Goal: Transaction & Acquisition: Book appointment/travel/reservation

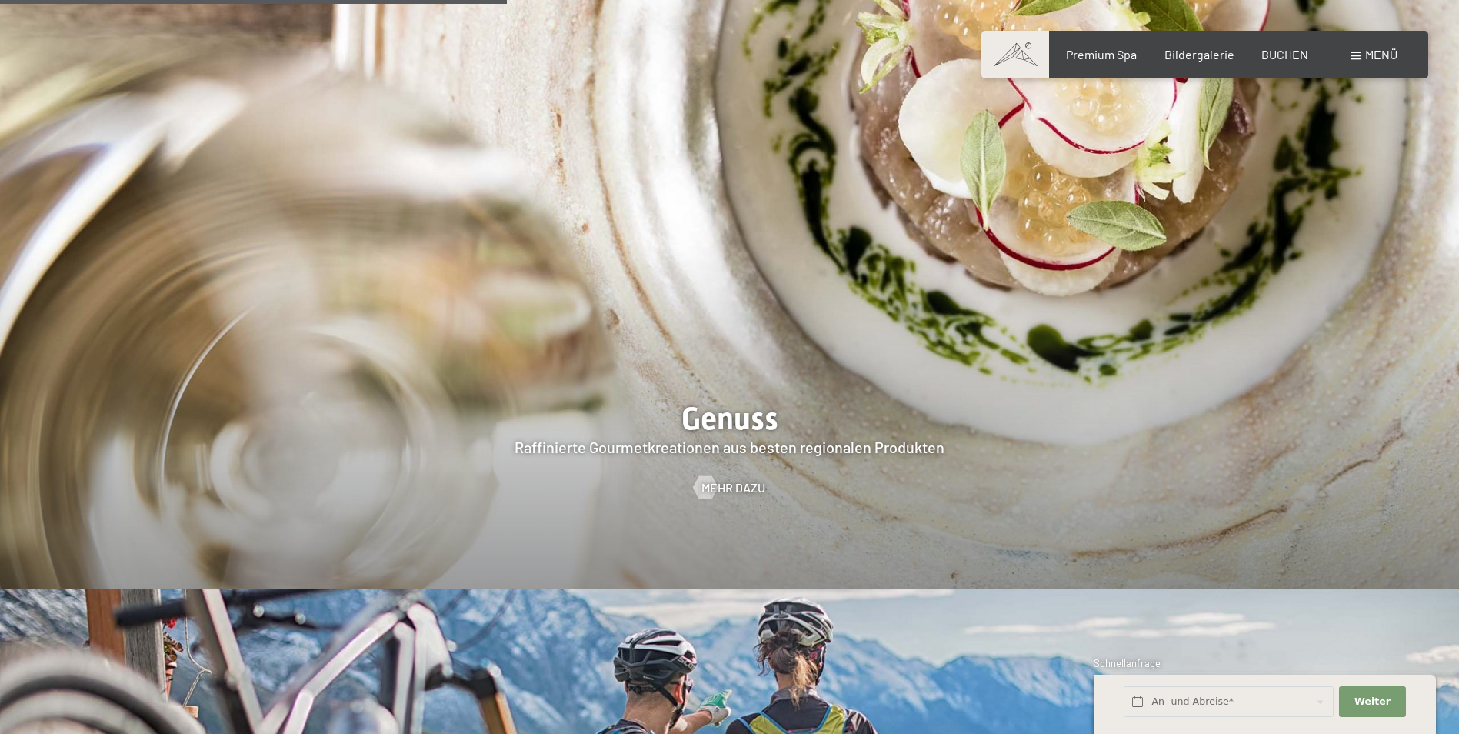
scroll to position [2692, 0]
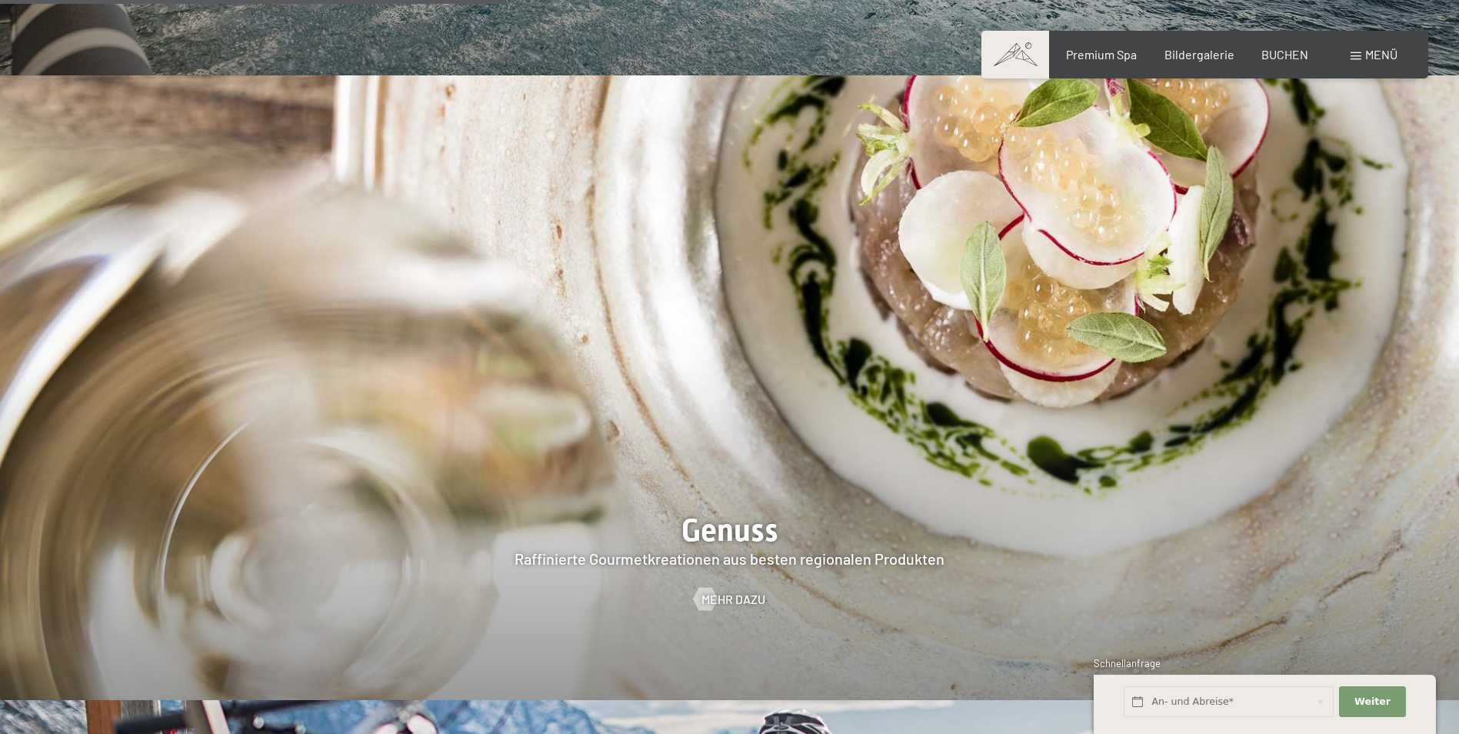
click at [1370, 55] on span "Menü" at bounding box center [1381, 54] width 32 height 15
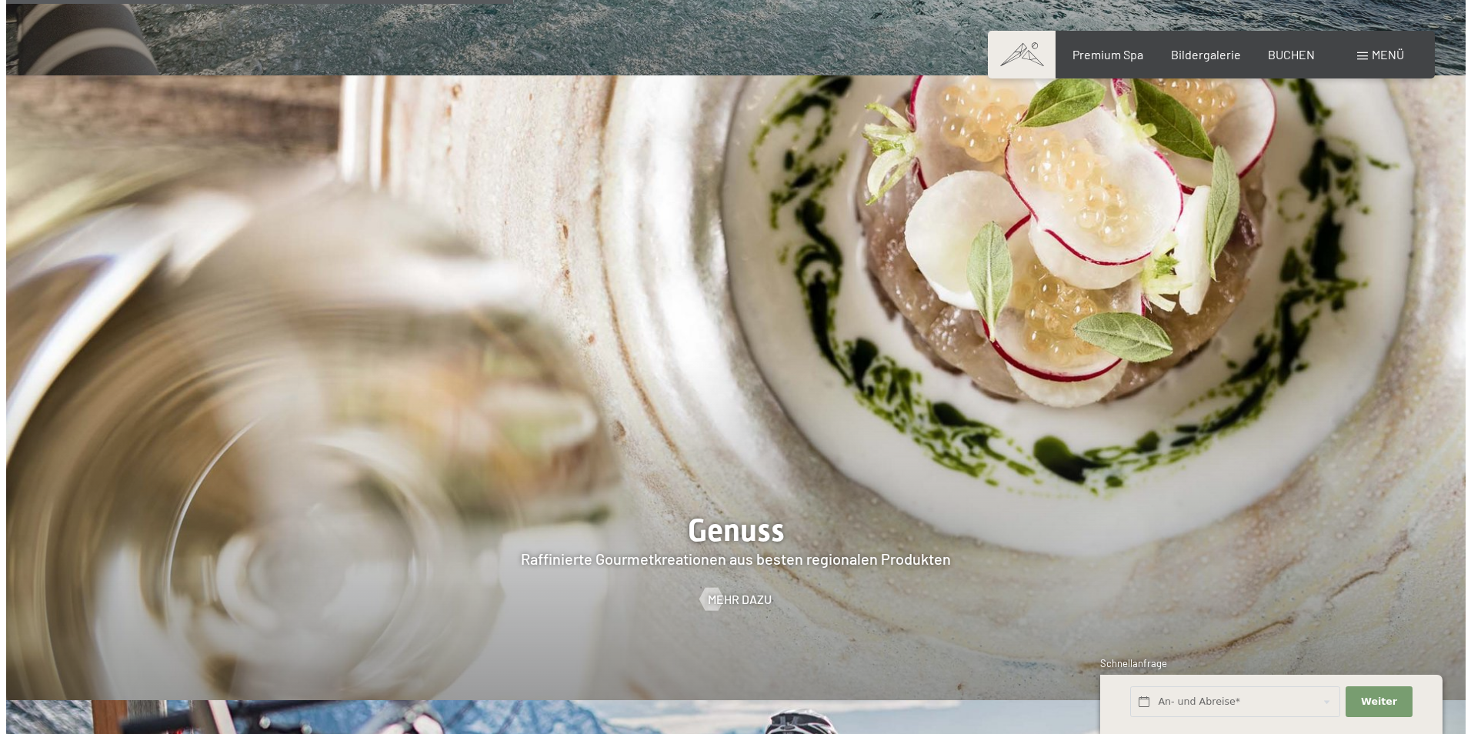
scroll to position [2698, 0]
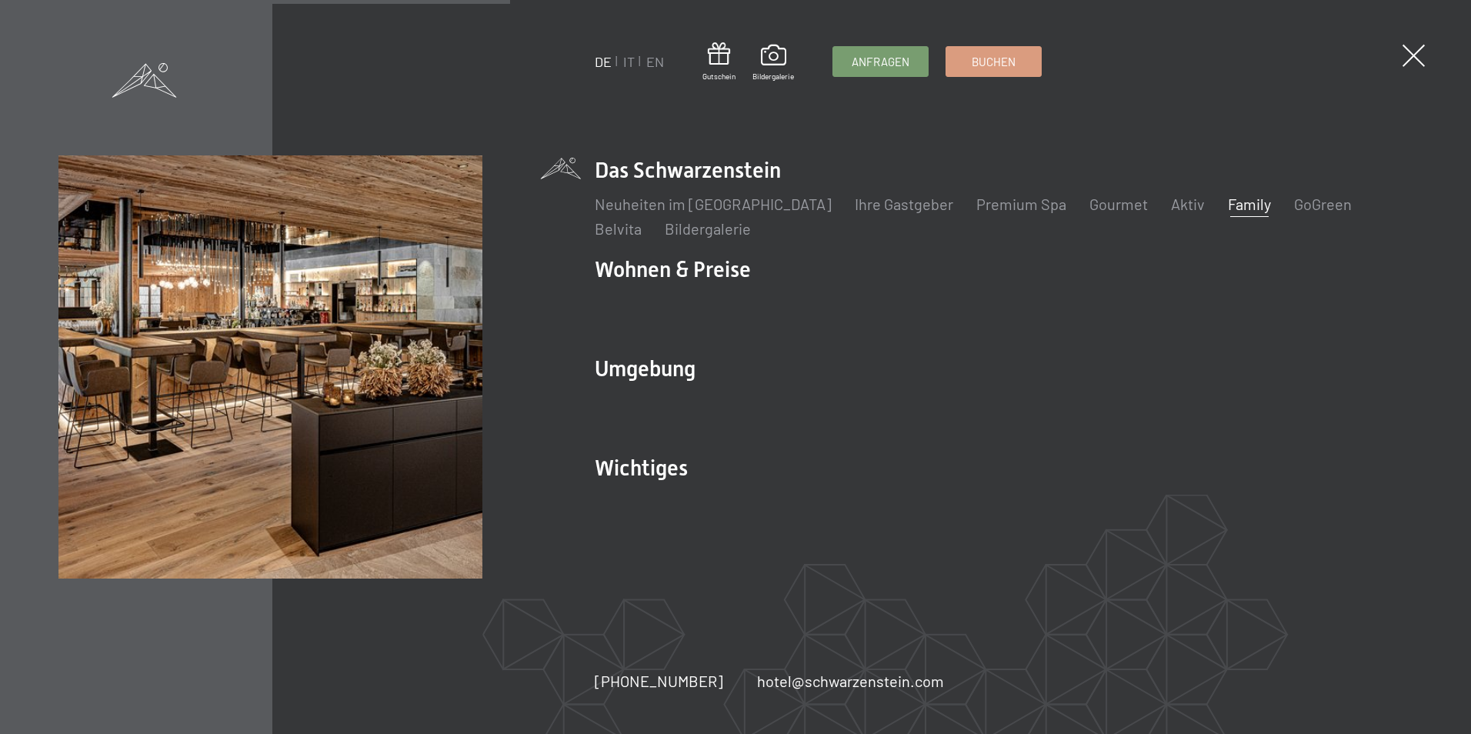
click at [1228, 198] on link "Family" at bounding box center [1249, 204] width 43 height 18
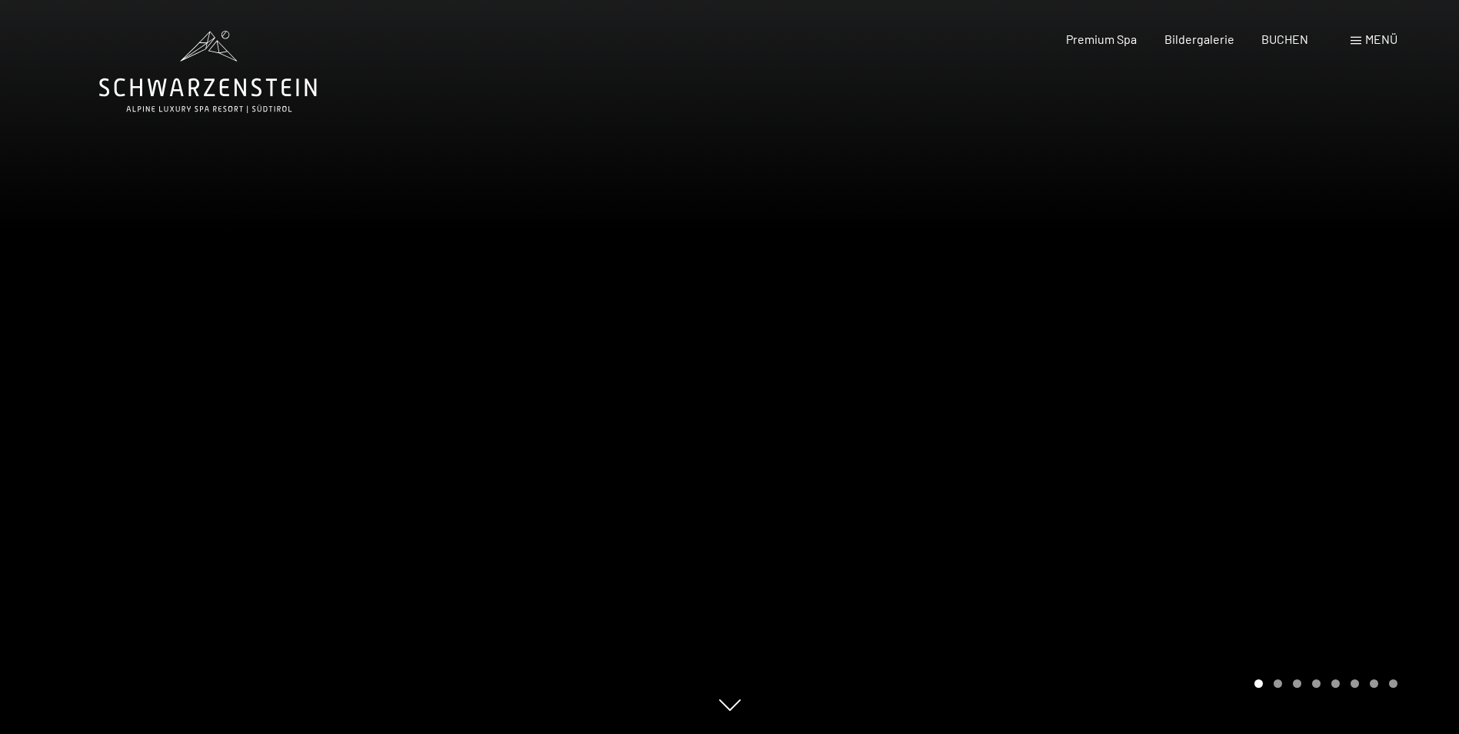
click at [1069, 367] on div at bounding box center [1095, 367] width 730 height 734
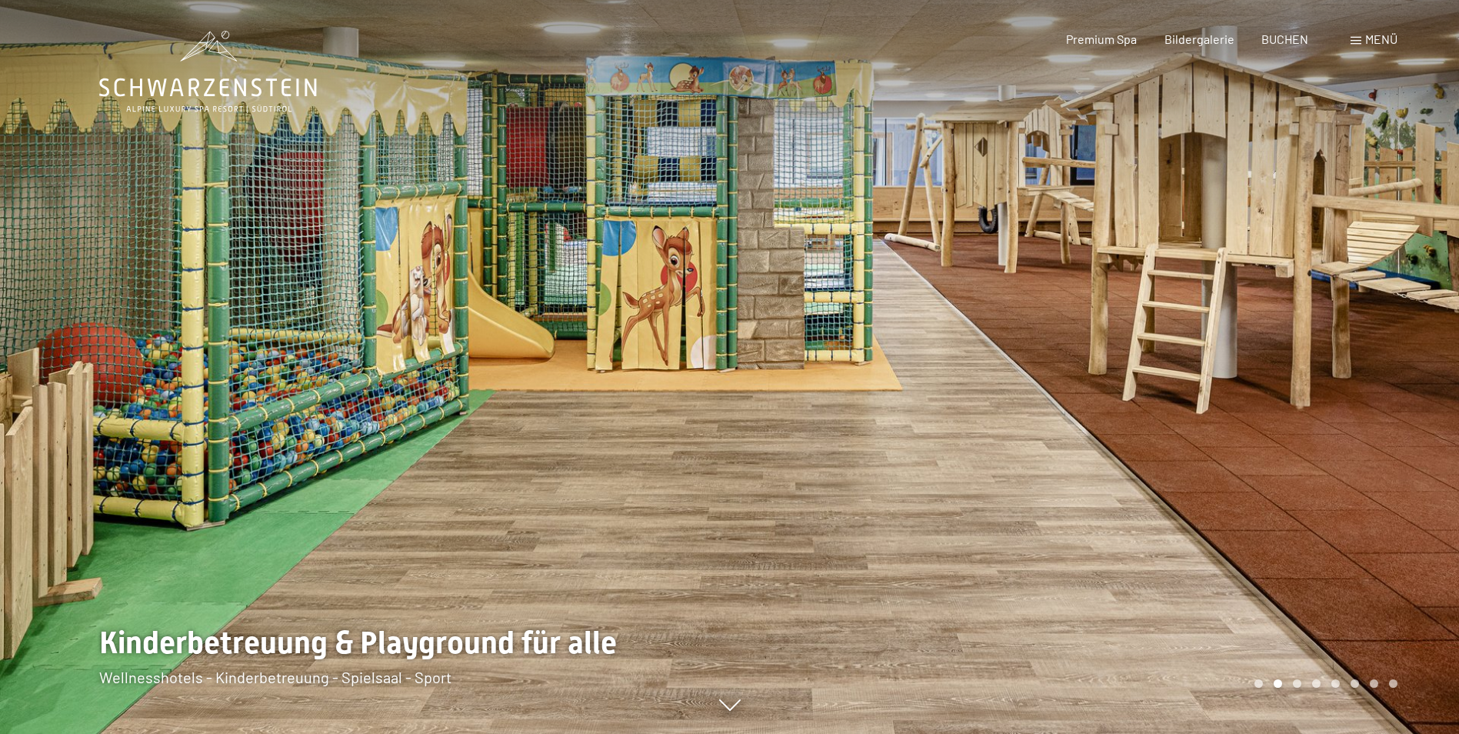
click at [1069, 367] on div at bounding box center [1095, 367] width 730 height 734
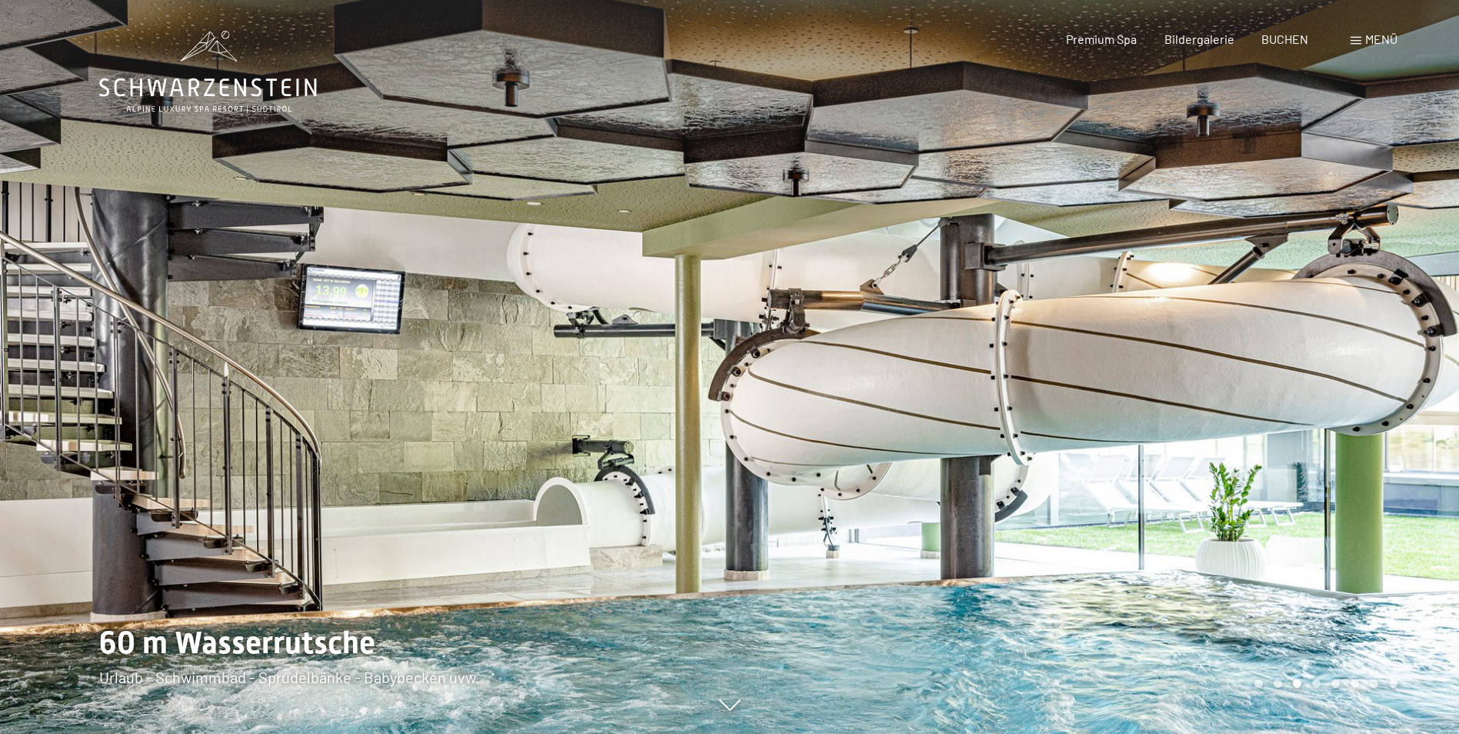
click at [1069, 367] on div at bounding box center [1095, 367] width 730 height 734
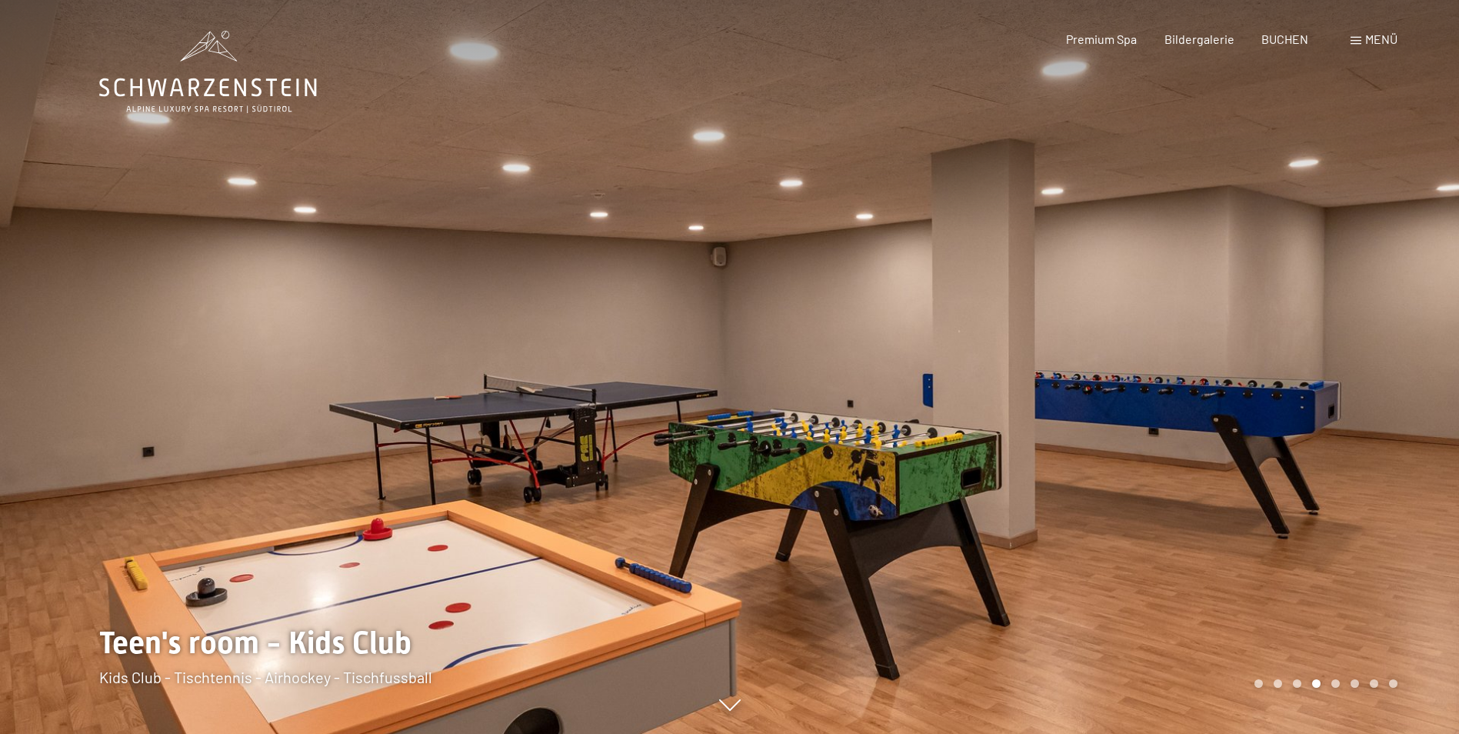
click at [1068, 365] on div at bounding box center [1095, 367] width 730 height 734
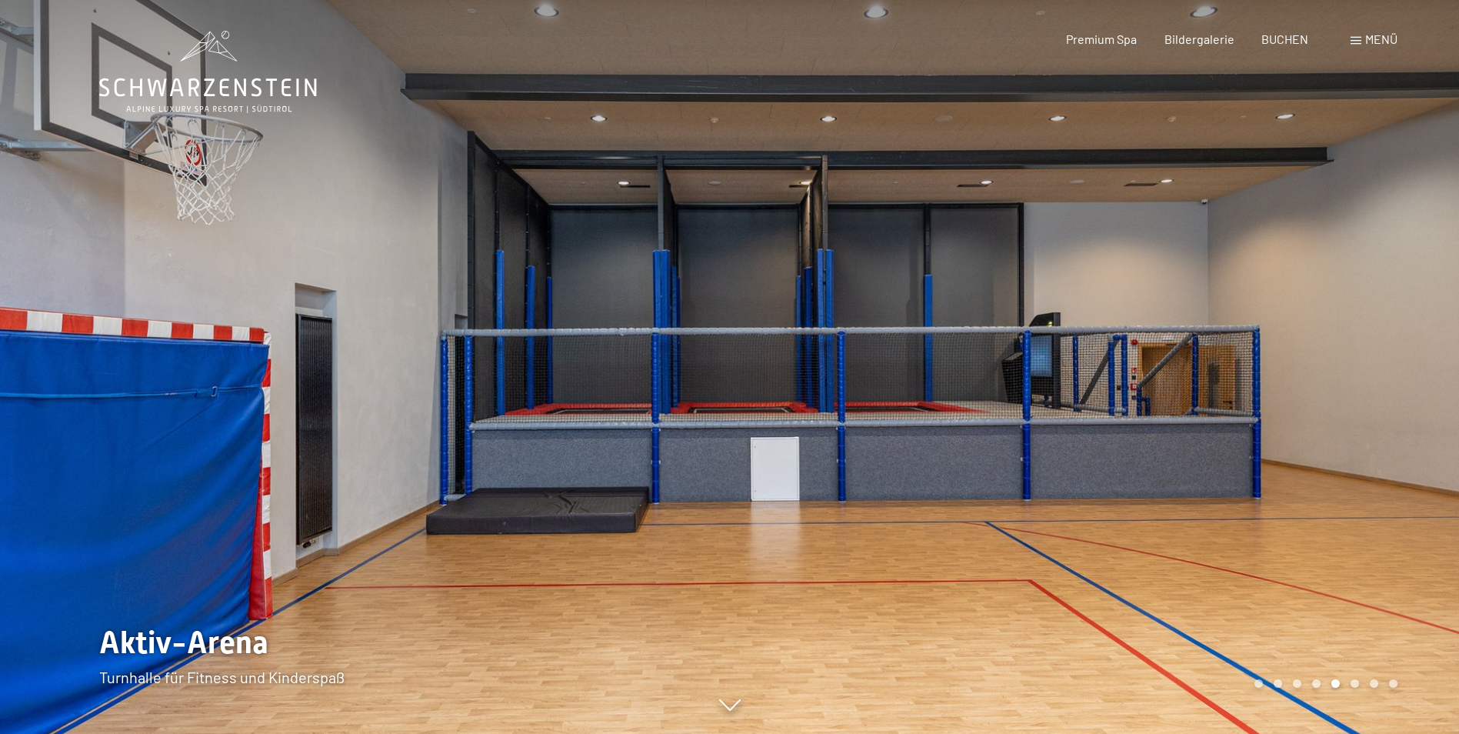
click at [1068, 365] on div at bounding box center [1095, 367] width 730 height 734
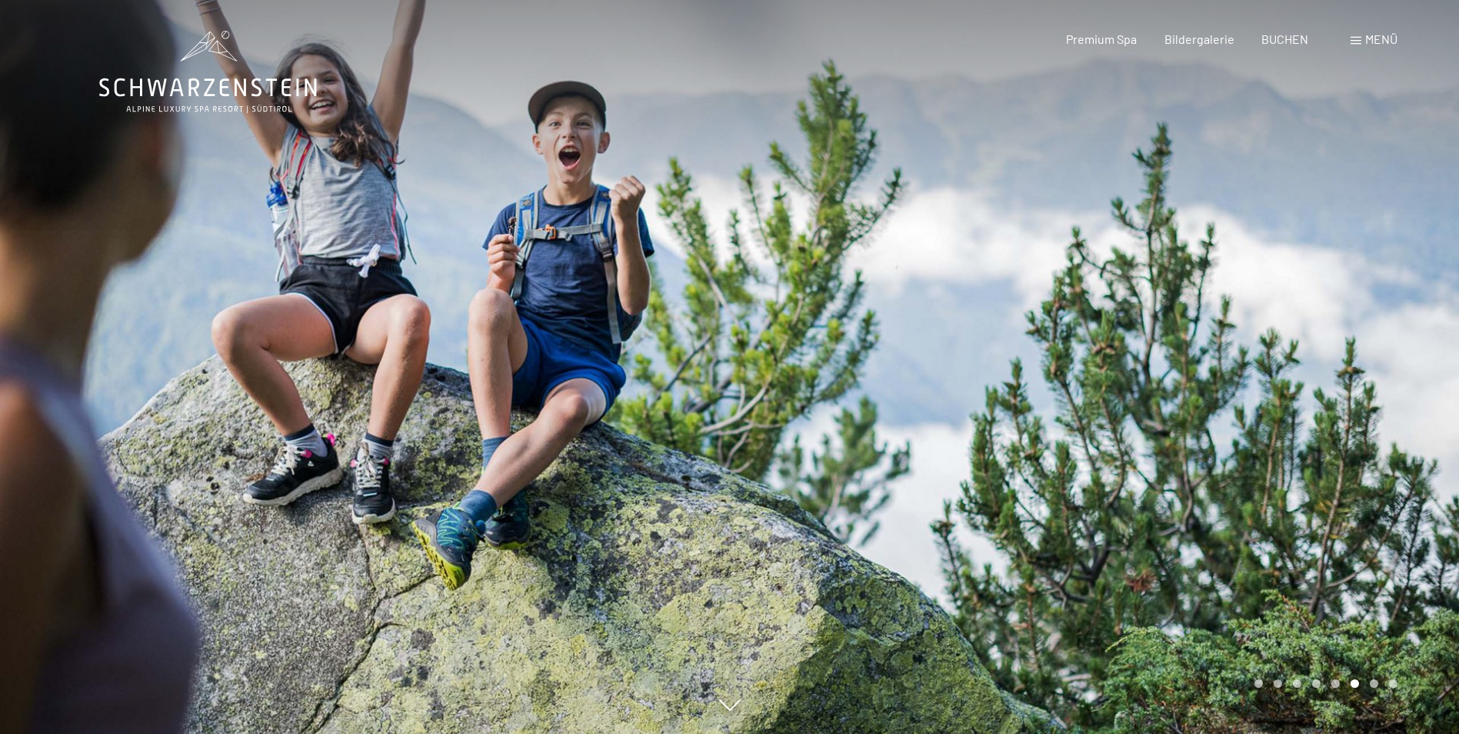
click at [1068, 365] on div at bounding box center [1095, 367] width 730 height 734
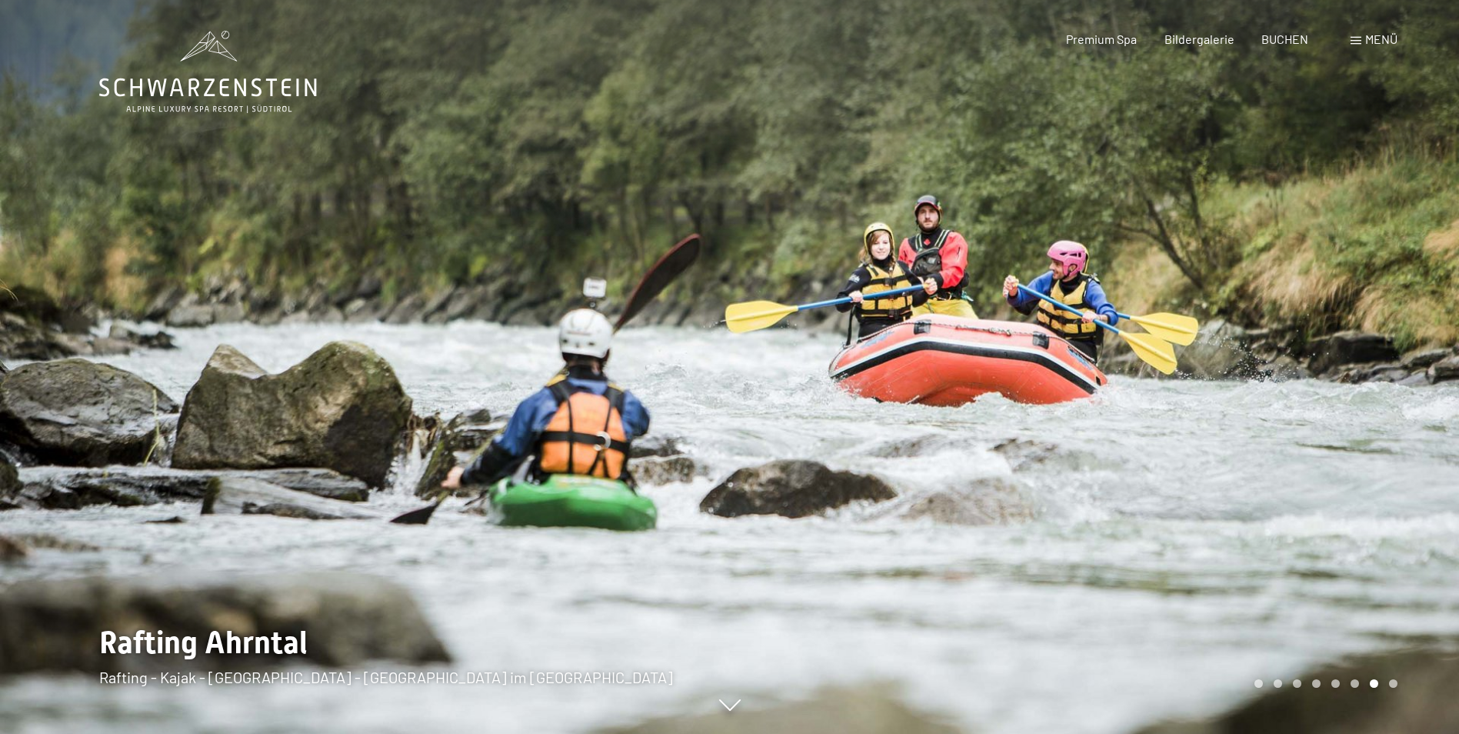
click at [1067, 365] on div at bounding box center [1095, 367] width 730 height 734
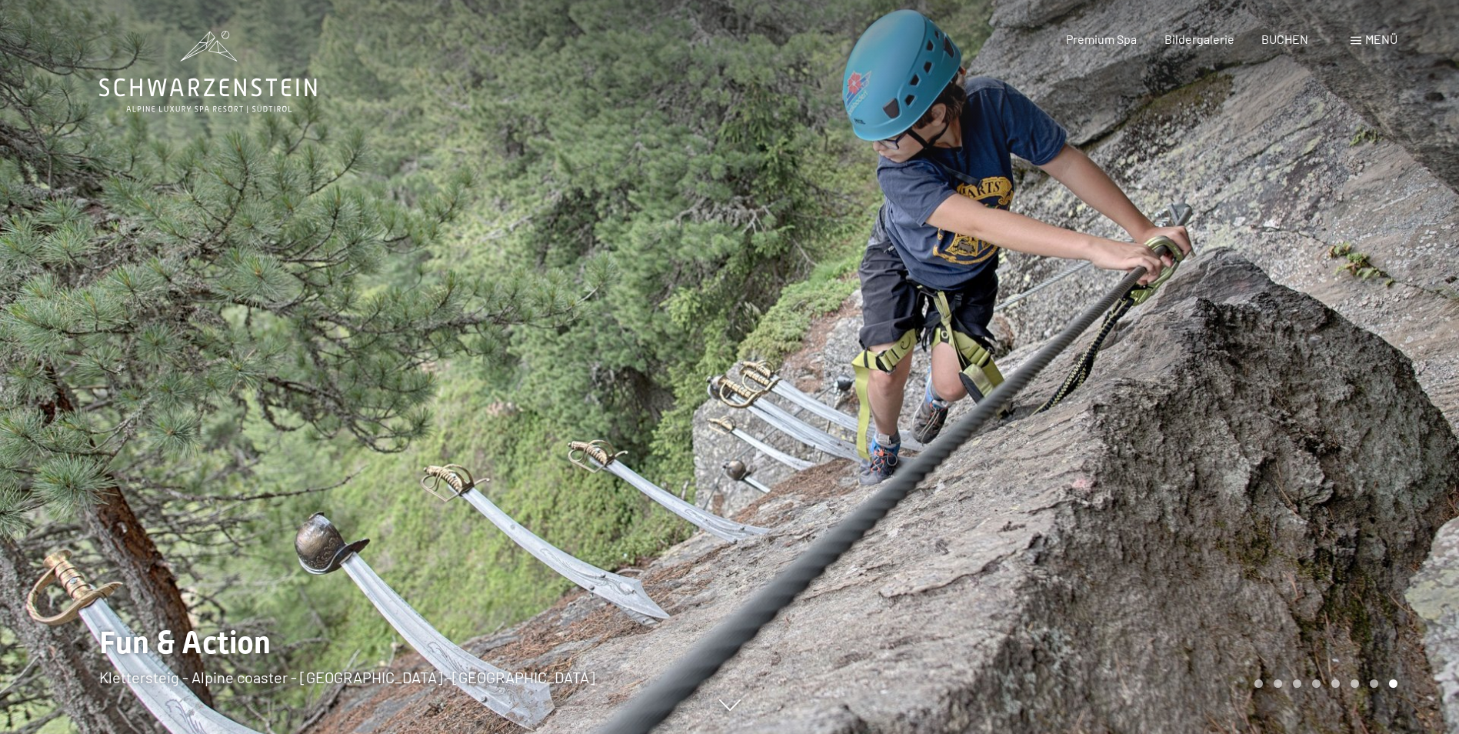
click at [1067, 365] on div at bounding box center [1095, 367] width 730 height 734
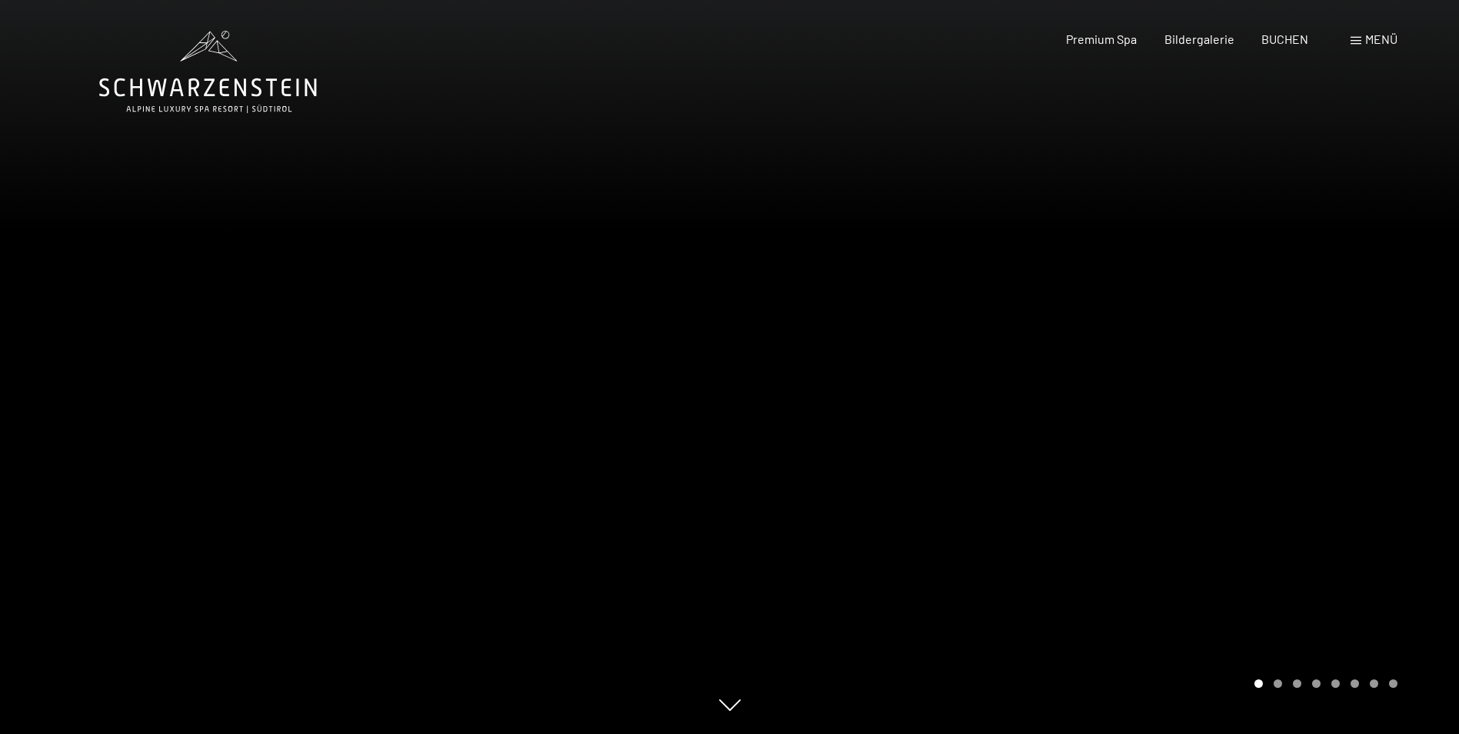
click at [1067, 365] on div at bounding box center [1095, 367] width 730 height 734
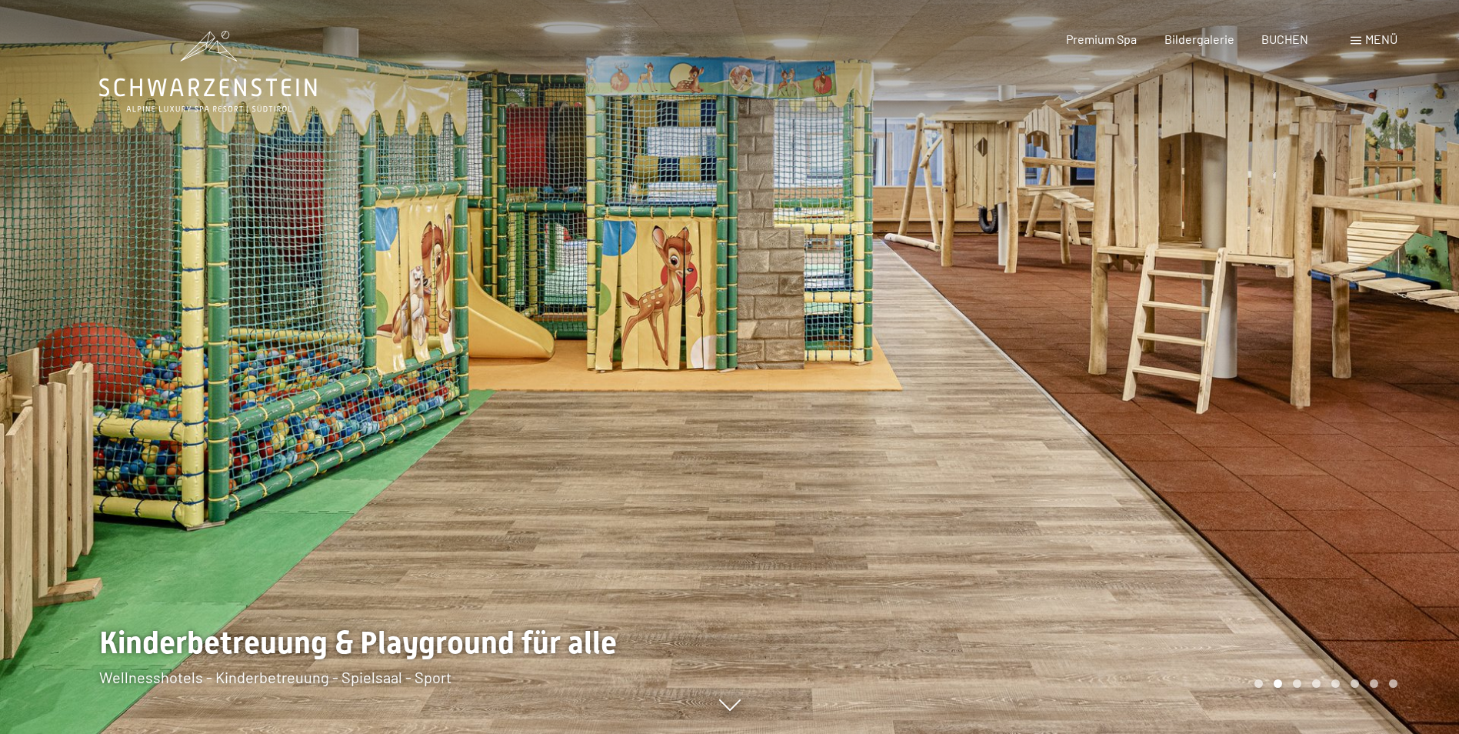
click at [1066, 365] on div at bounding box center [1095, 367] width 730 height 734
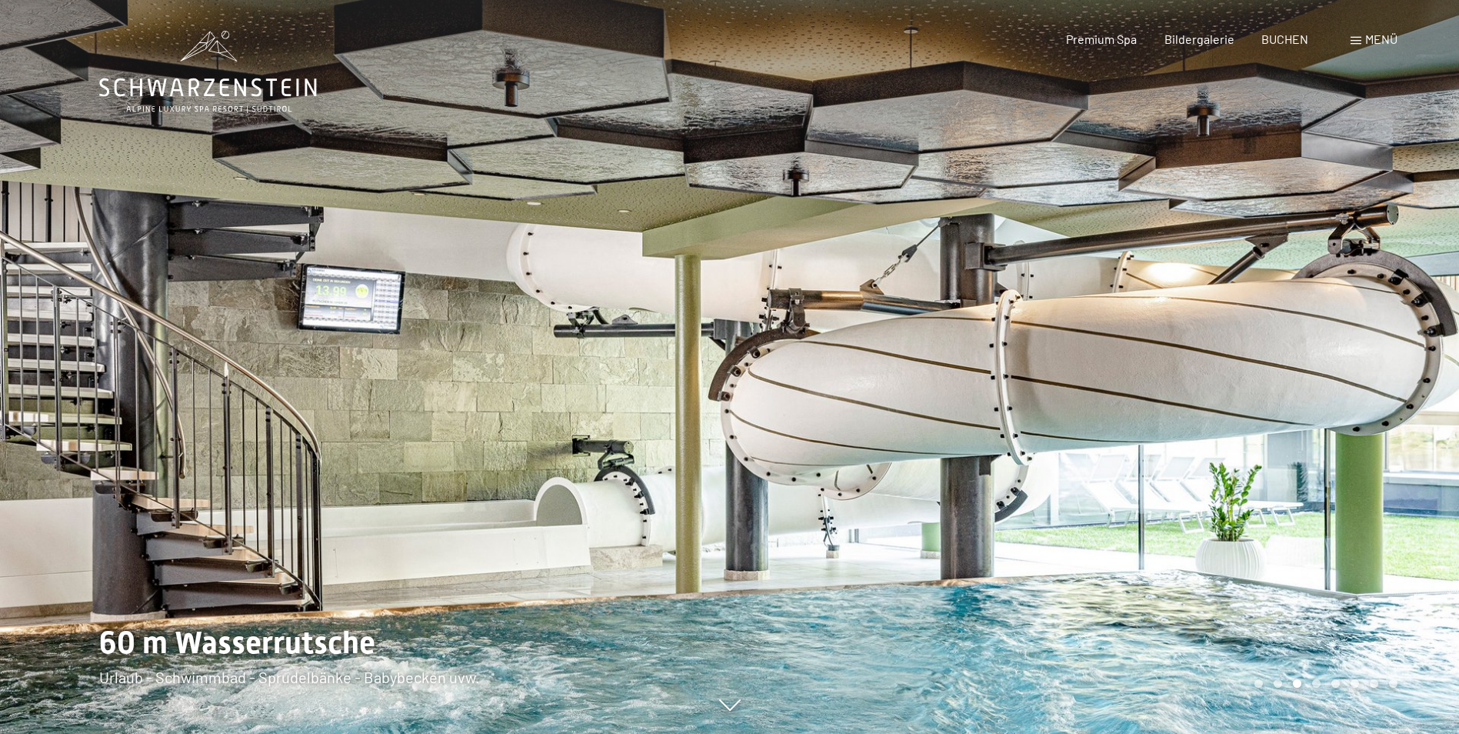
click at [1348, 40] on div "Buchen Anfragen Premium Spa Bildergalerie BUCHEN Menü DE IT EN Gutschein Bilder…" at bounding box center [1204, 39] width 385 height 17
click at [1377, 38] on span "Menü" at bounding box center [1381, 39] width 32 height 15
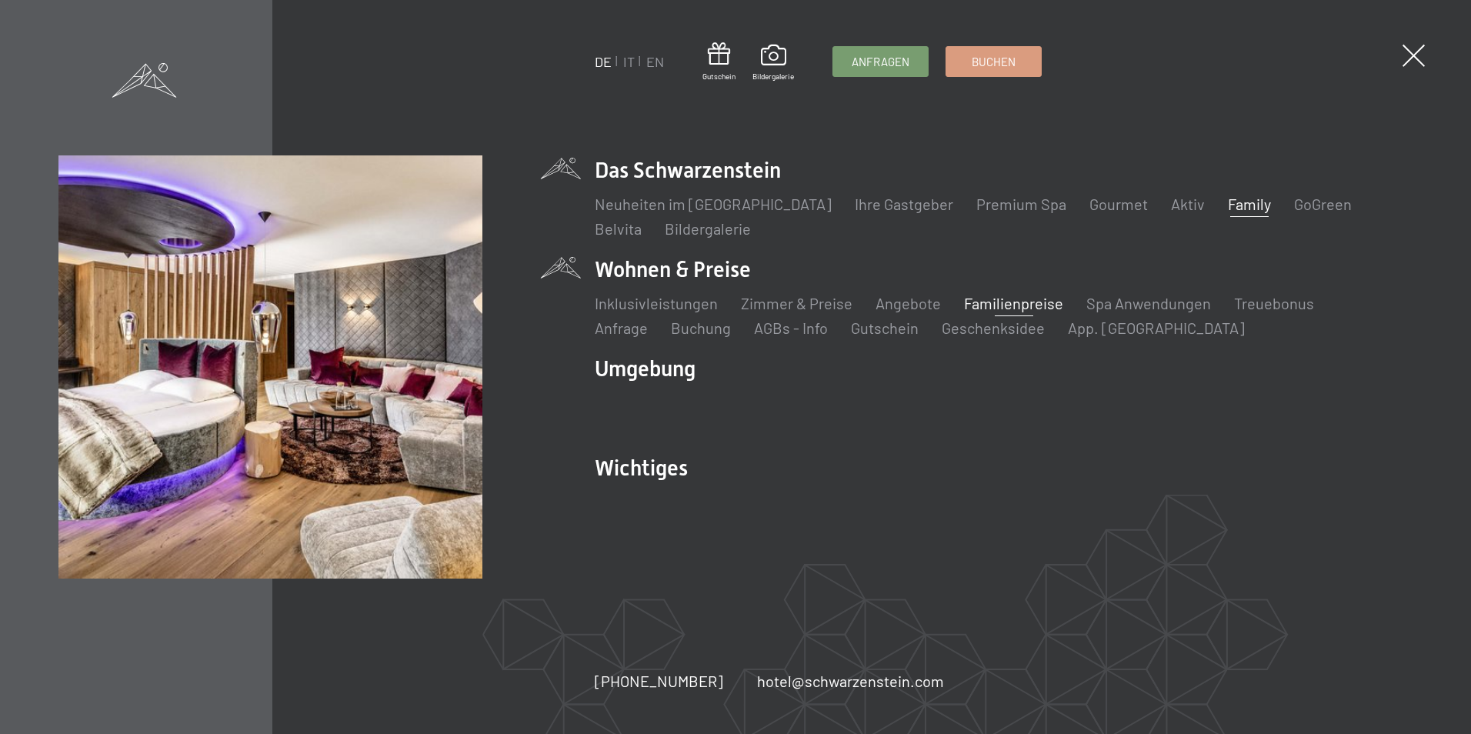
click at [978, 299] on link "Familienpreise" at bounding box center [1013, 303] width 99 height 18
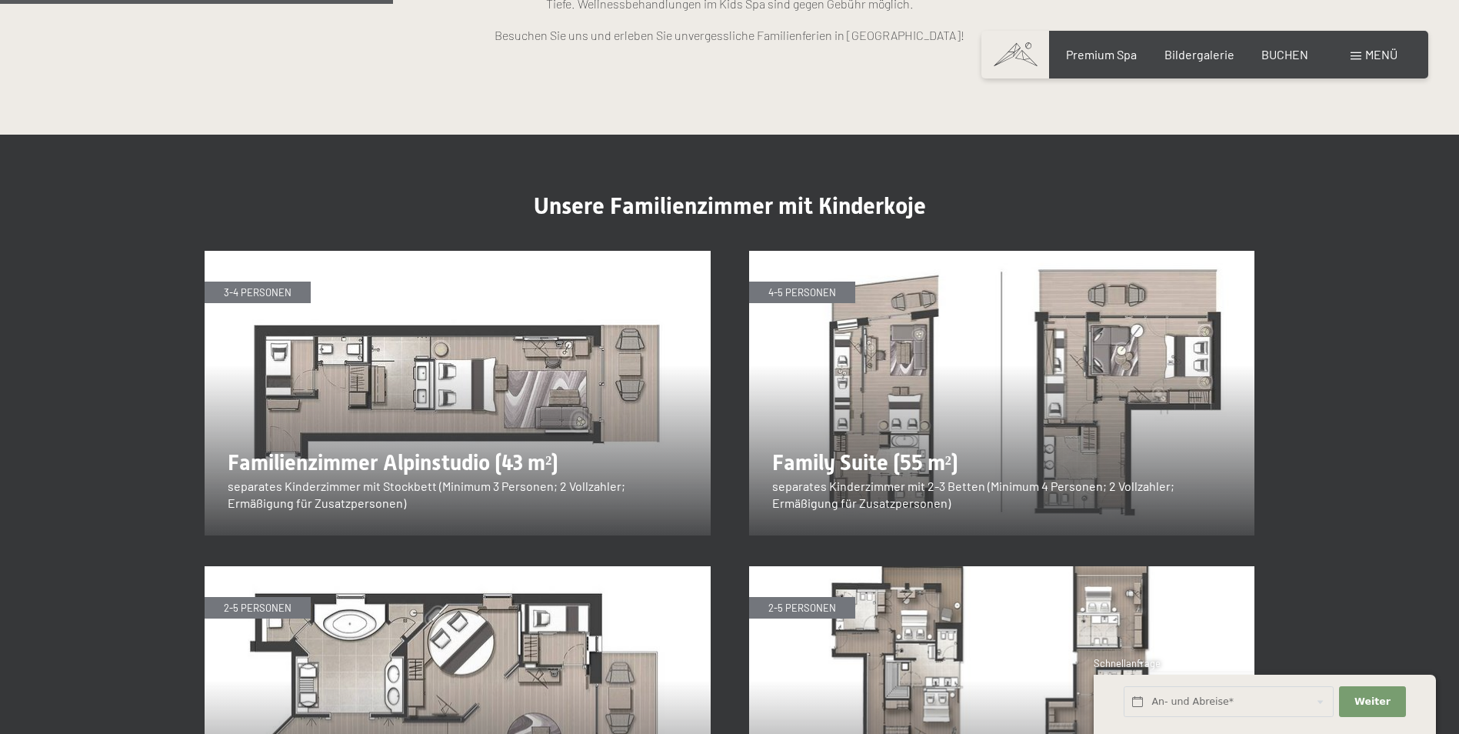
scroll to position [1769, 0]
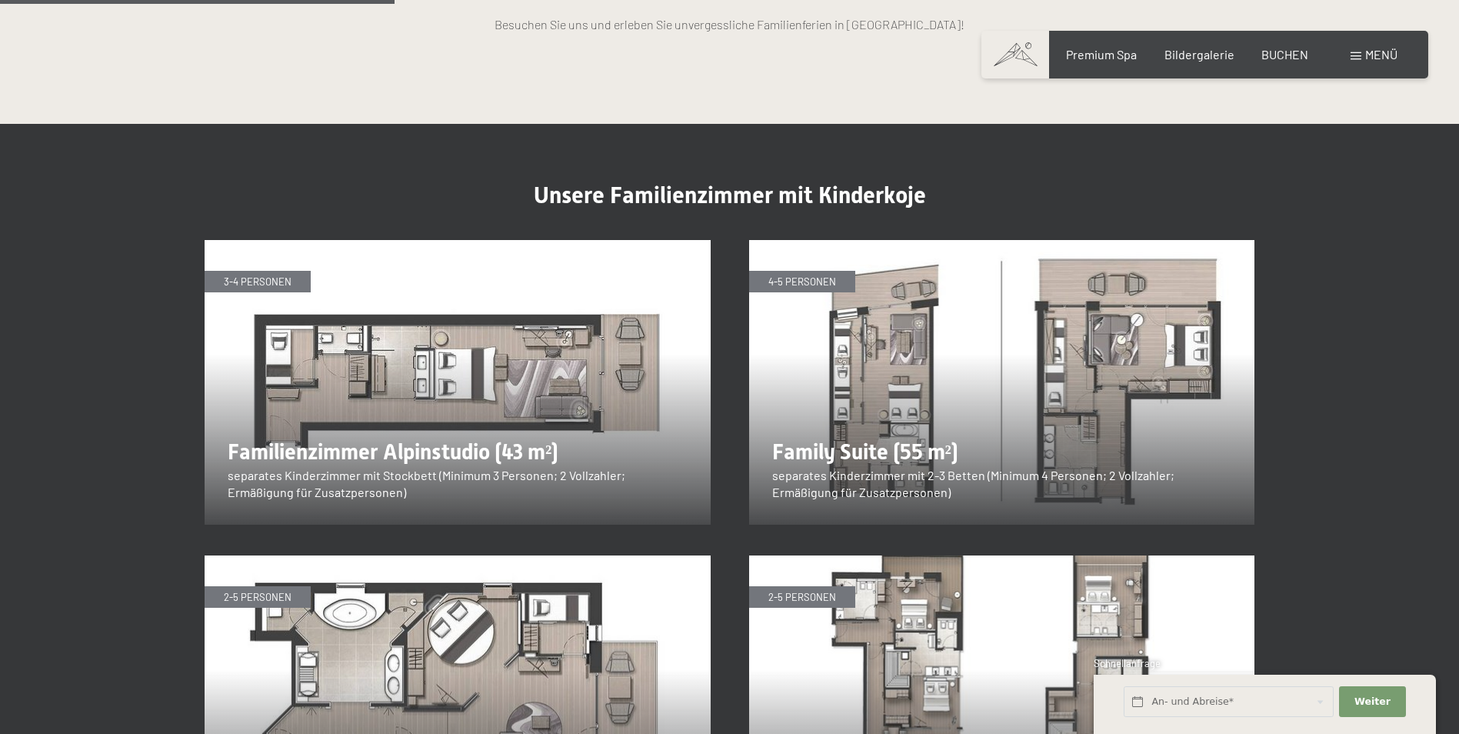
click at [375, 306] on img at bounding box center [458, 382] width 506 height 285
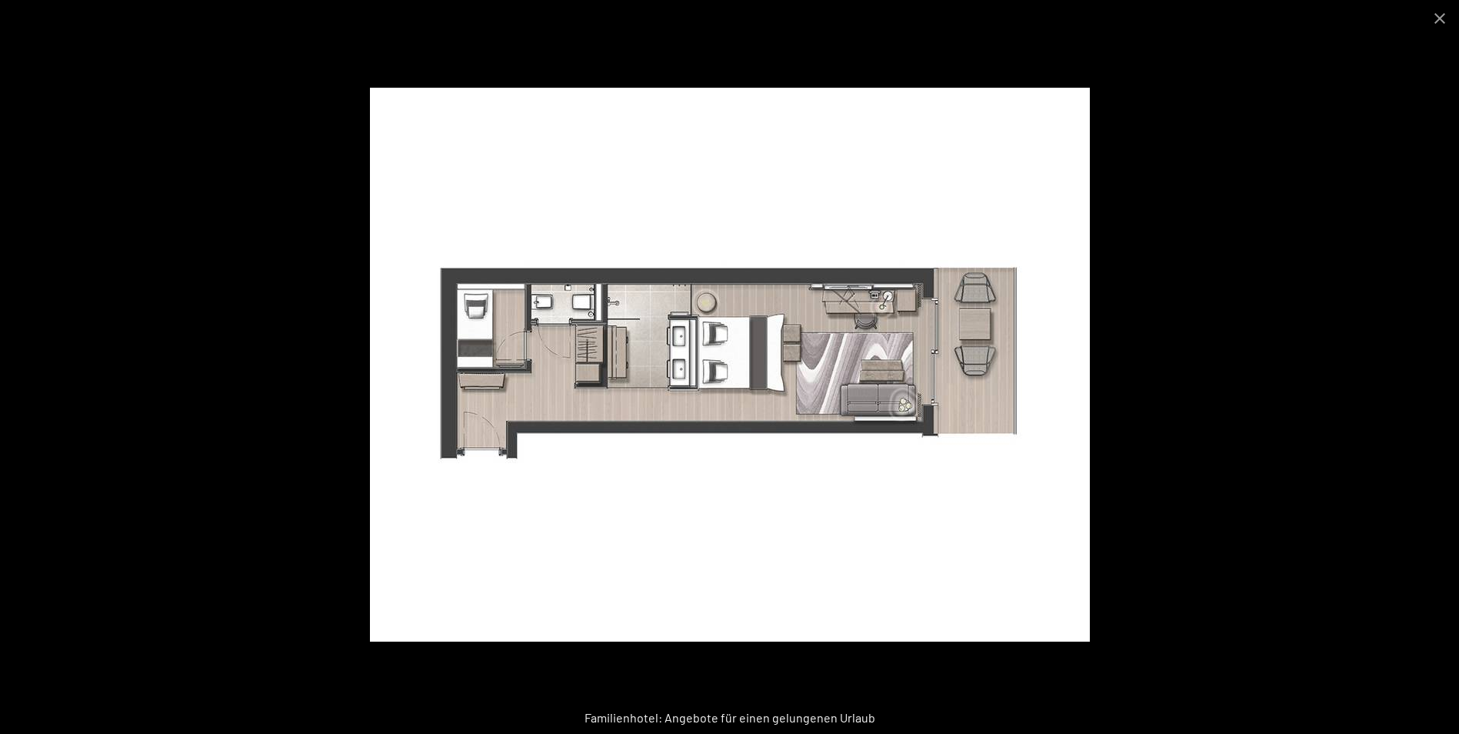
click at [845, 362] on img at bounding box center [730, 365] width 720 height 554
click at [1451, 15] on button "Close gallery" at bounding box center [1440, 18] width 38 height 36
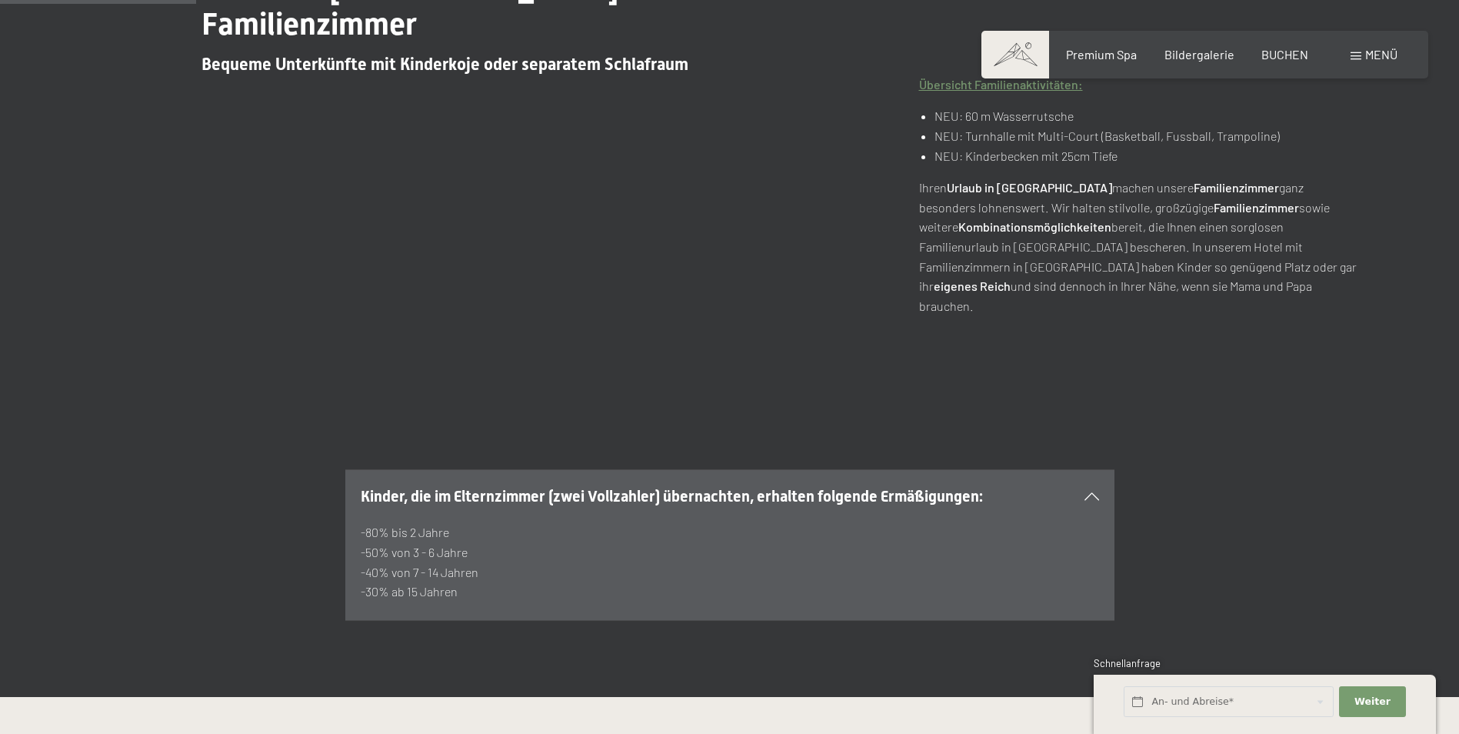
scroll to position [462, 0]
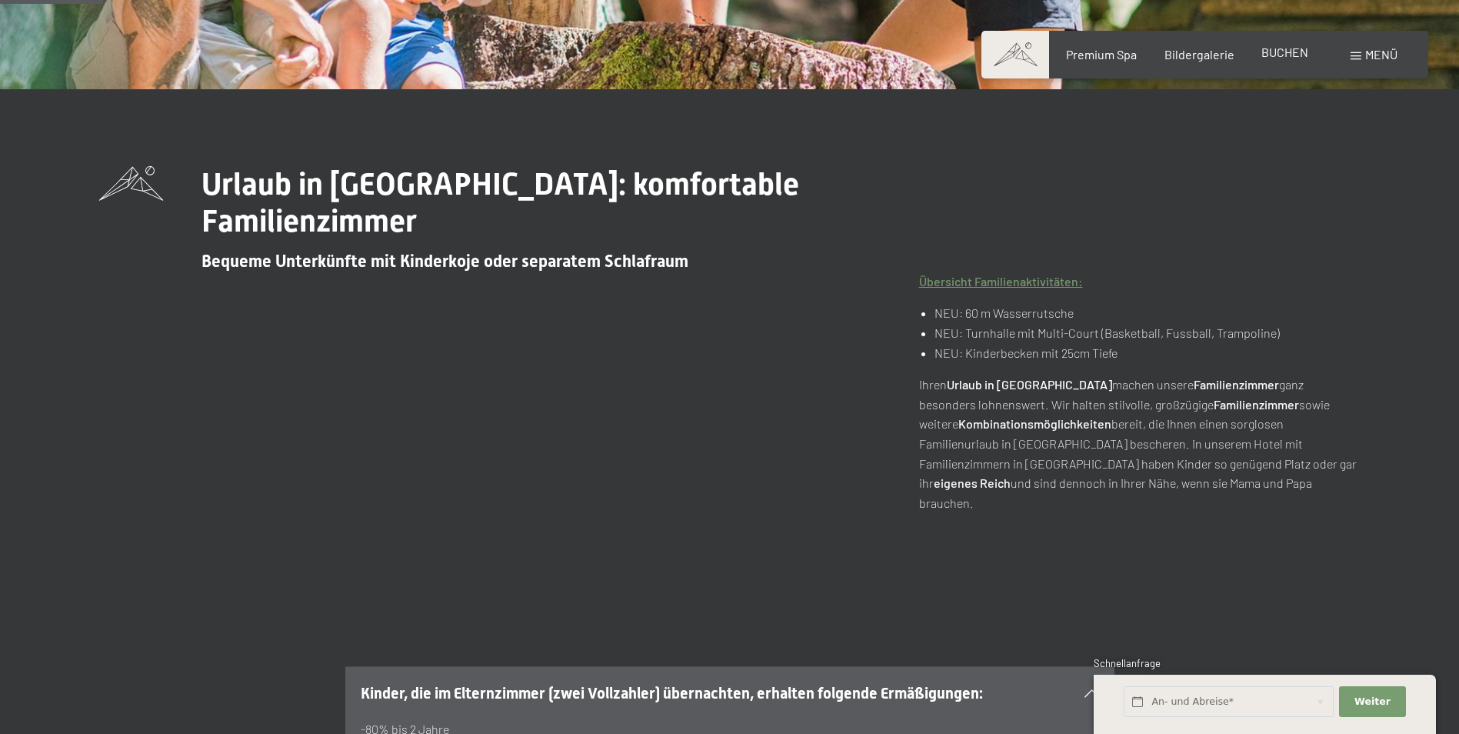
click at [1290, 47] on span "BUCHEN" at bounding box center [1284, 52] width 47 height 15
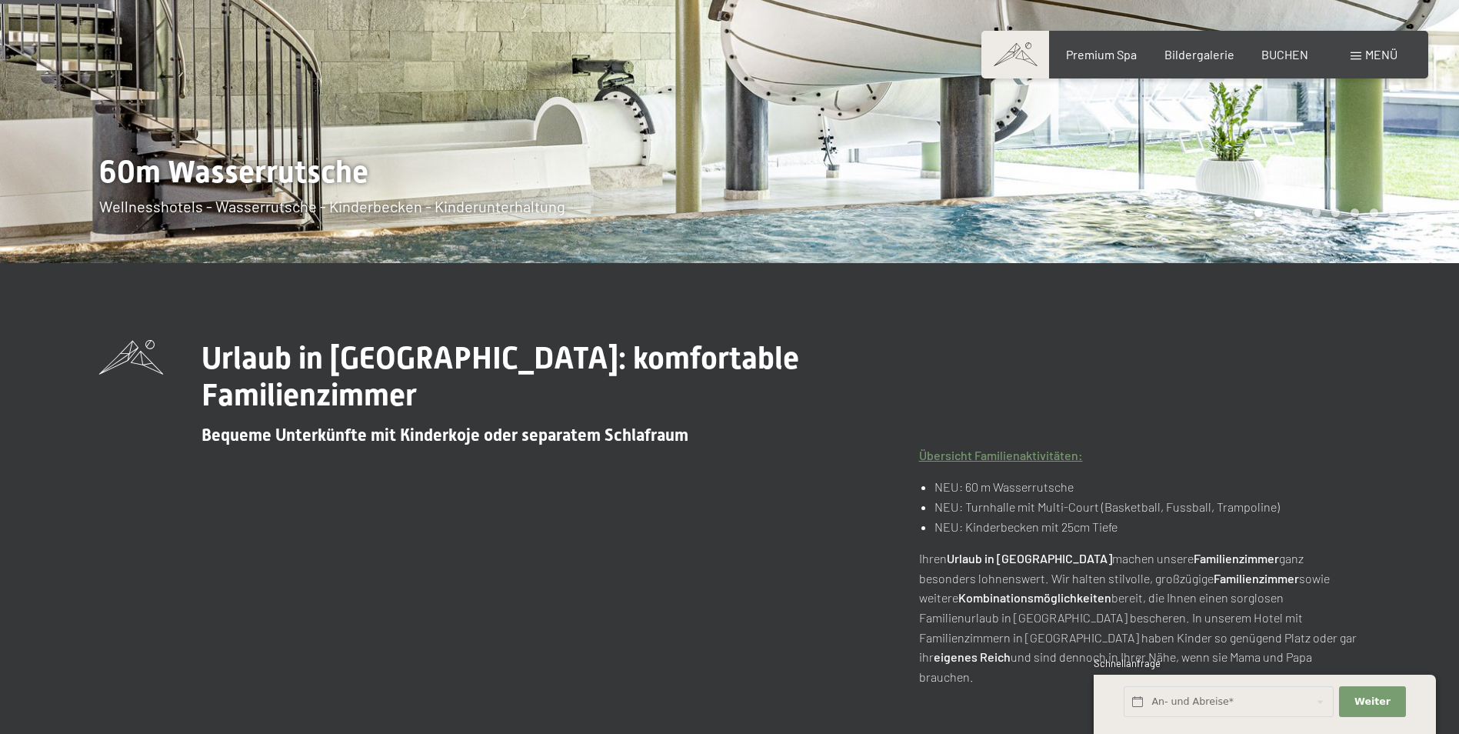
scroll to position [0, 0]
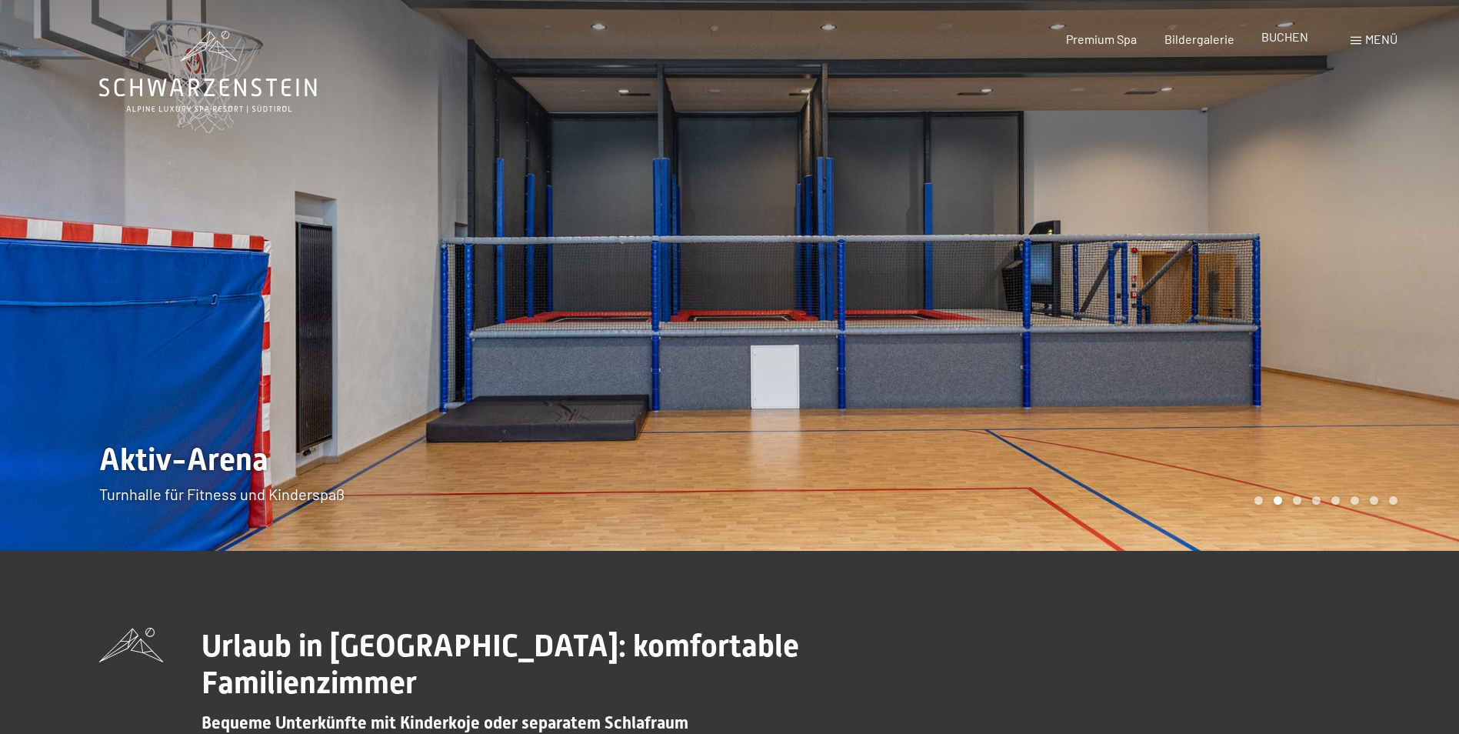
click at [1282, 42] on span "BUCHEN" at bounding box center [1284, 36] width 47 height 15
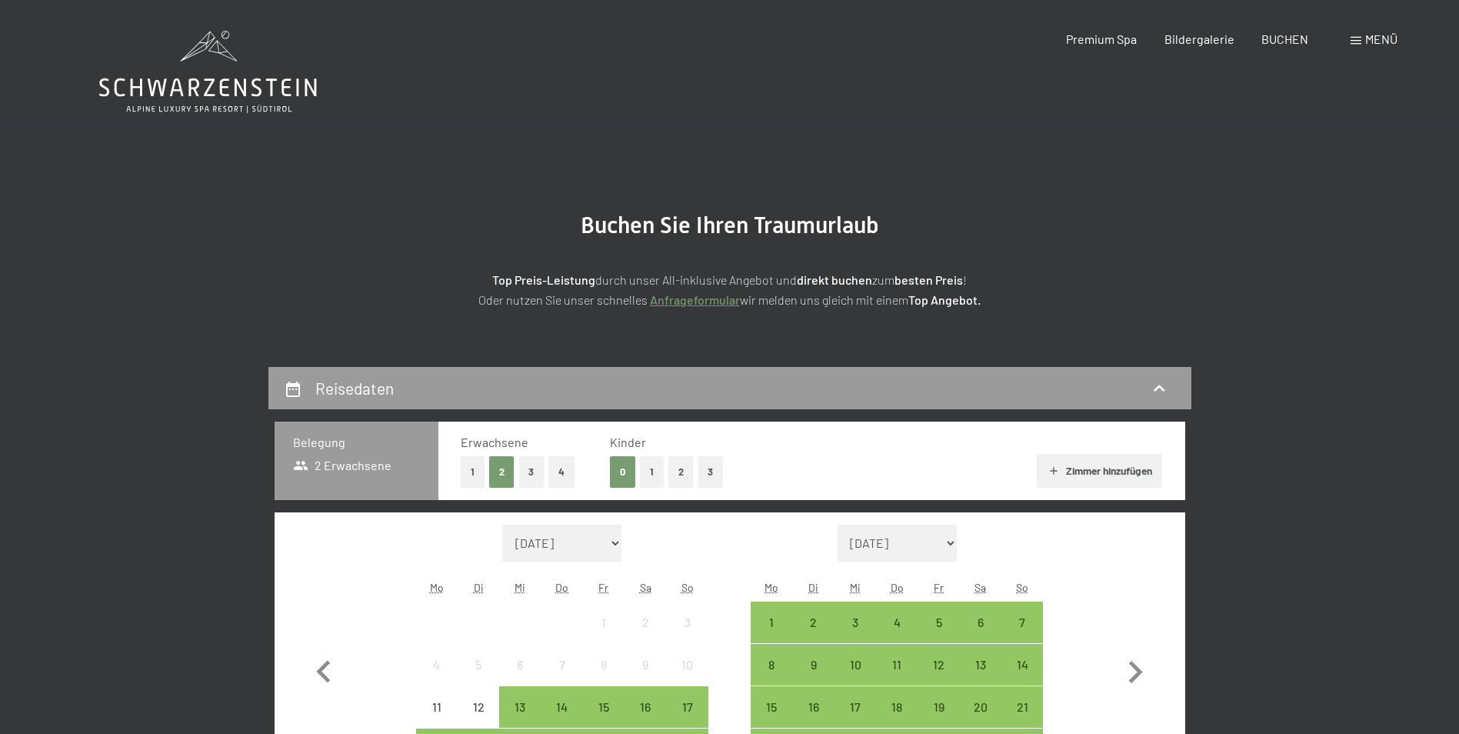
click at [649, 477] on button "1" at bounding box center [652, 472] width 24 height 32
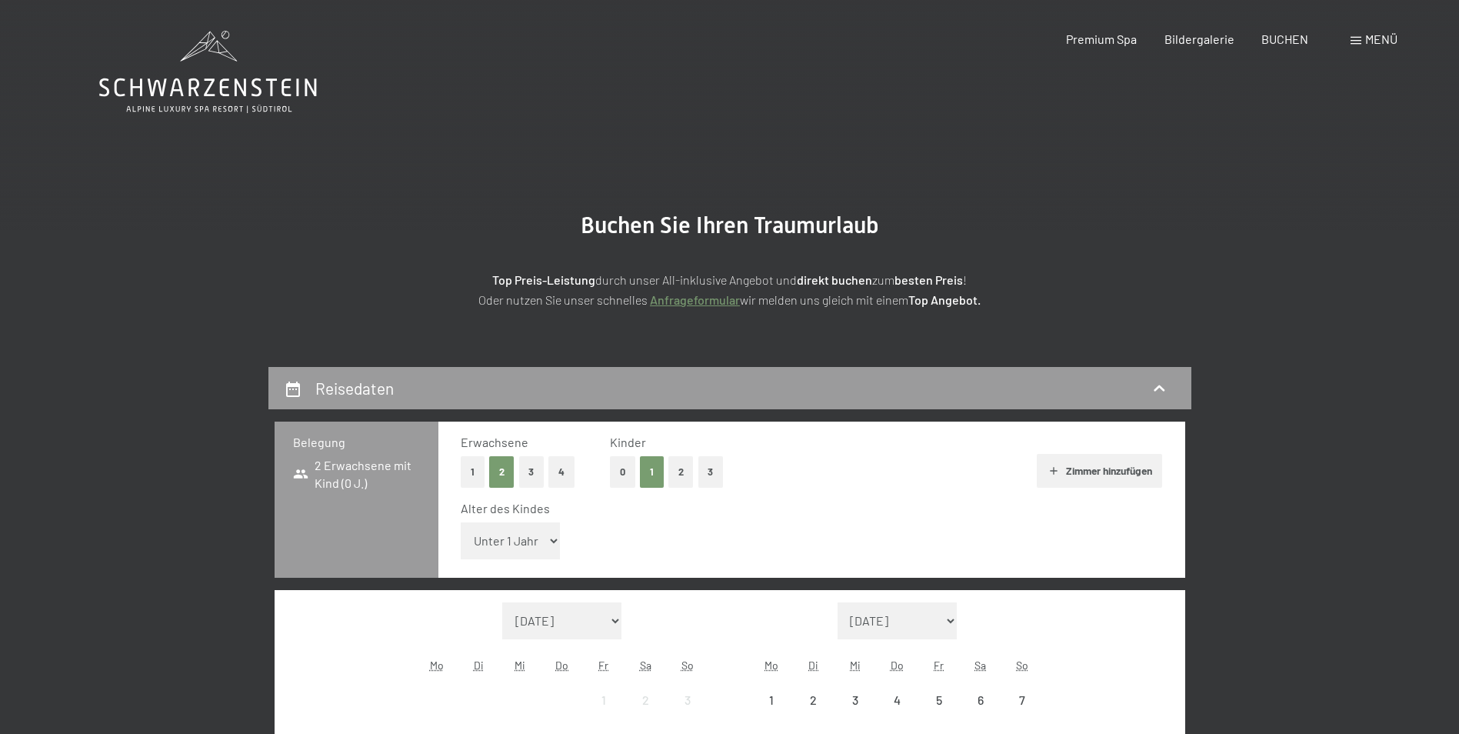
click at [551, 534] on select "Unter 1 Jahr 1 Jahr 2 Jahre 3 Jahre 4 Jahre 5 Jahre 6 Jahre 7 Jahre 8 Jahre 9 J…" at bounding box center [511, 540] width 100 height 37
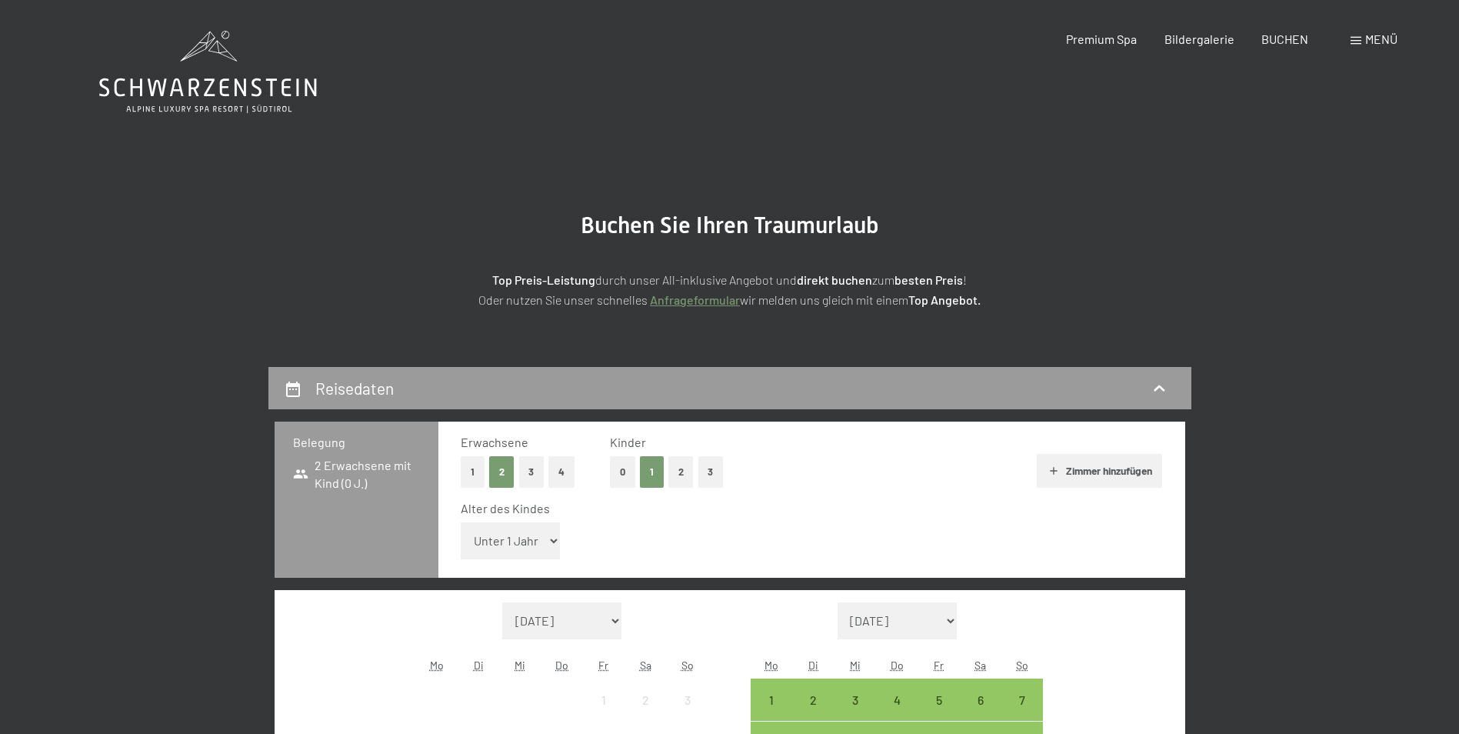
select select "4"
click at [461, 522] on select "Unter 1 Jahr 1 Jahr 2 Jahre 3 Jahre 4 Jahre 5 Jahre 6 Jahre 7 Jahre 8 Jahre 9 J…" at bounding box center [511, 540] width 100 height 37
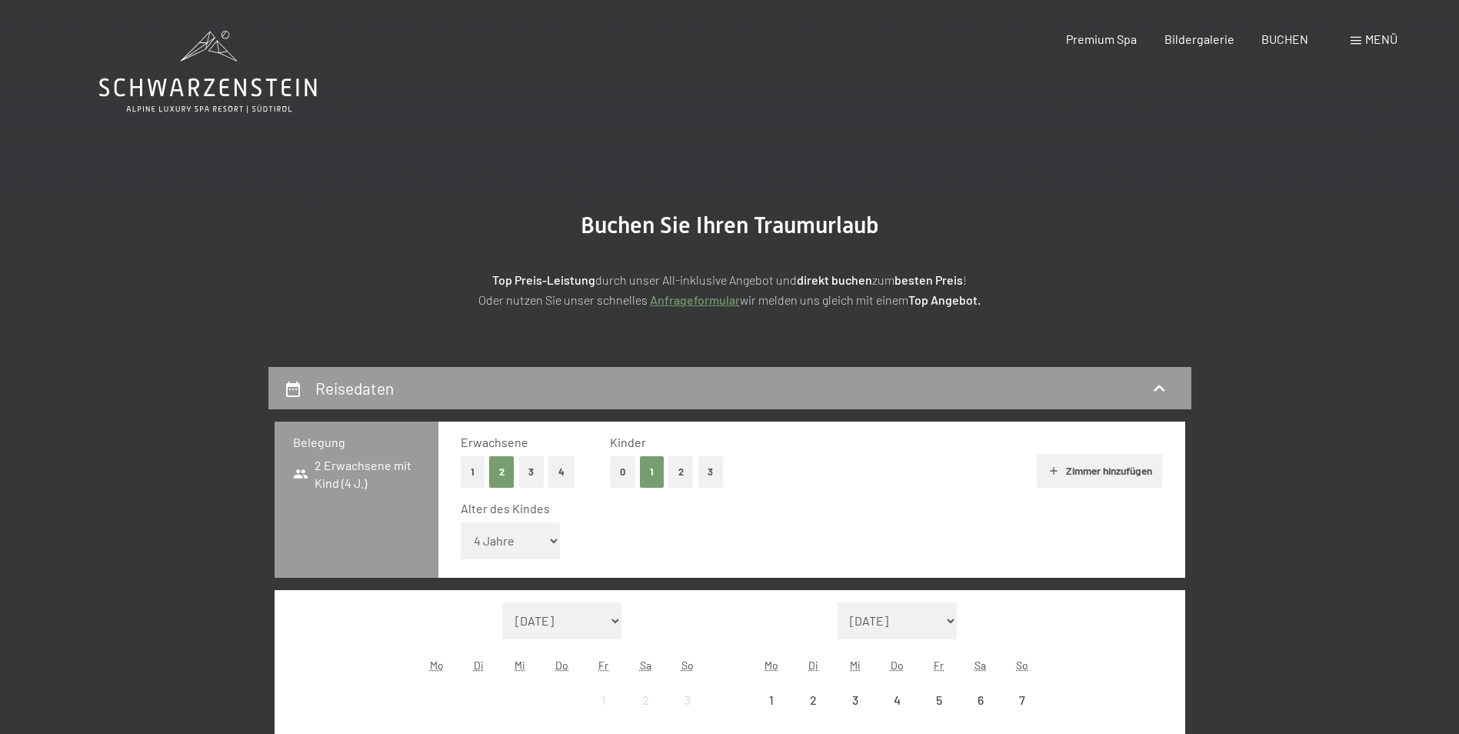
click at [1305, 292] on section "Buchen Sie Ihren Traumurlaub Top Preis-Leistung durch unser All-inklusive Angeb…" at bounding box center [729, 260] width 1459 height 213
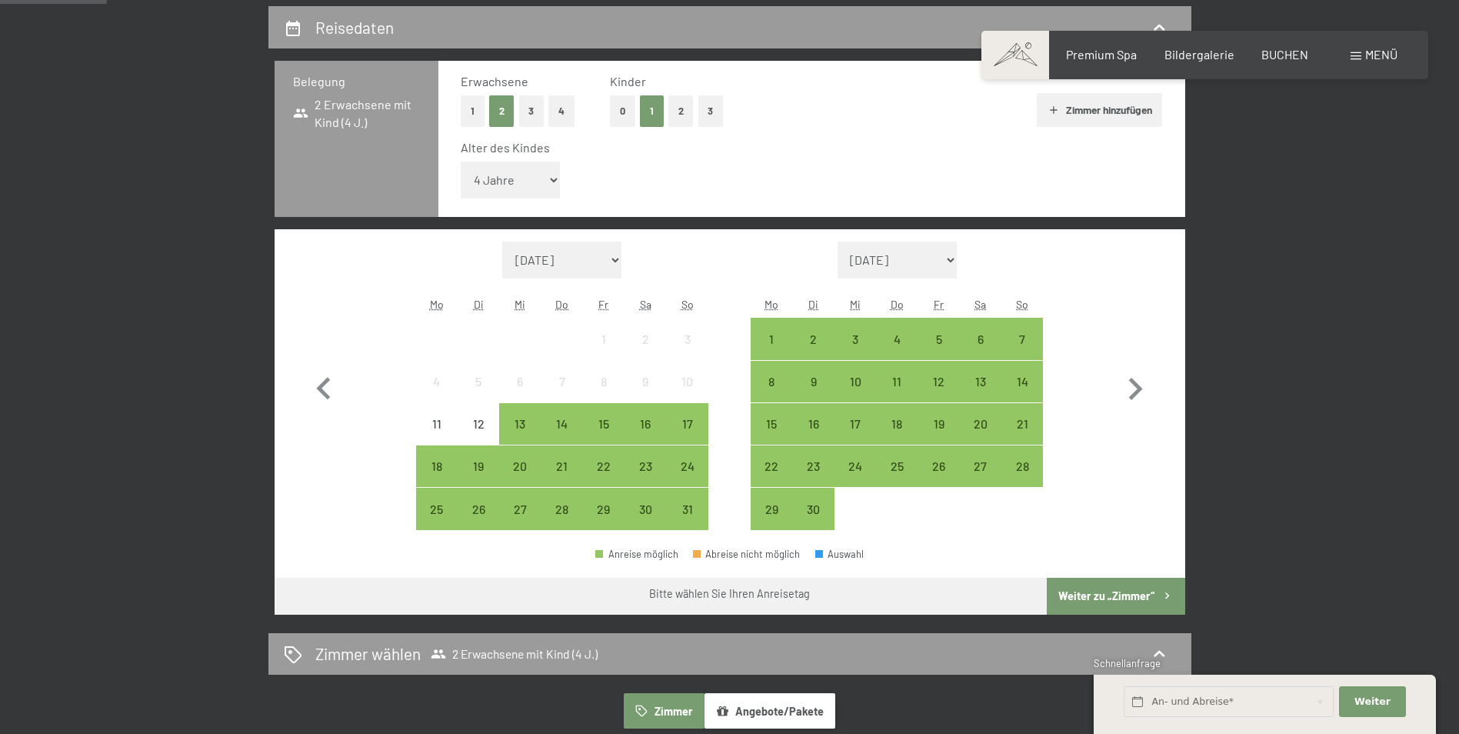
scroll to position [385, 0]
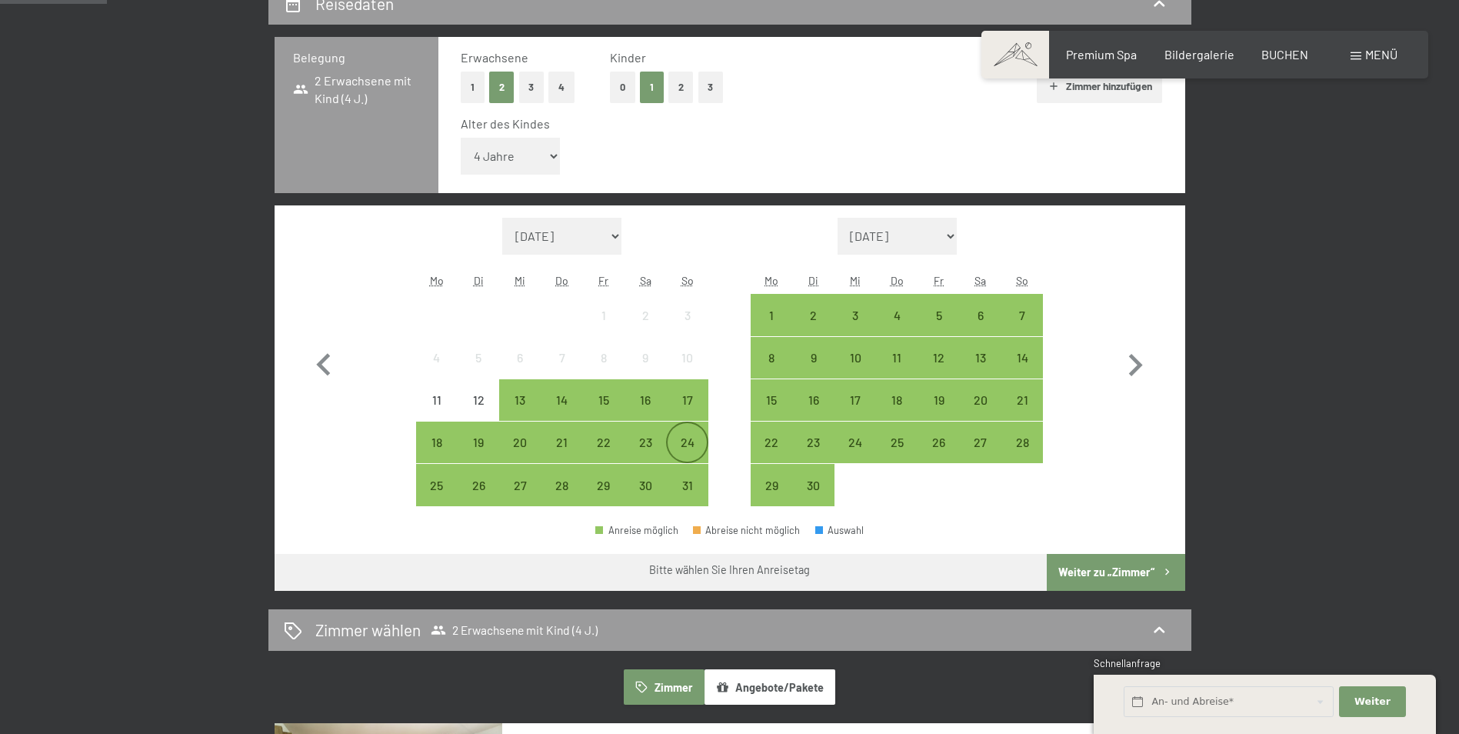
click at [682, 443] on div "24" at bounding box center [687, 455] width 38 height 38
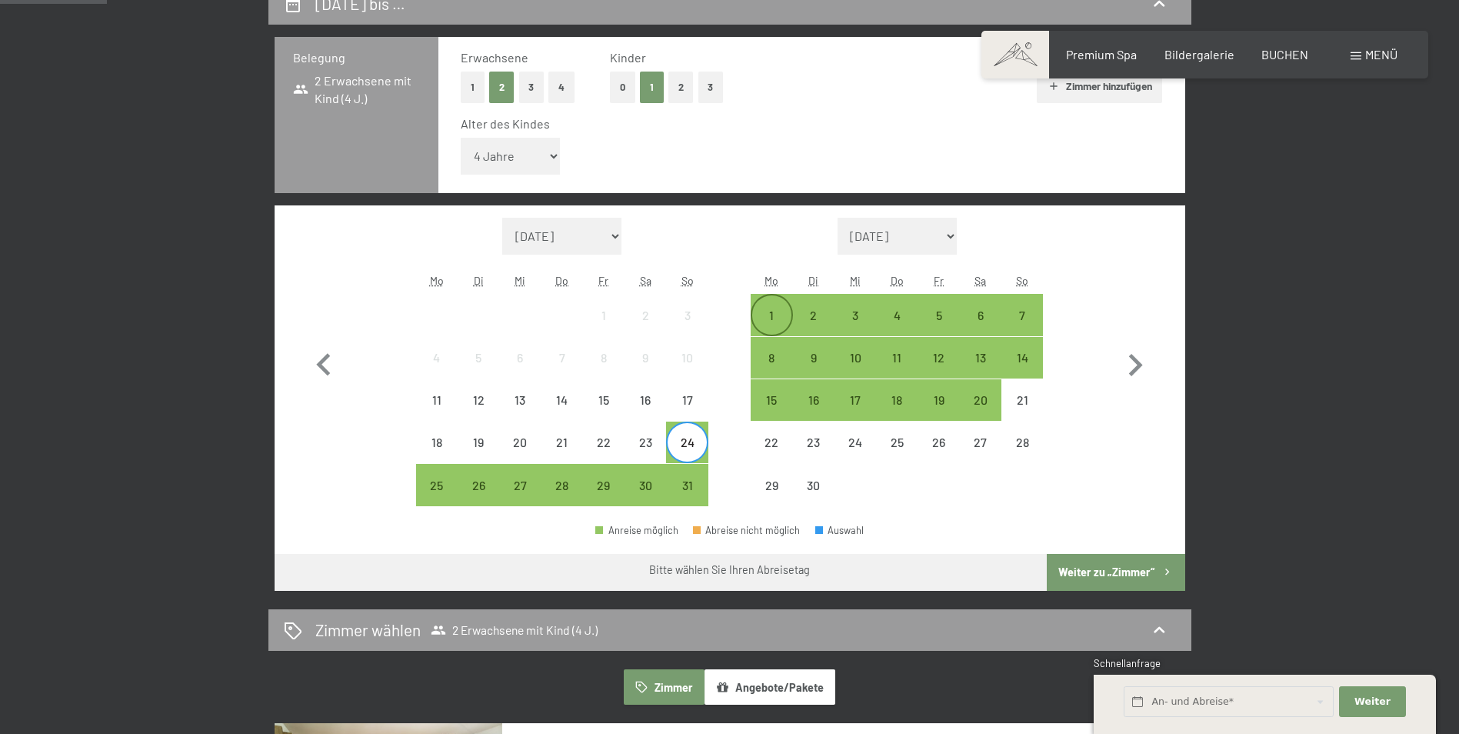
click at [773, 309] on div "1" at bounding box center [771, 328] width 38 height 38
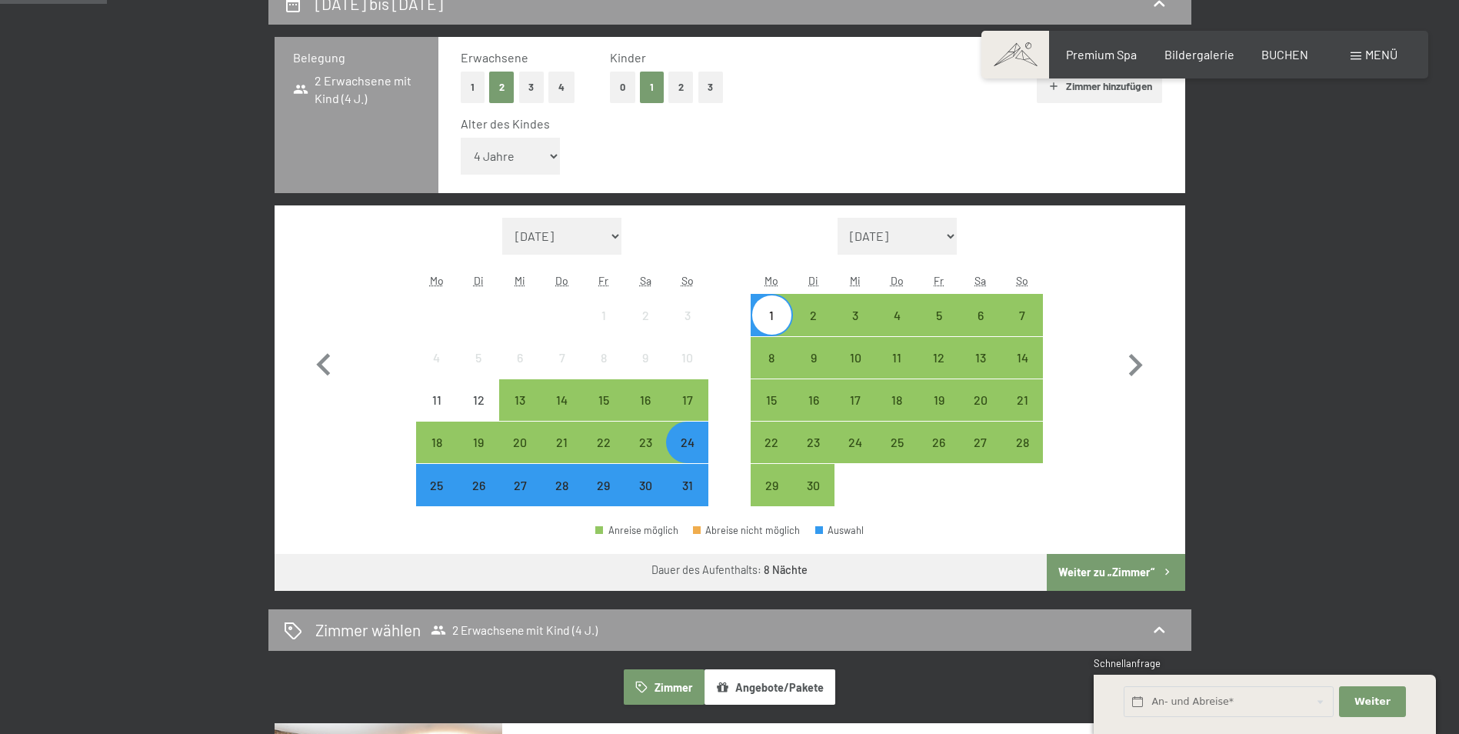
click at [1080, 573] on button "Weiter zu „Zimmer“" at bounding box center [1116, 572] width 138 height 37
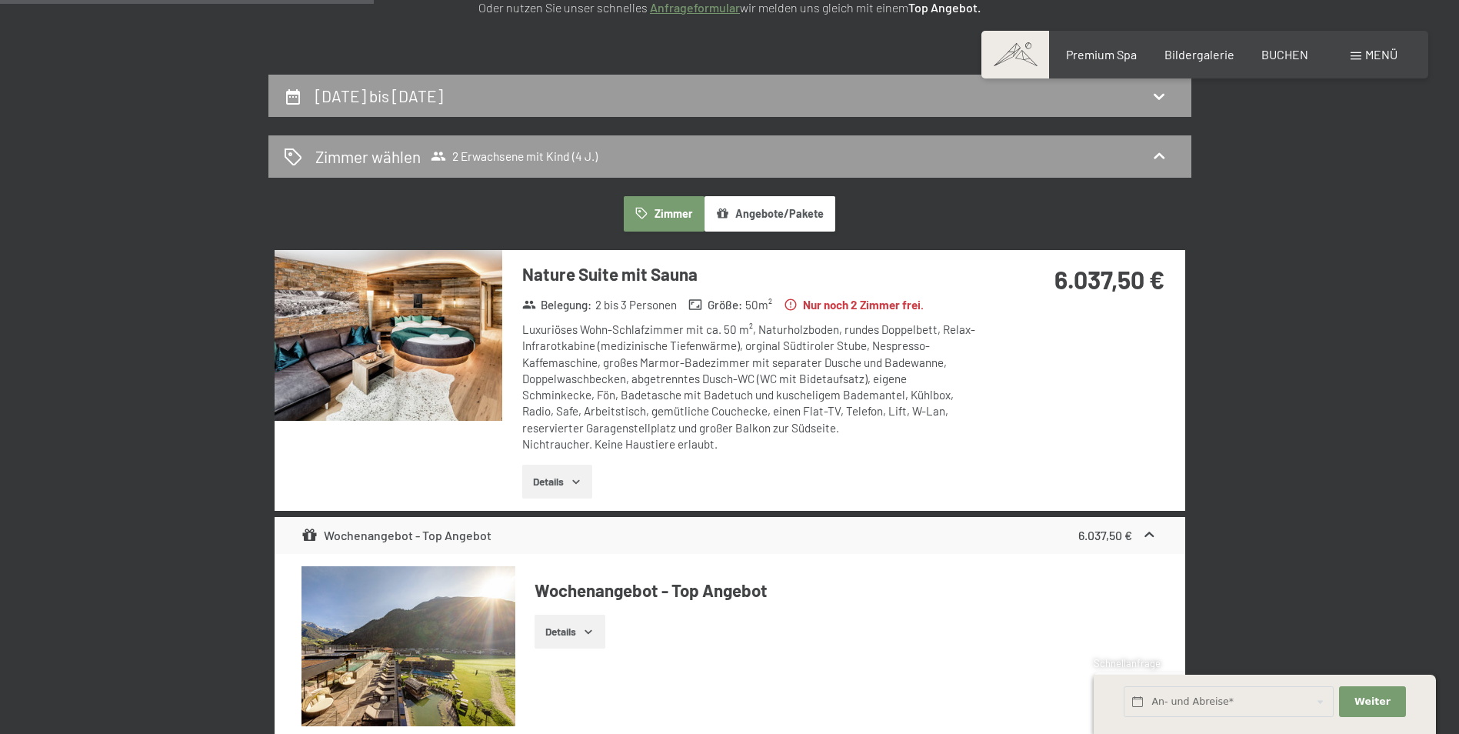
scroll to position [290, 0]
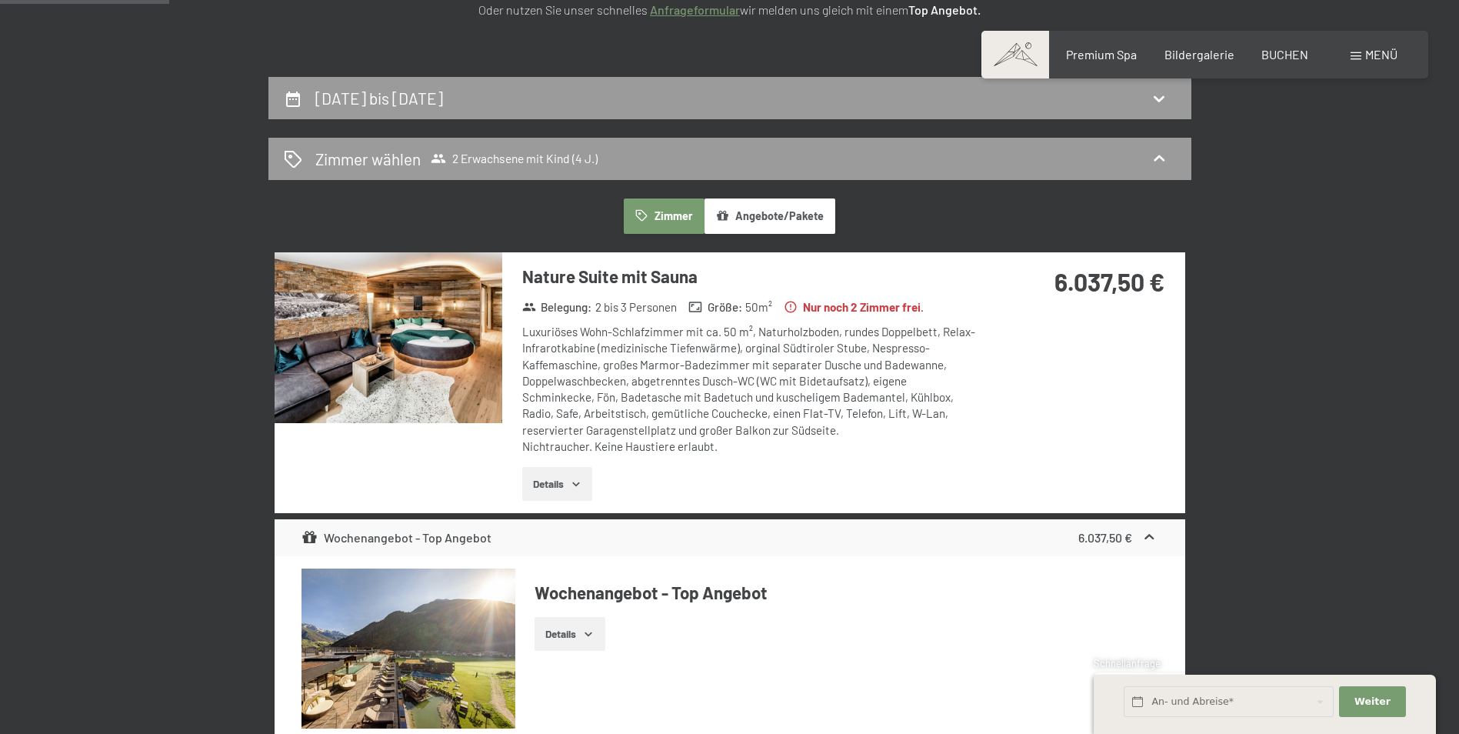
click at [568, 475] on button "Details" at bounding box center [557, 484] width 70 height 34
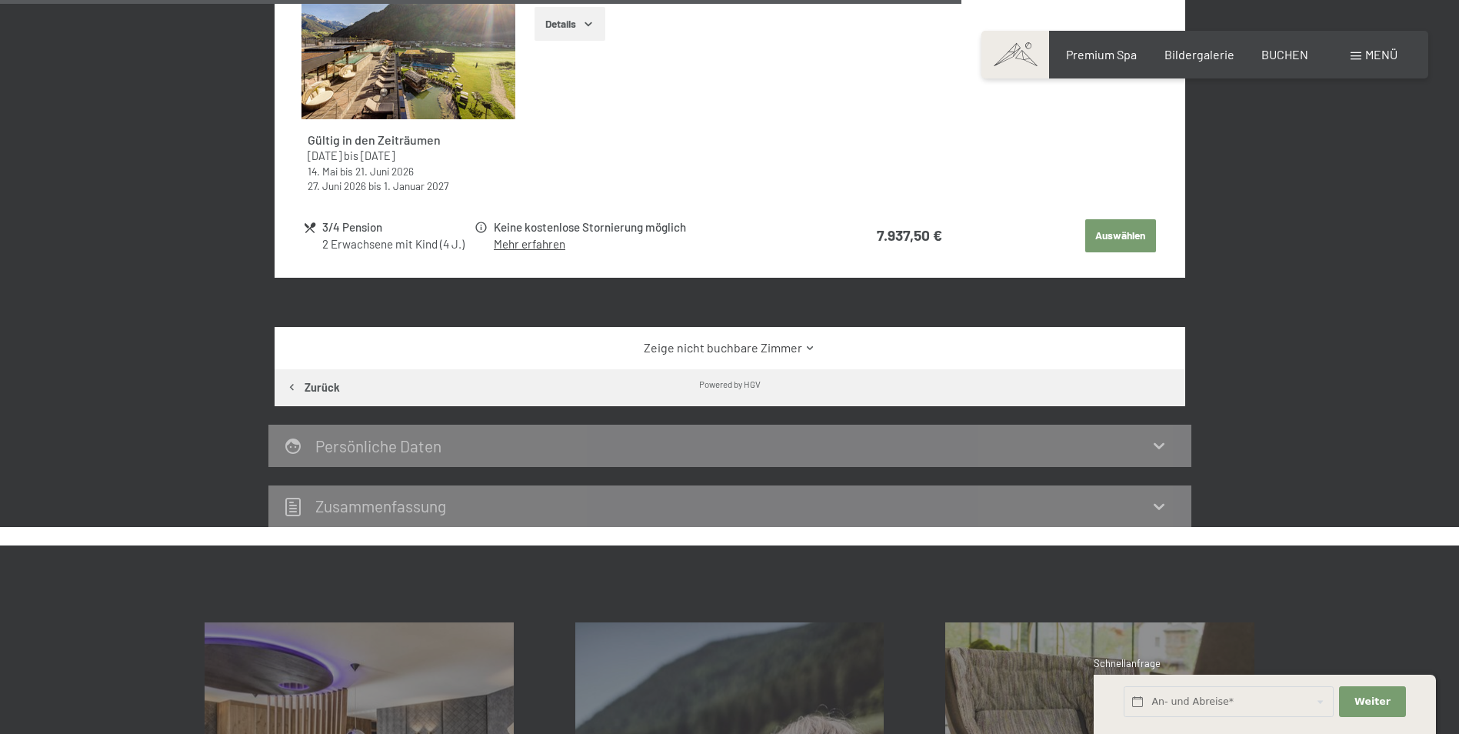
scroll to position [1828, 0]
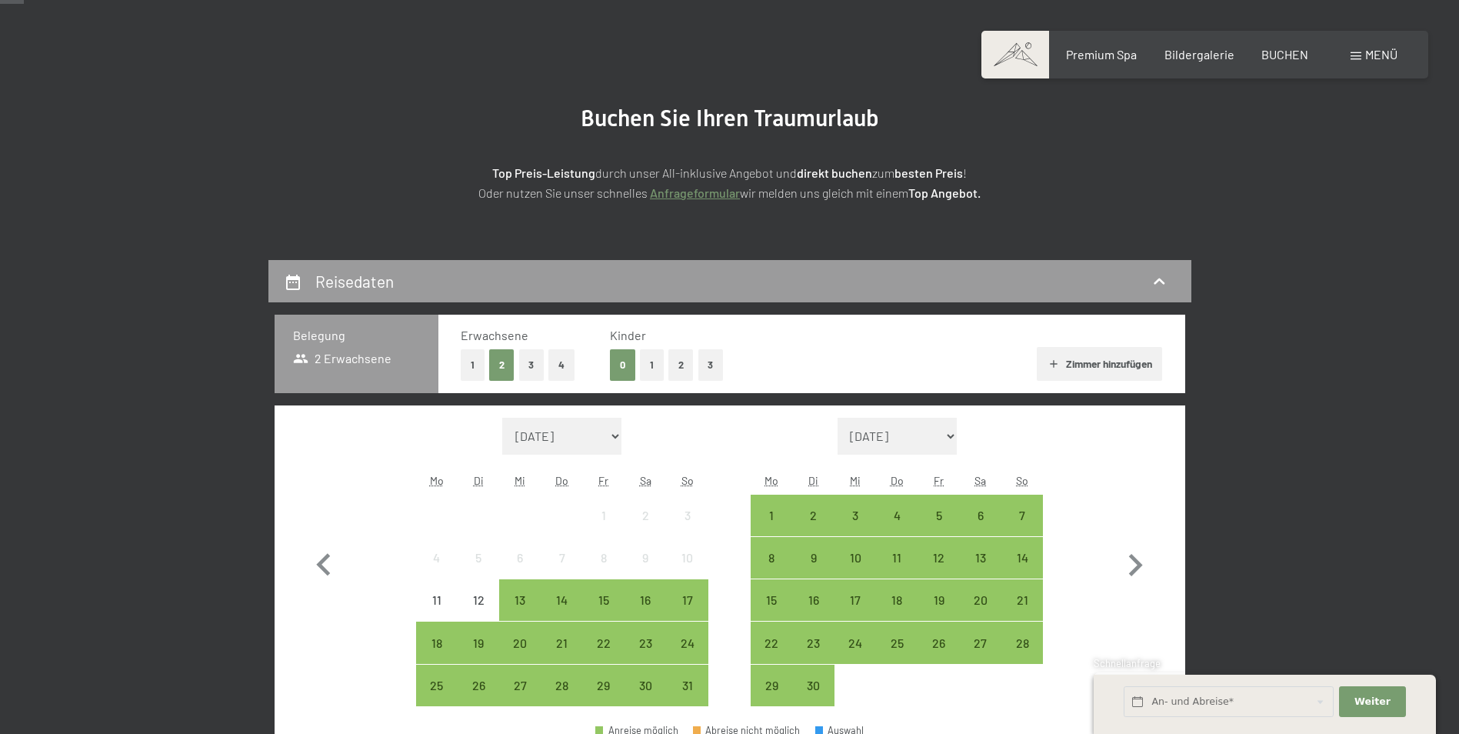
scroll to position [154, 0]
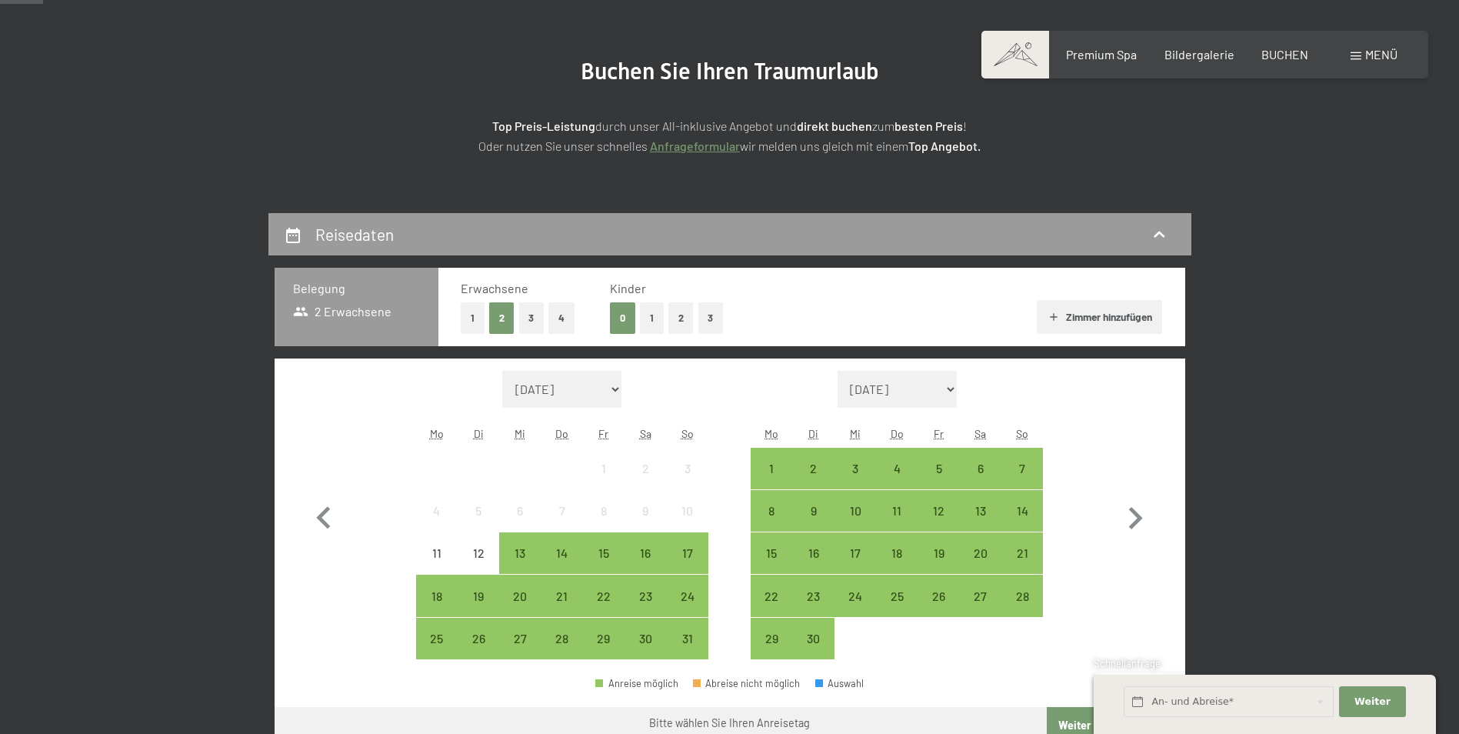
click at [647, 322] on button "1" at bounding box center [652, 318] width 24 height 32
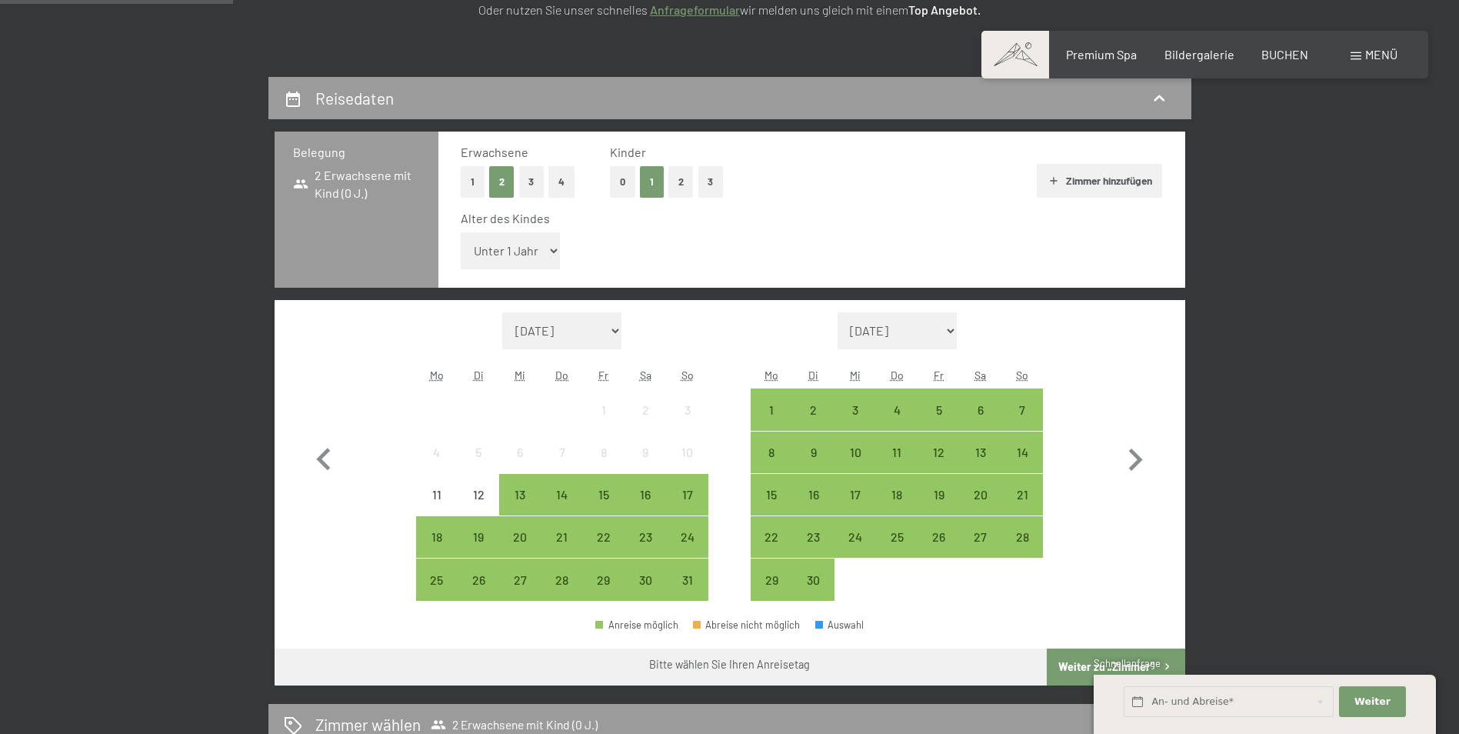
scroll to position [308, 0]
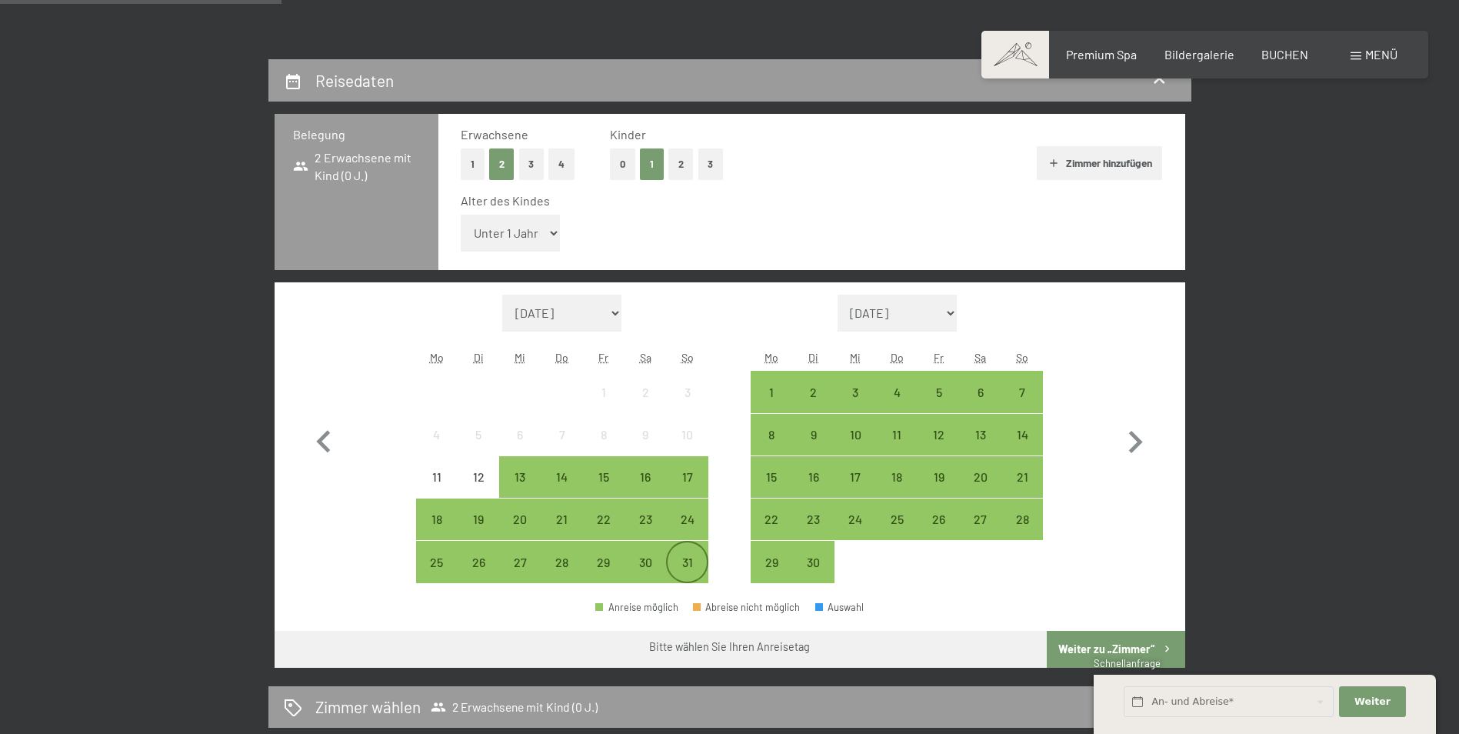
click at [693, 558] on div "31" at bounding box center [687, 575] width 38 height 38
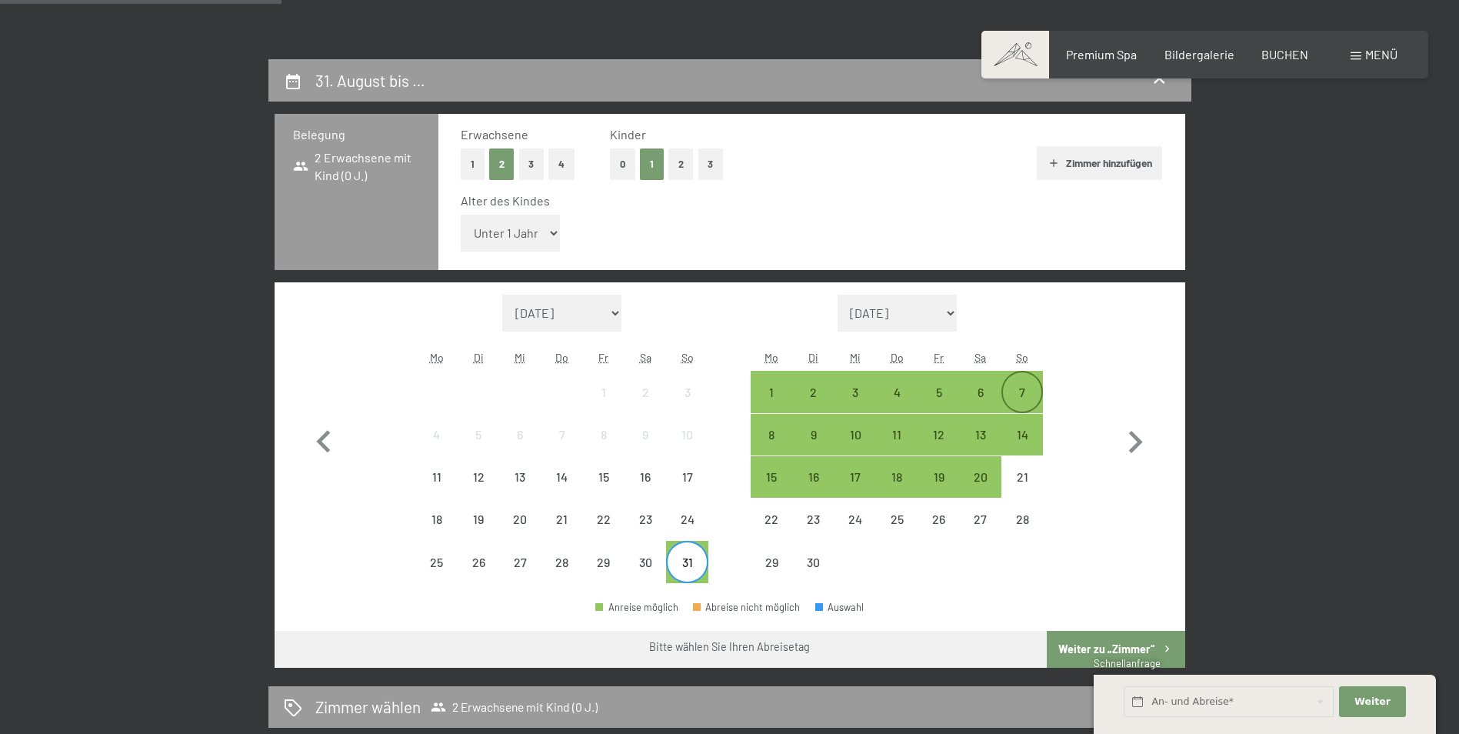
click at [1020, 393] on div "7" at bounding box center [1022, 405] width 38 height 38
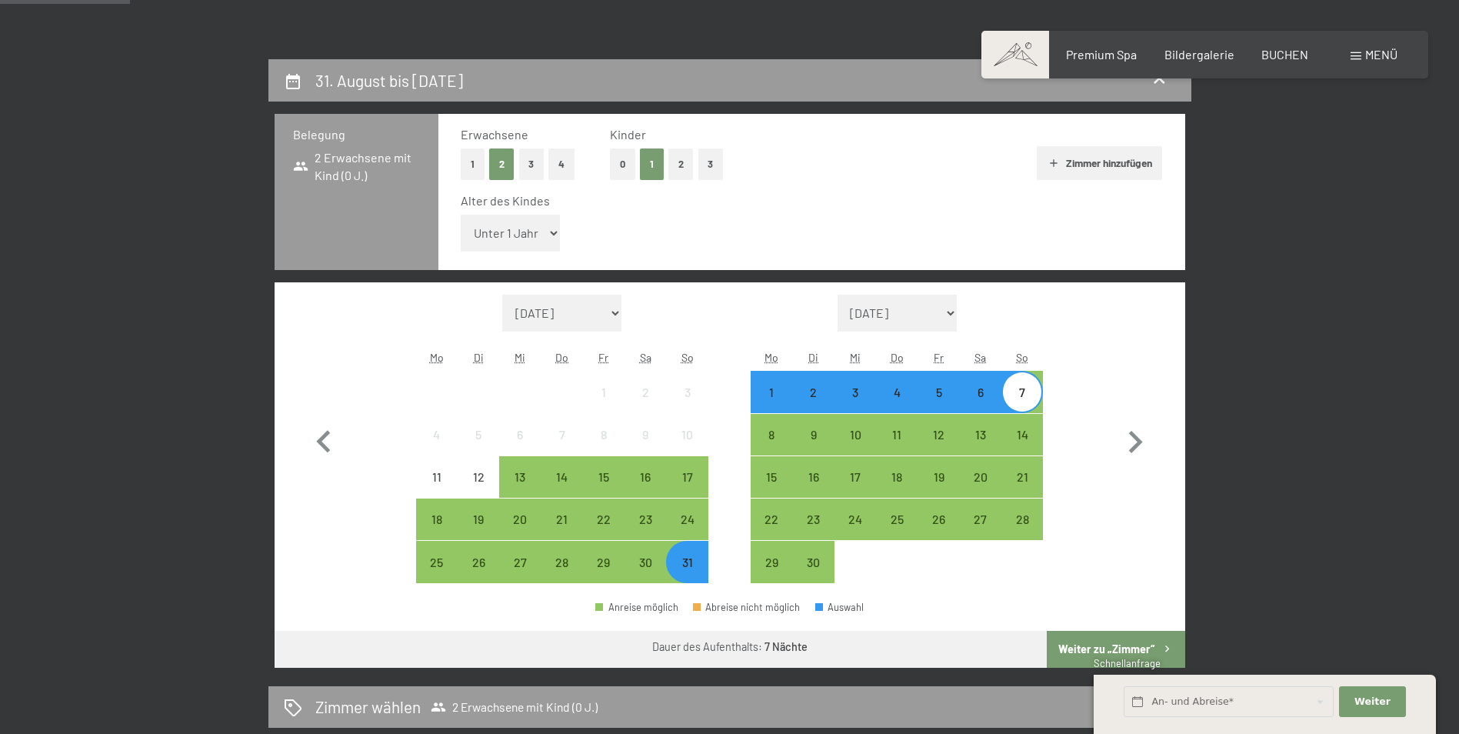
scroll to position [538, 0]
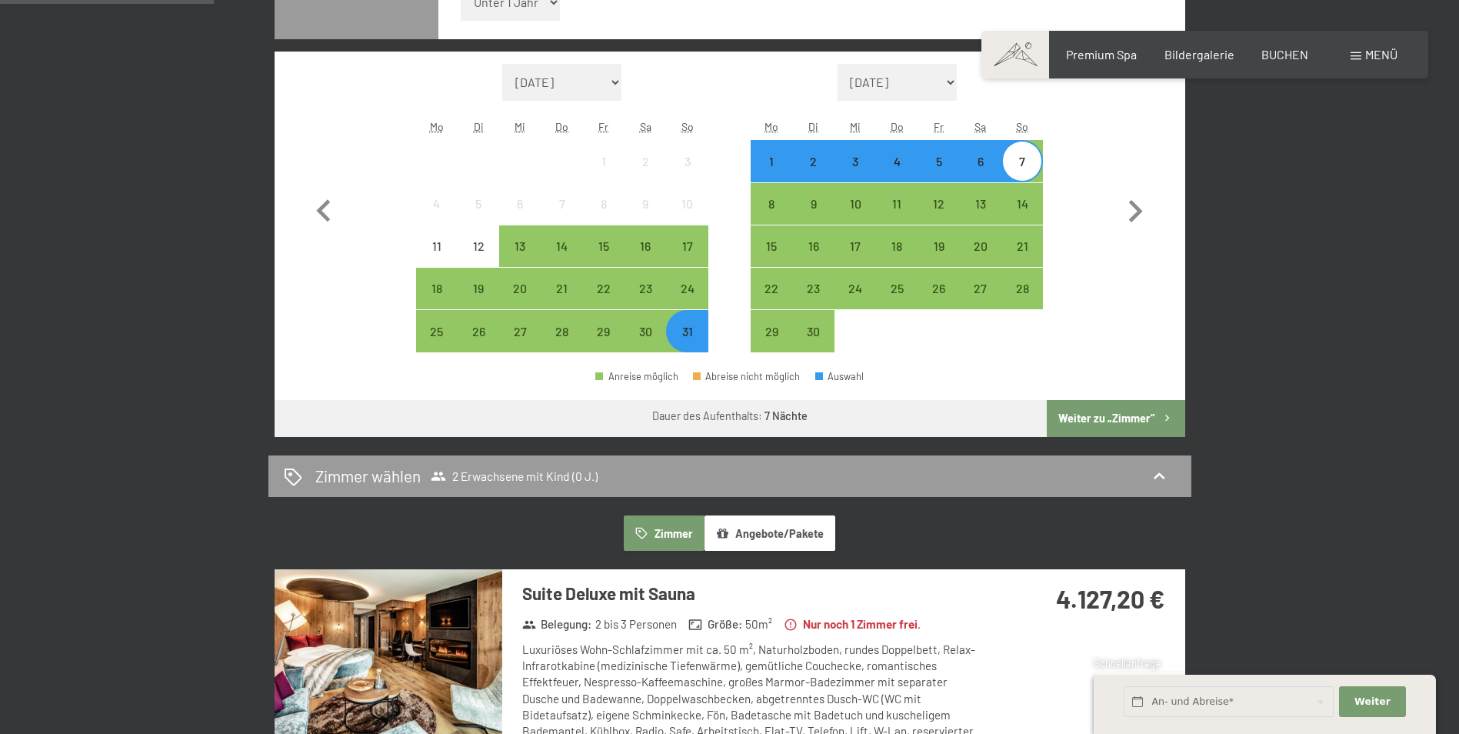
click at [1135, 415] on button "Weiter zu „Zimmer“" at bounding box center [1116, 418] width 138 height 37
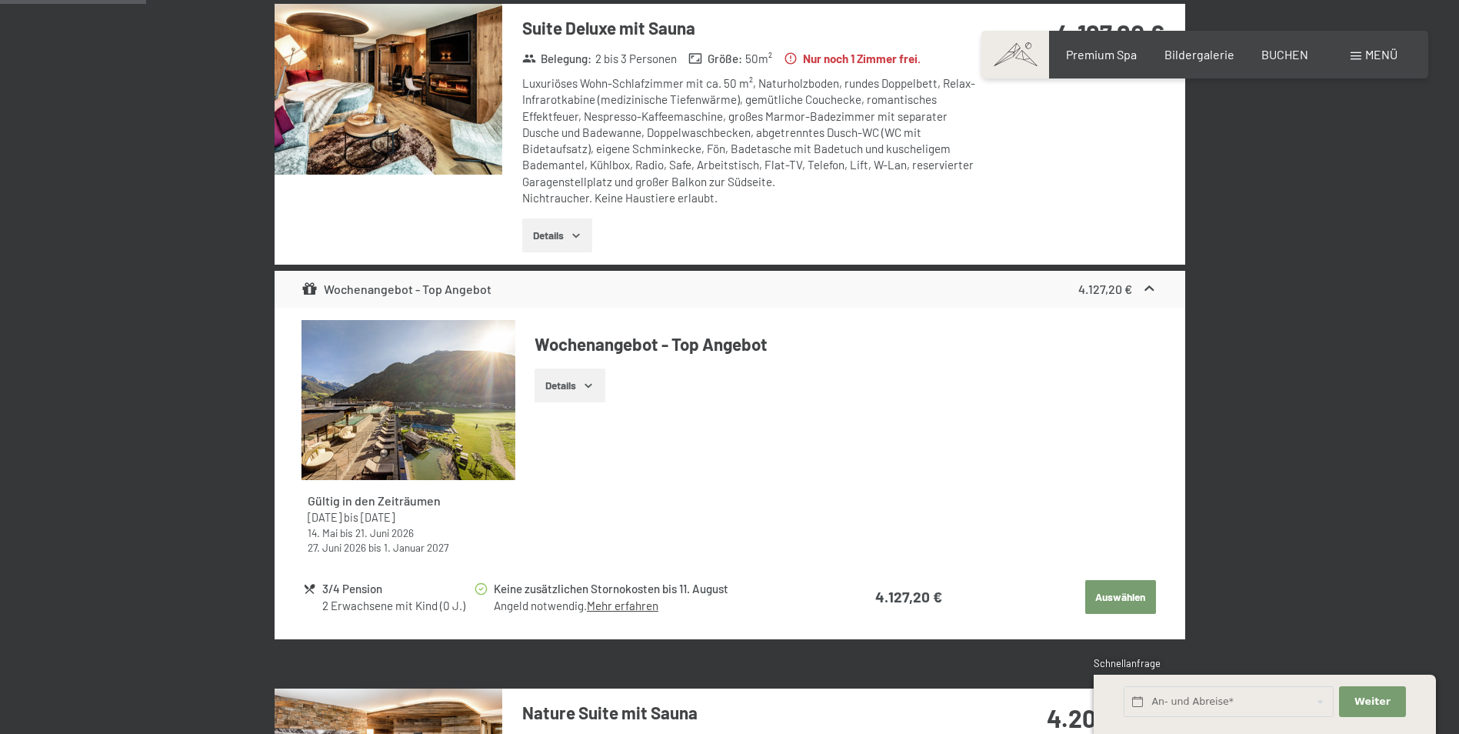
scroll to position [367, 0]
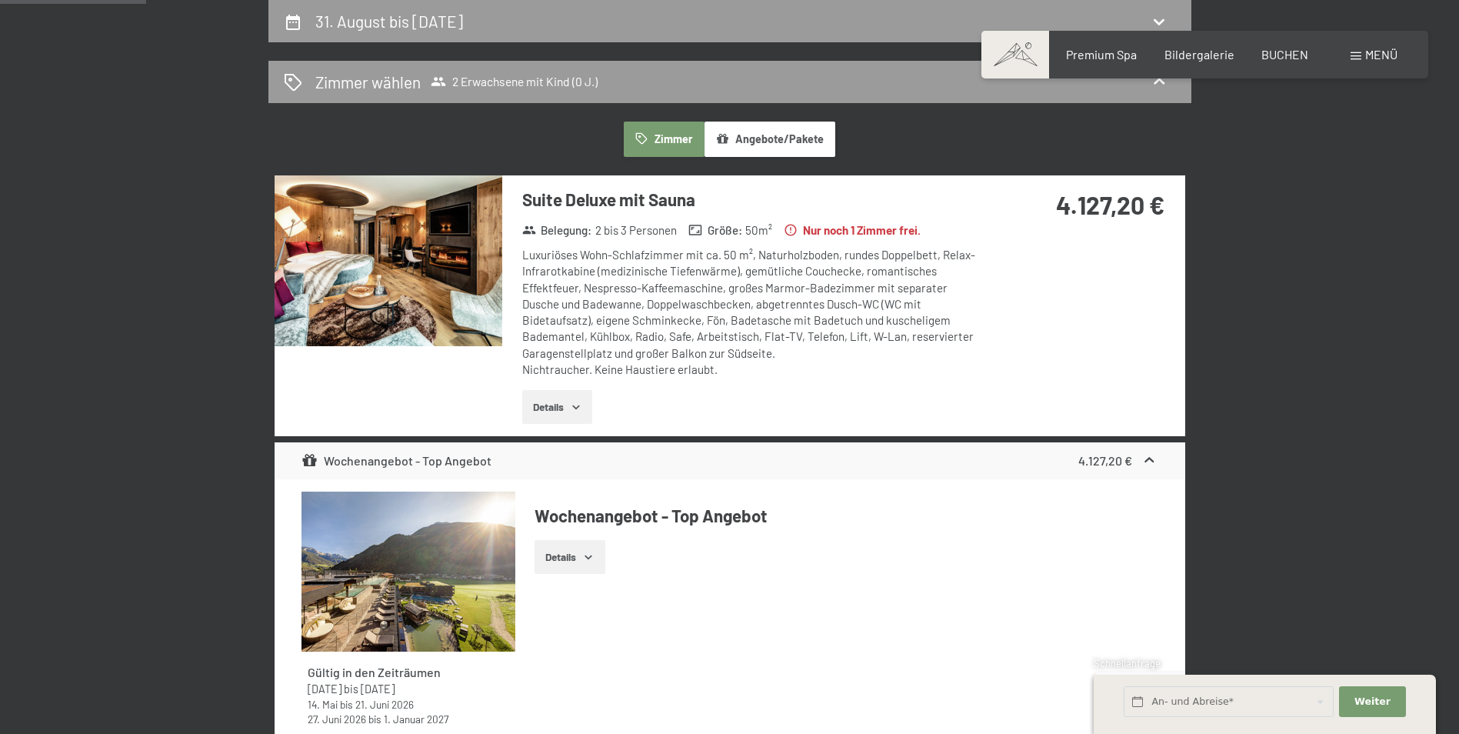
click at [567, 402] on button "Details" at bounding box center [557, 407] width 70 height 34
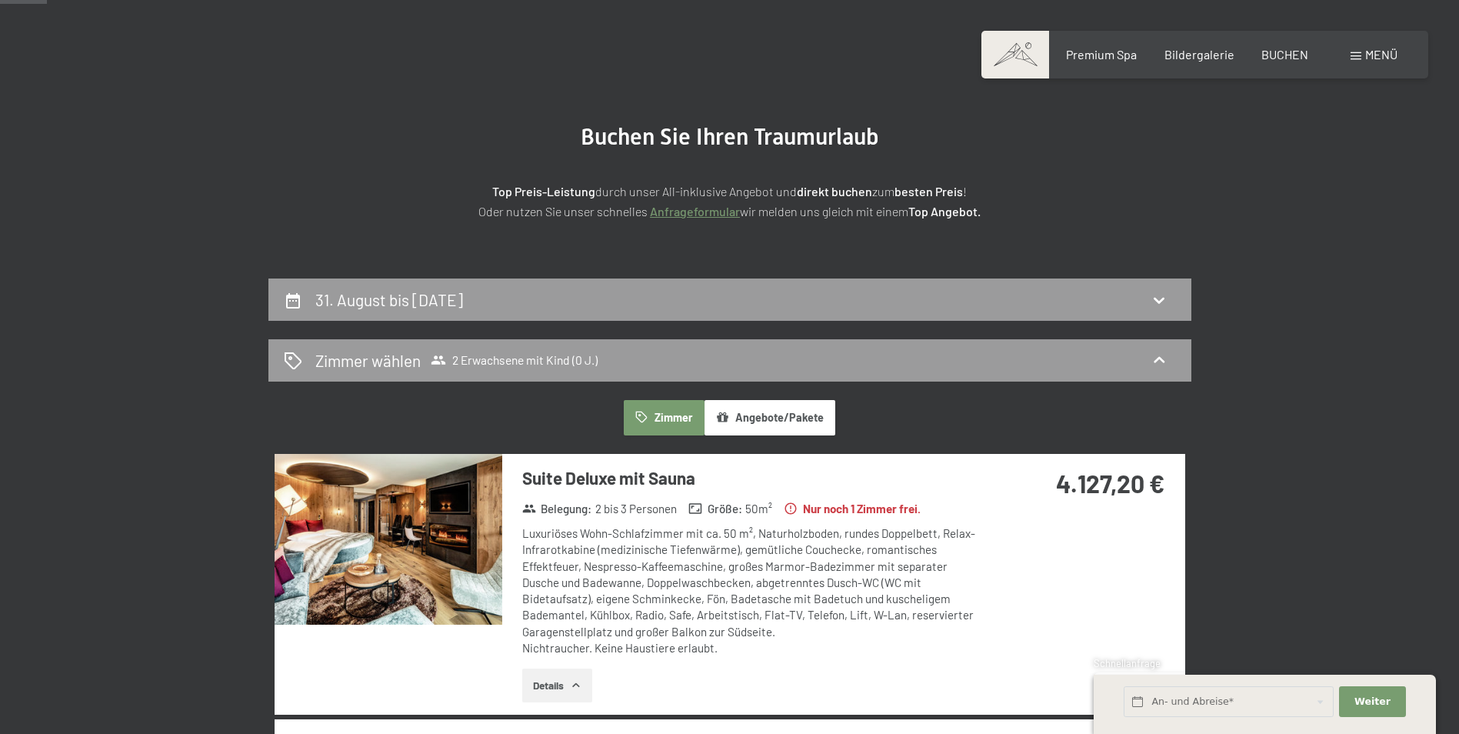
scroll to position [59, 0]
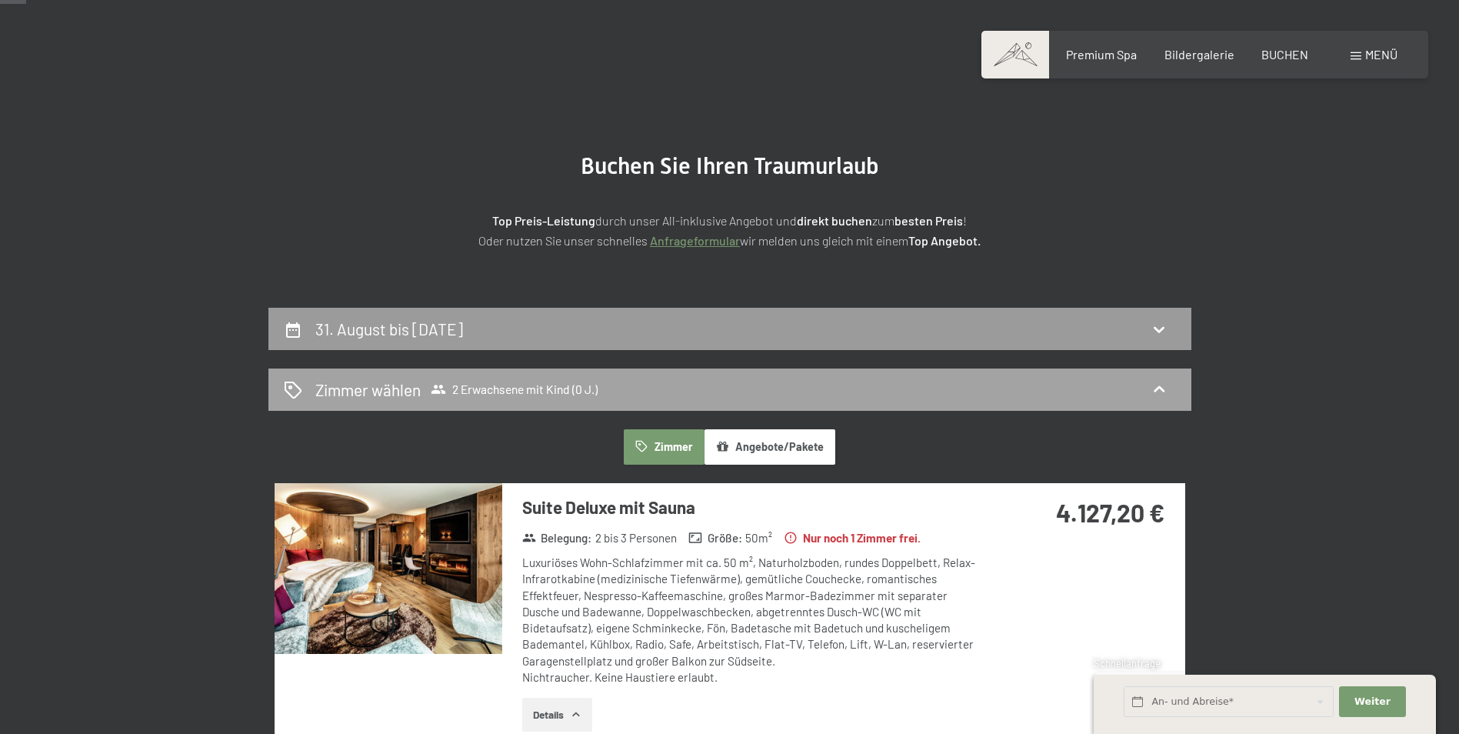
click at [683, 402] on div "Zimmer wählen 2 Erwachsene mit Kind (0 J.)" at bounding box center [729, 389] width 923 height 42
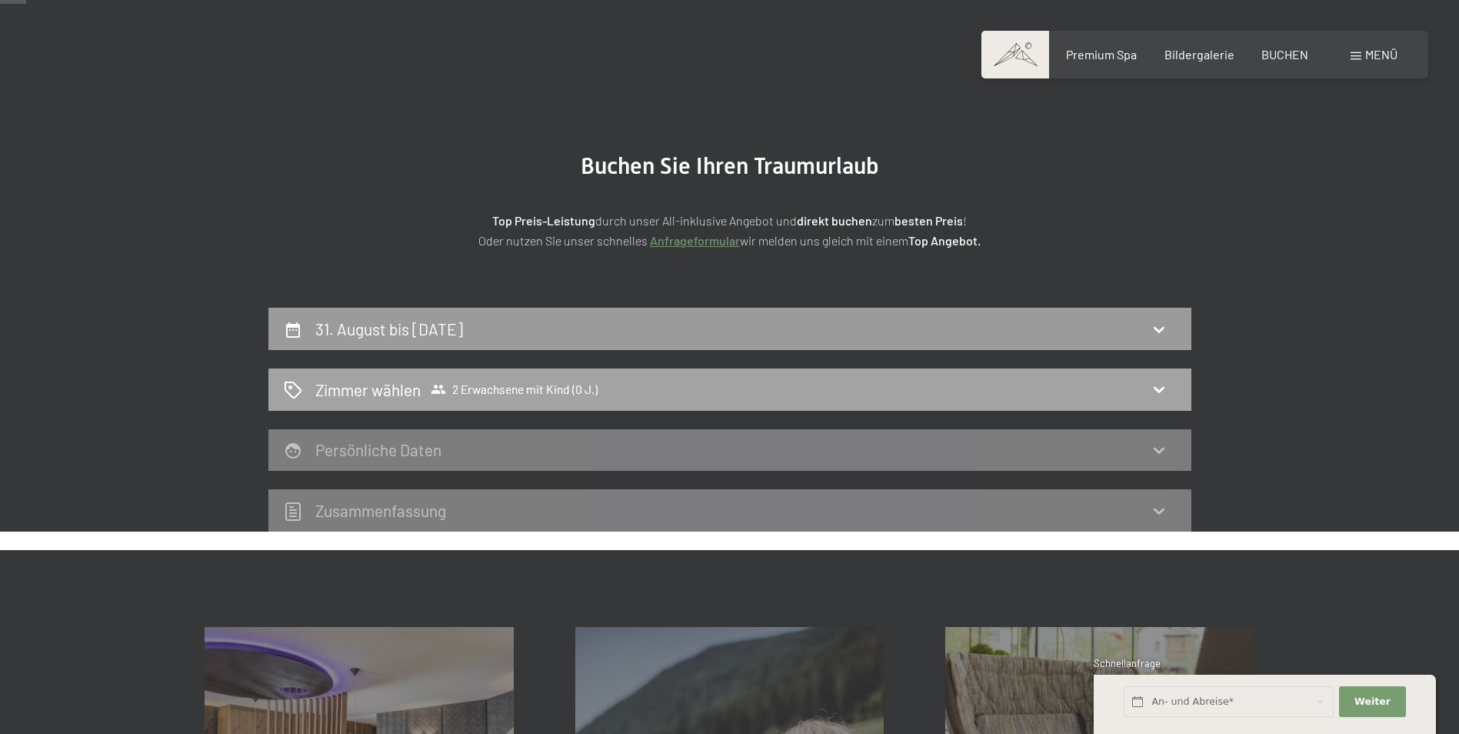
click at [540, 389] on span "2 Erwachsene mit Kind (0 J.)" at bounding box center [514, 389] width 167 height 15
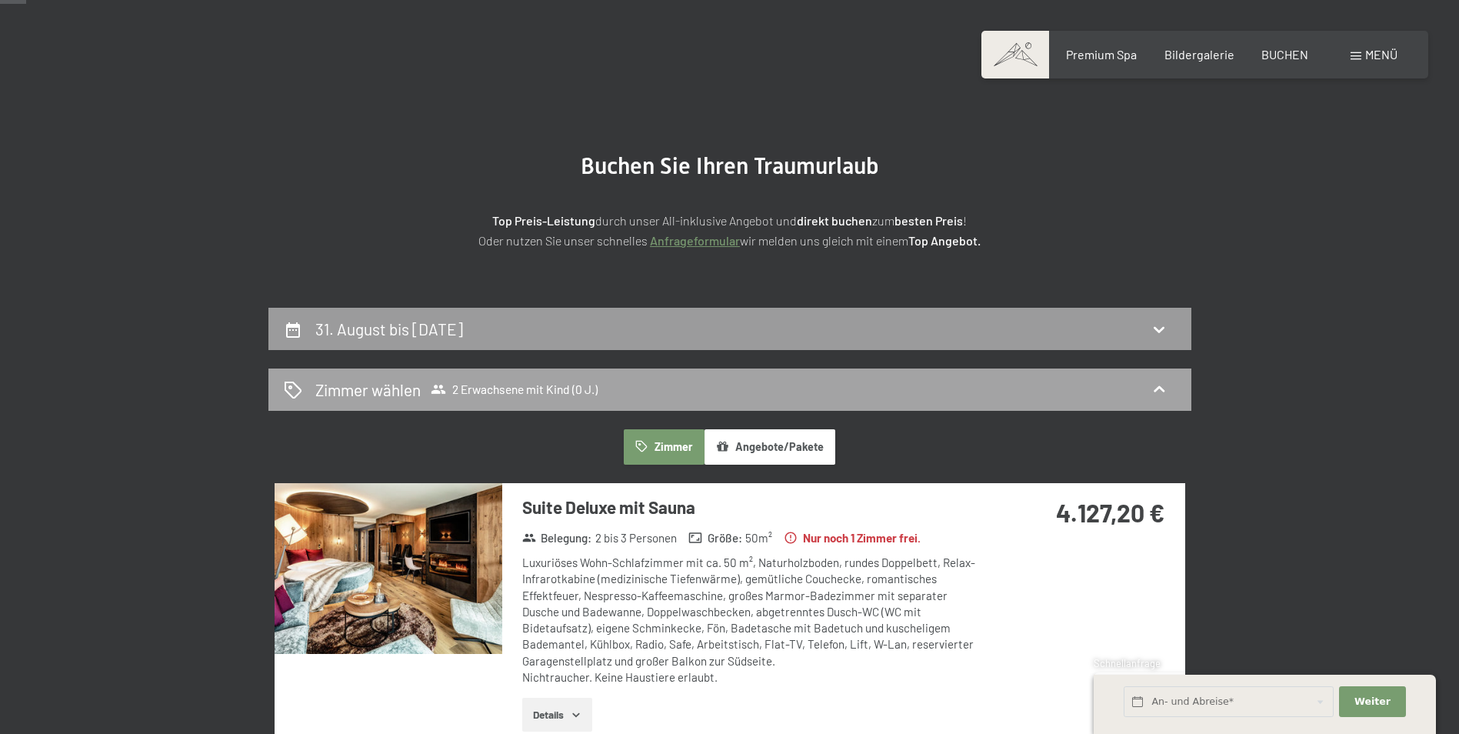
click at [1170, 388] on div "Zimmer wählen 2 Erwachsene mit Kind (0 J.)" at bounding box center [730, 389] width 892 height 22
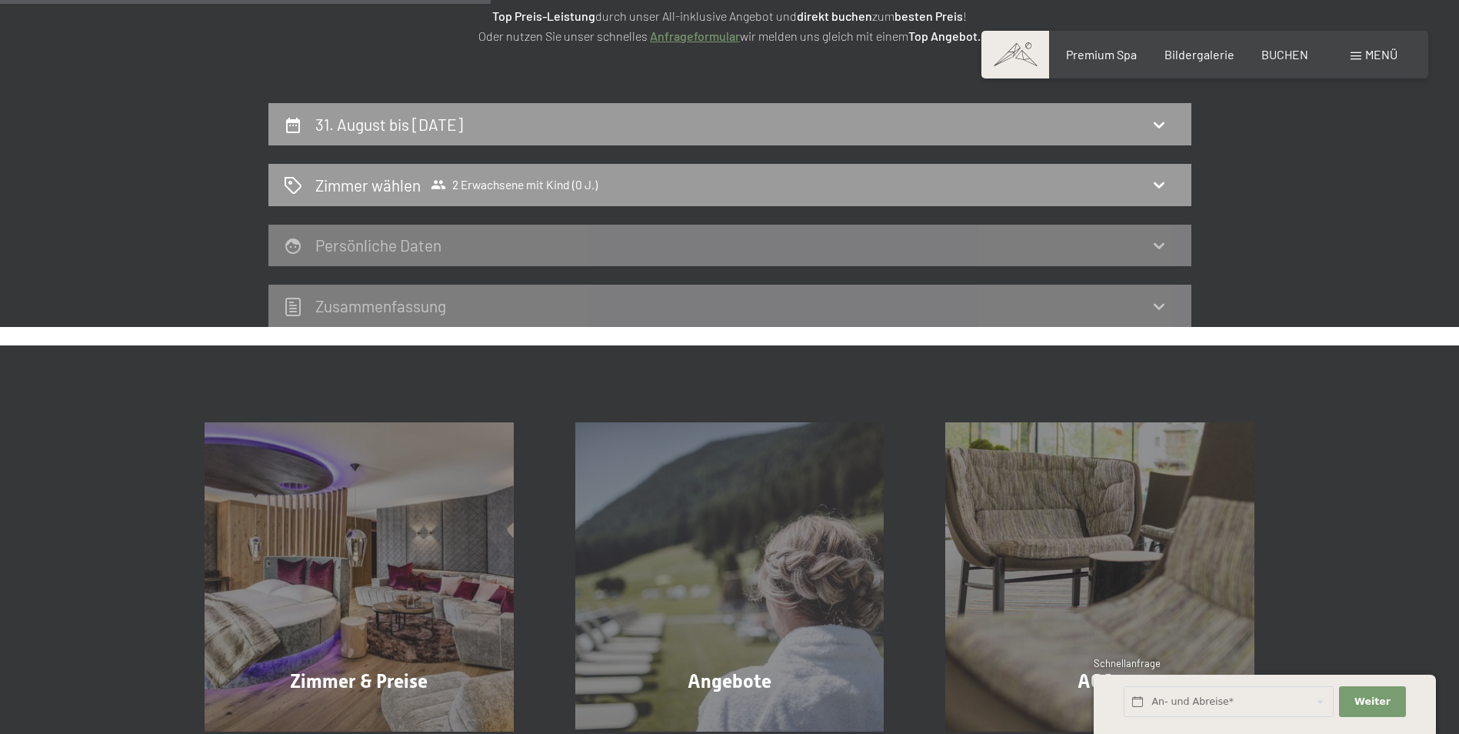
scroll to position [0, 0]
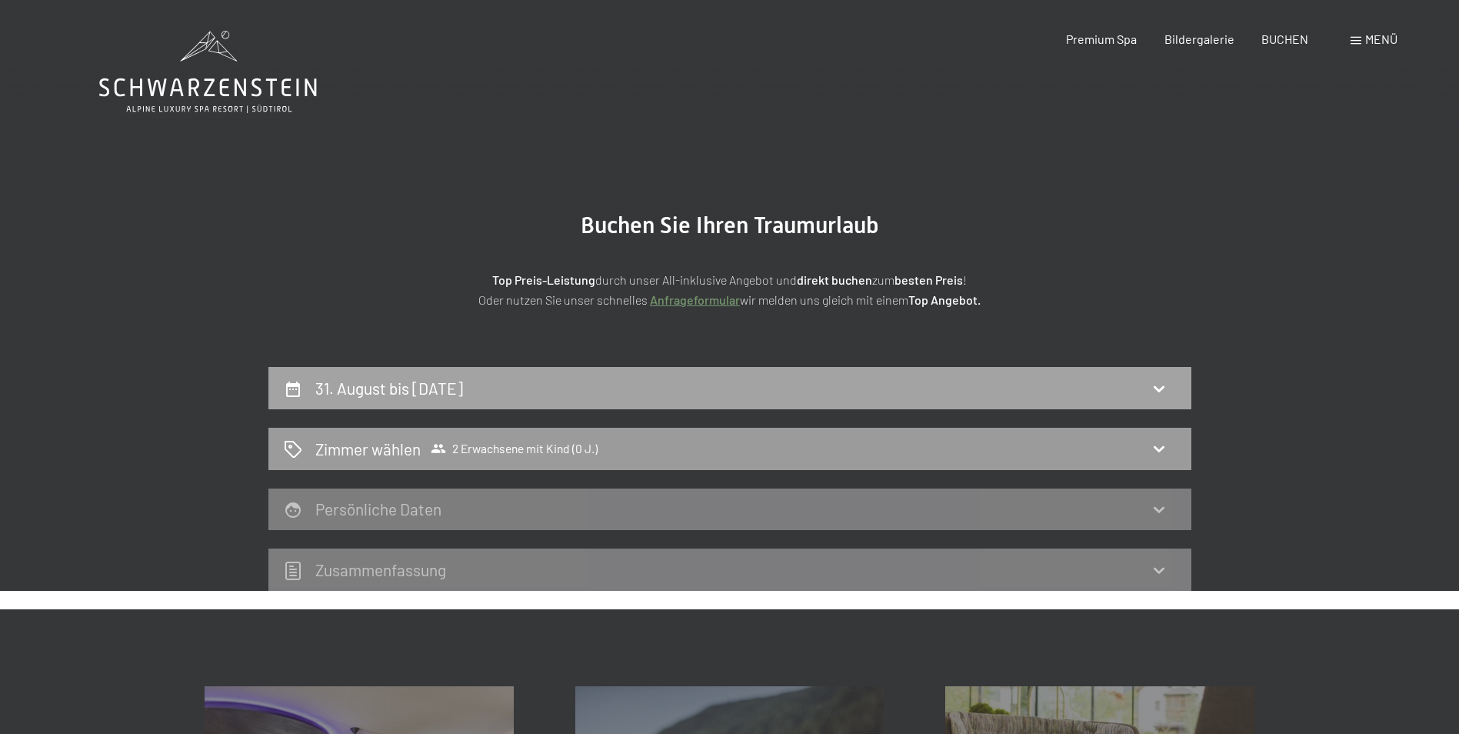
click at [454, 378] on div "31. August bis 7. September 2025" at bounding box center [392, 388] width 154 height 22
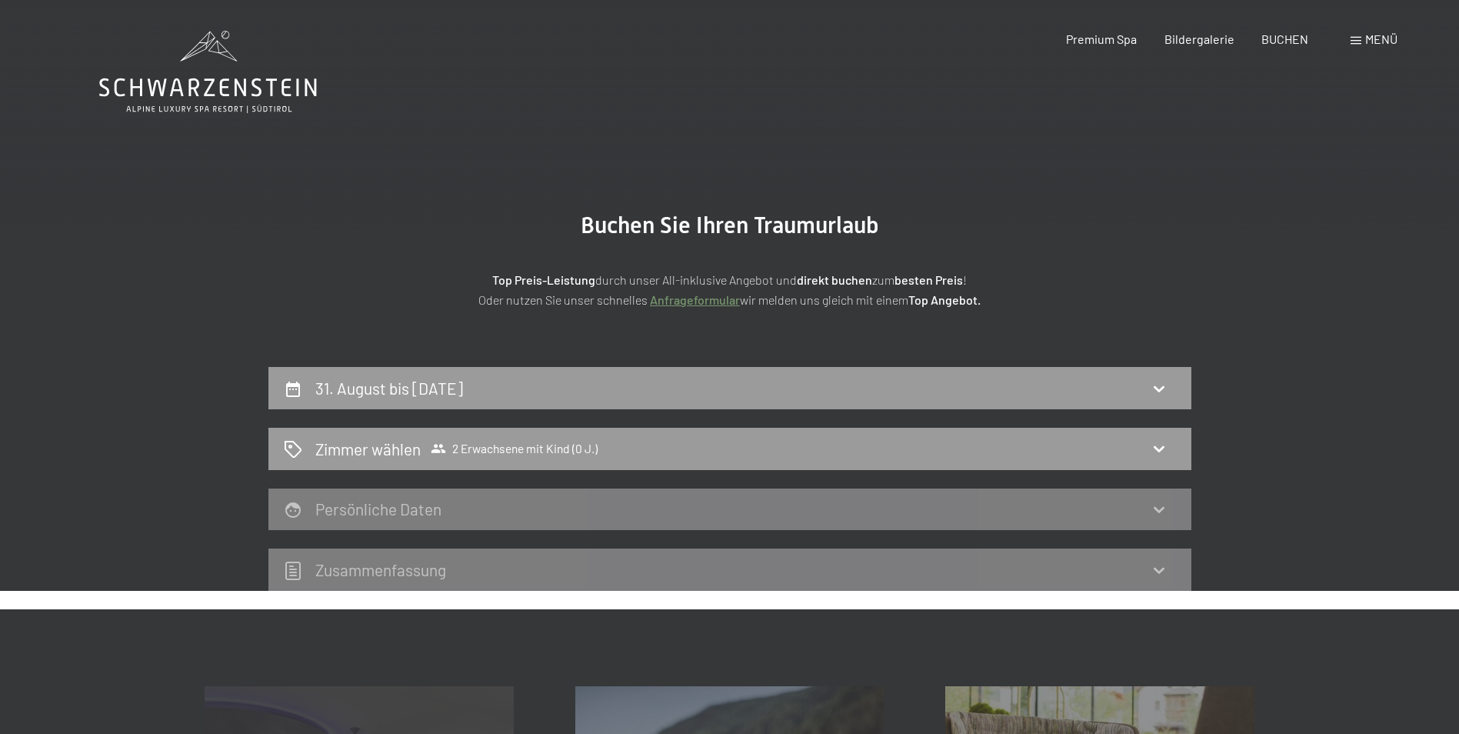
scroll to position [367, 0]
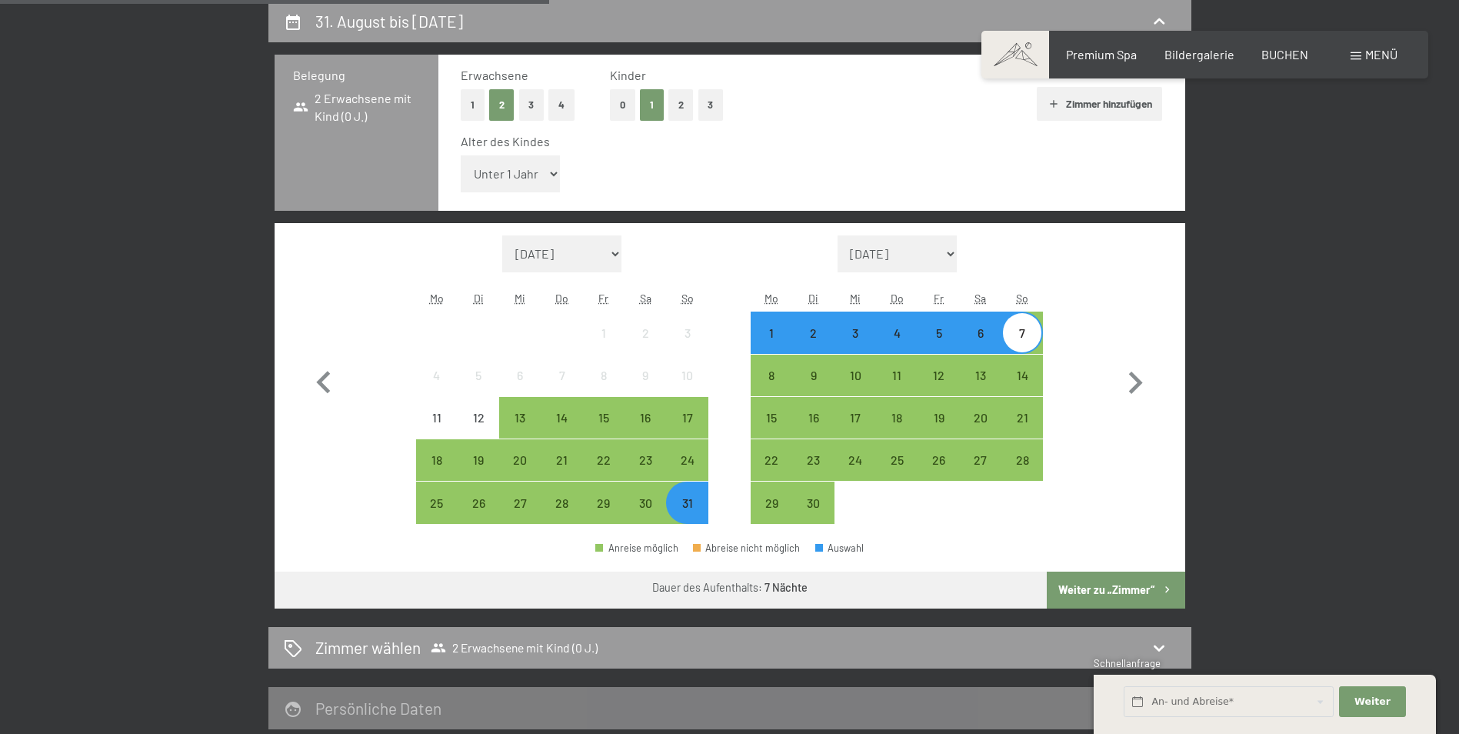
click at [542, 175] on select "Unter 1 Jahr 1 Jahr 2 Jahre 3 Jahre 4 Jahre 5 Jahre 6 Jahre 7 Jahre 8 Jahre 9 J…" at bounding box center [511, 173] width 100 height 37
select select "4"
click at [461, 155] on select "Unter 1 Jahr 1 Jahr 2 Jahre 3 Jahre 4 Jahre 5 Jahre 6 Jahre 7 Jahre 8 Jahre 9 J…" at bounding box center [511, 173] width 100 height 37
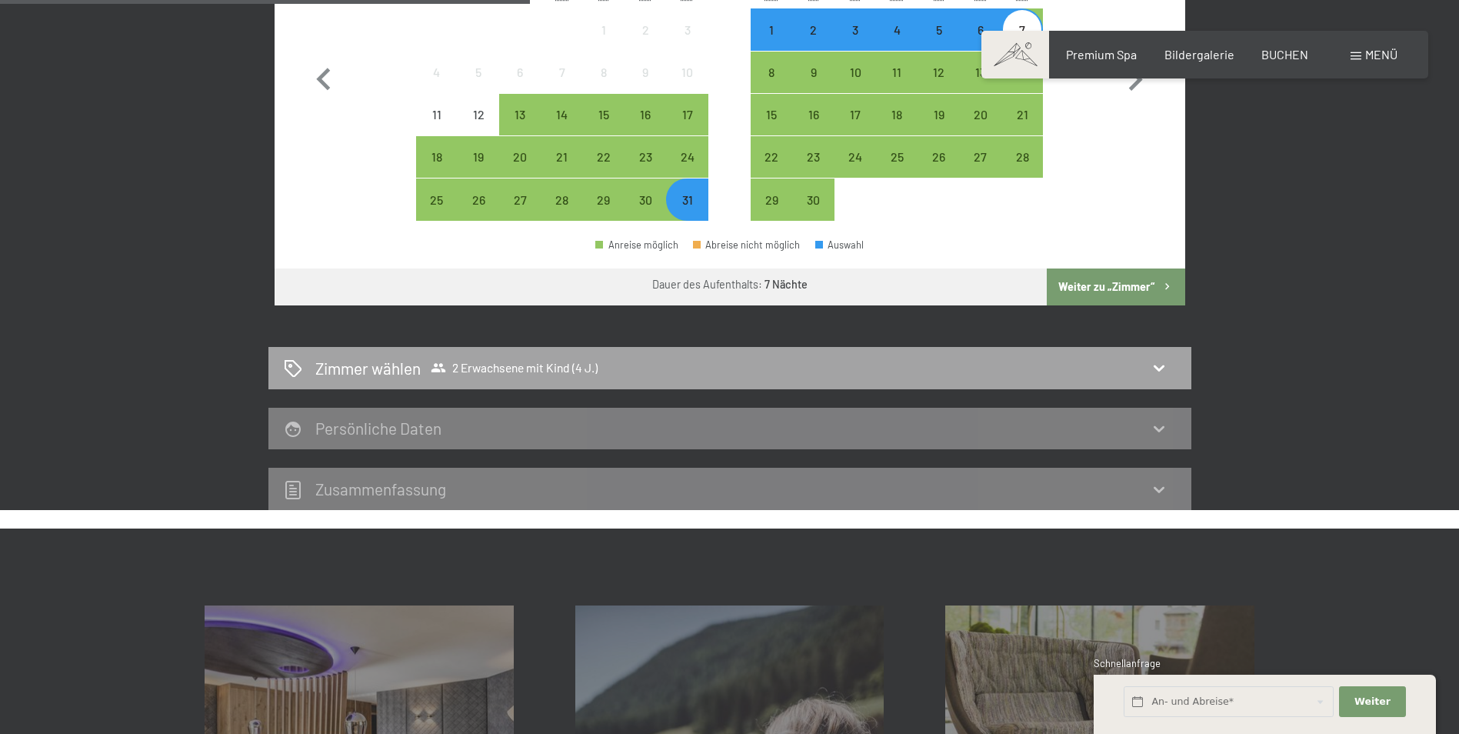
scroll to position [675, 0]
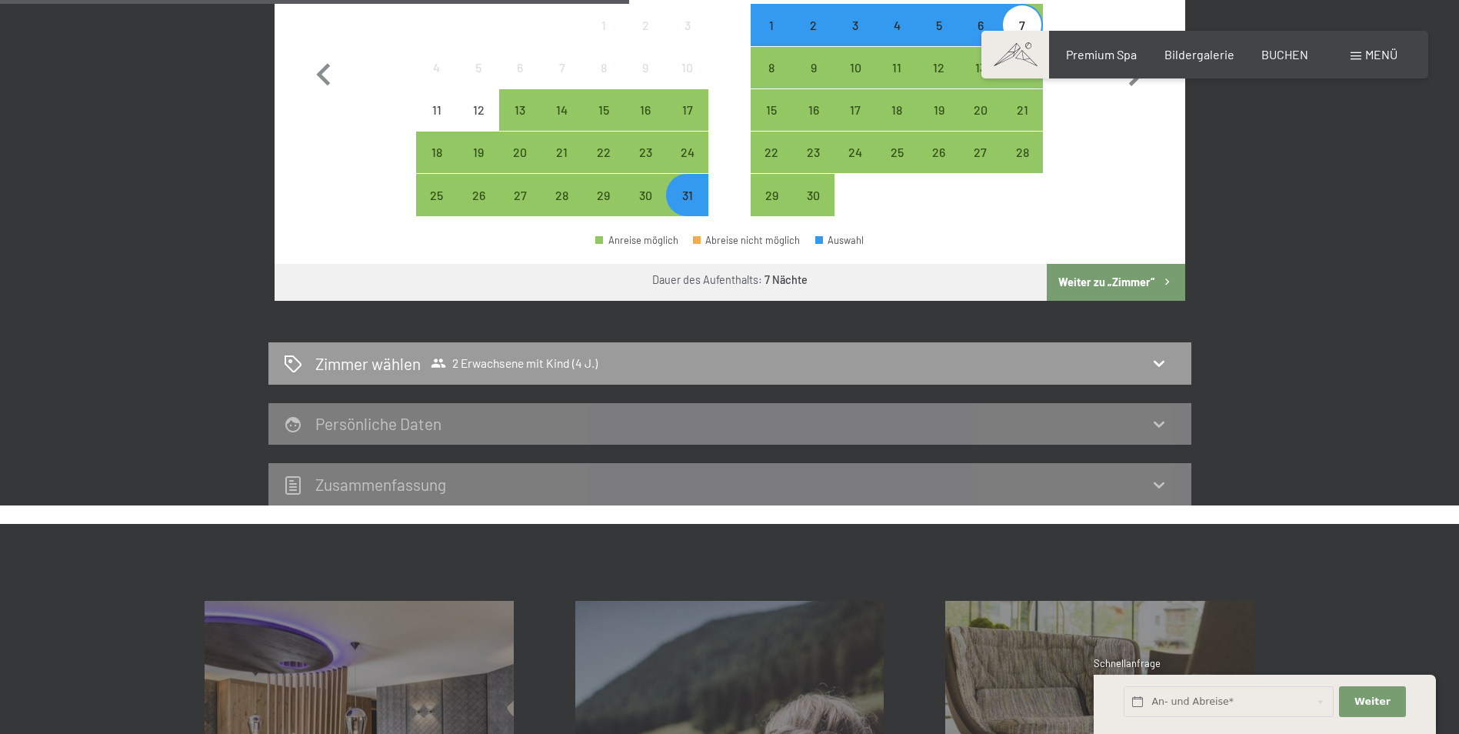
click at [1104, 275] on button "Weiter zu „Zimmer“" at bounding box center [1116, 282] width 138 height 37
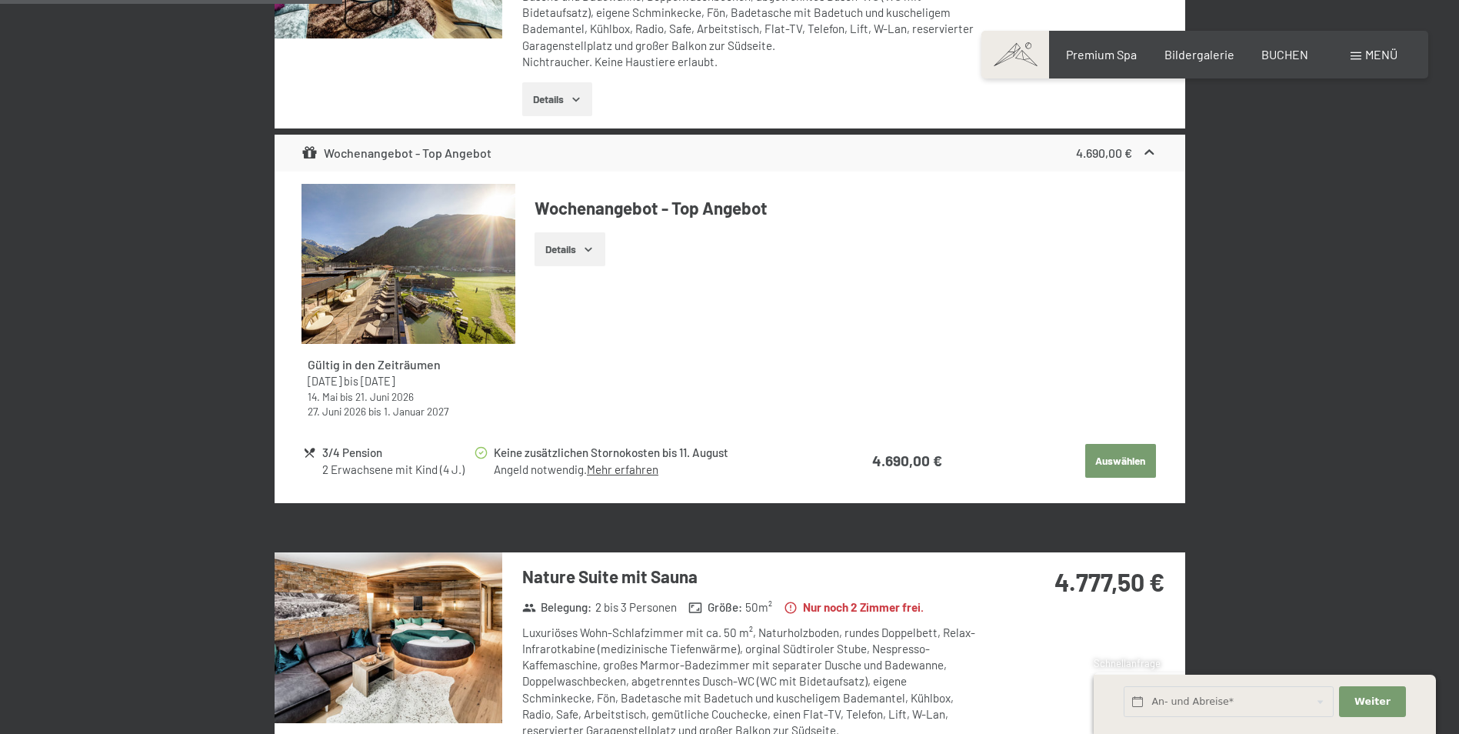
scroll to position [367, 0]
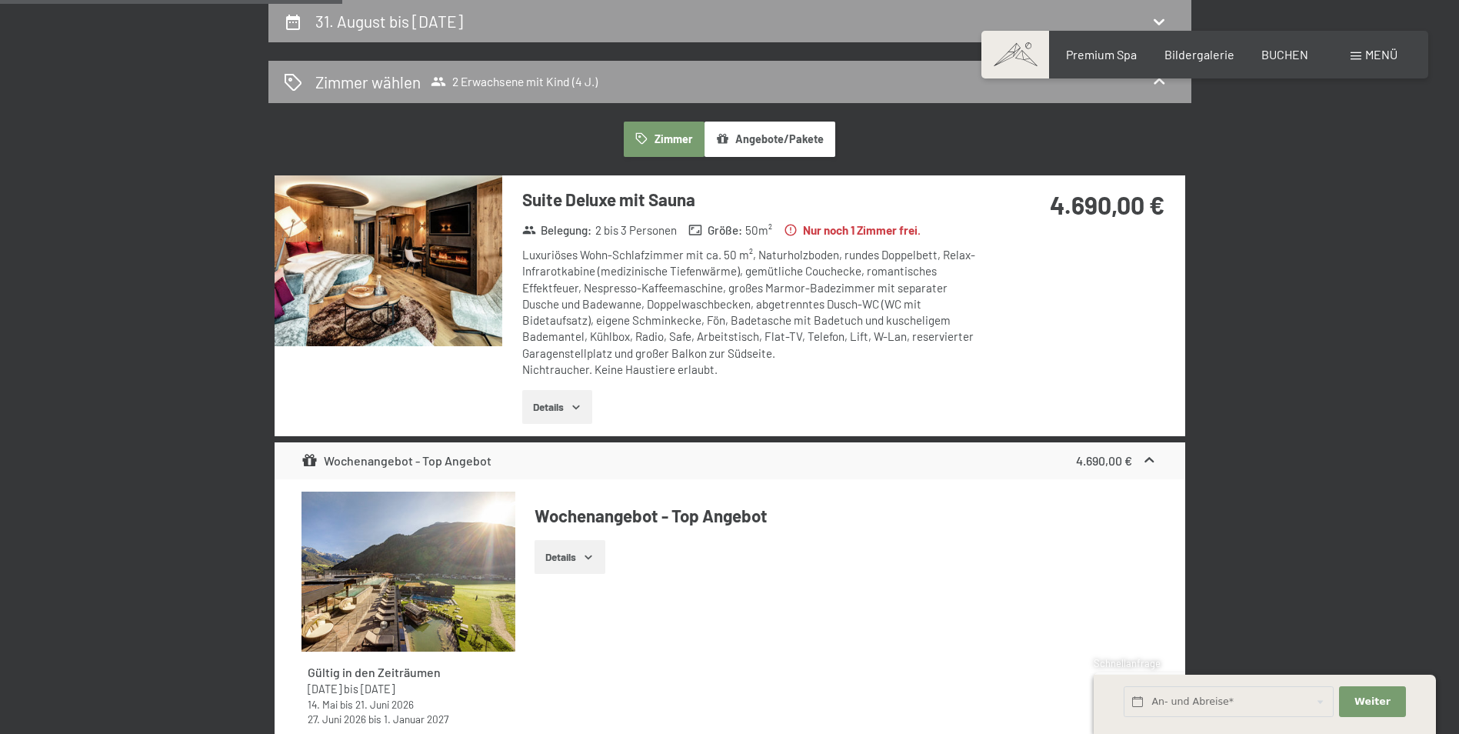
click at [405, 275] on img at bounding box center [389, 260] width 228 height 171
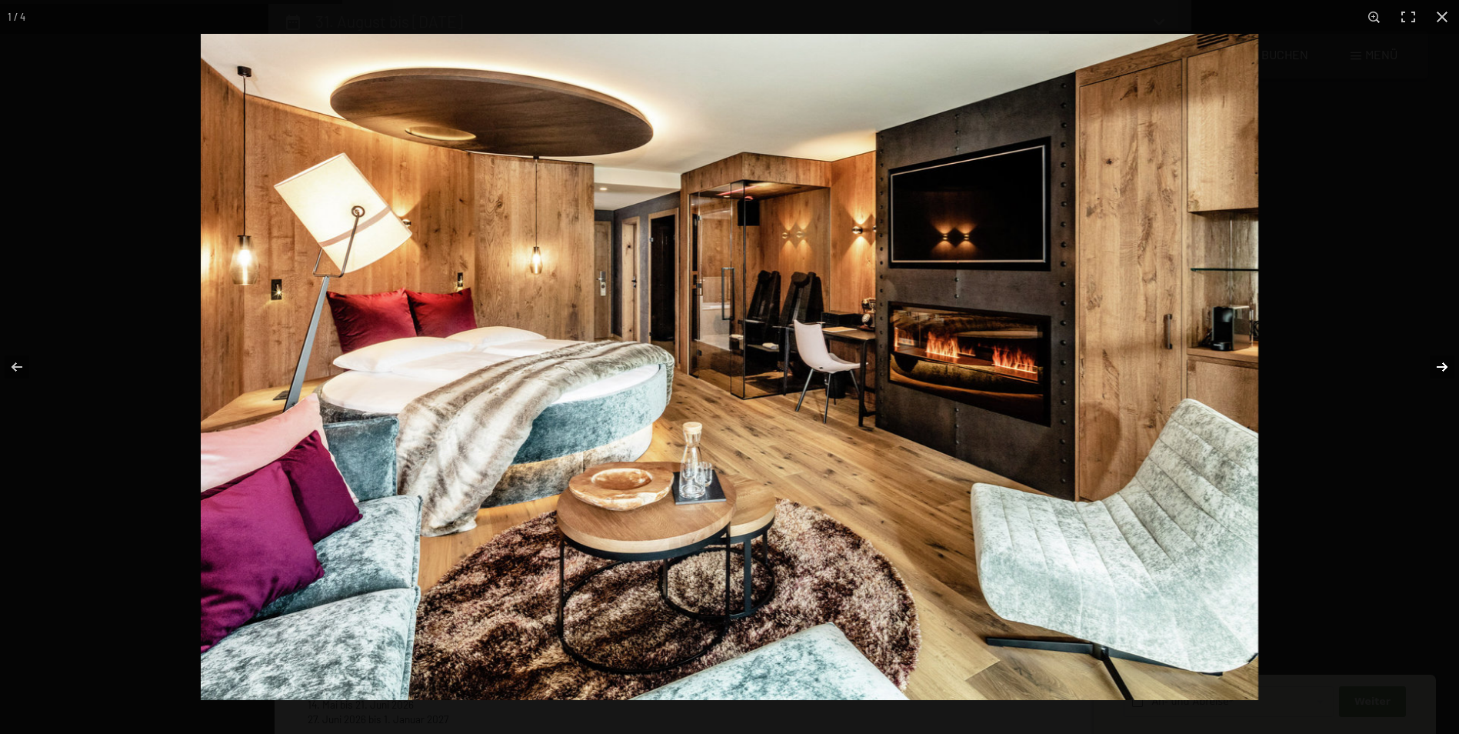
click at [1437, 363] on button "button" at bounding box center [1432, 366] width 54 height 77
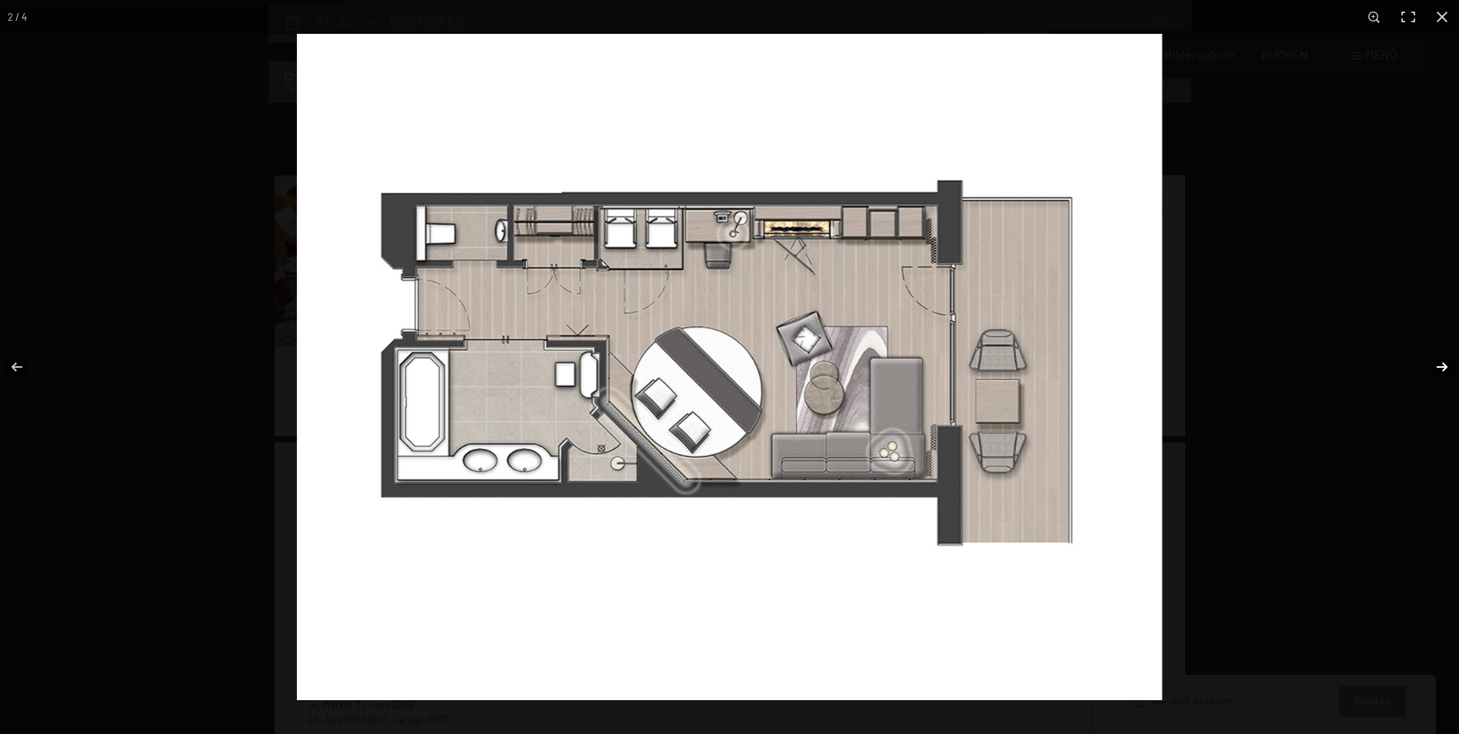
click at [1435, 360] on button "button" at bounding box center [1432, 366] width 54 height 77
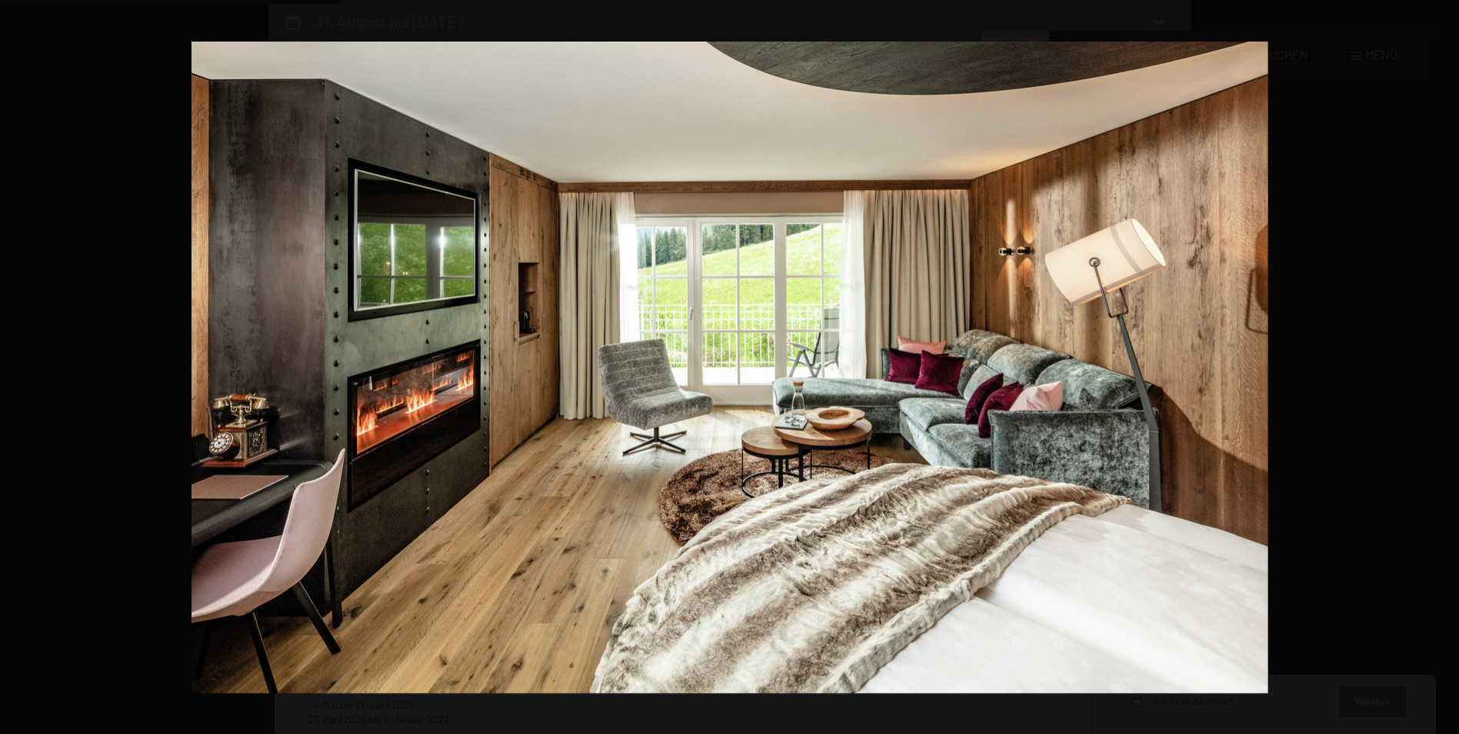
click at [1435, 360] on button "button" at bounding box center [1432, 366] width 54 height 77
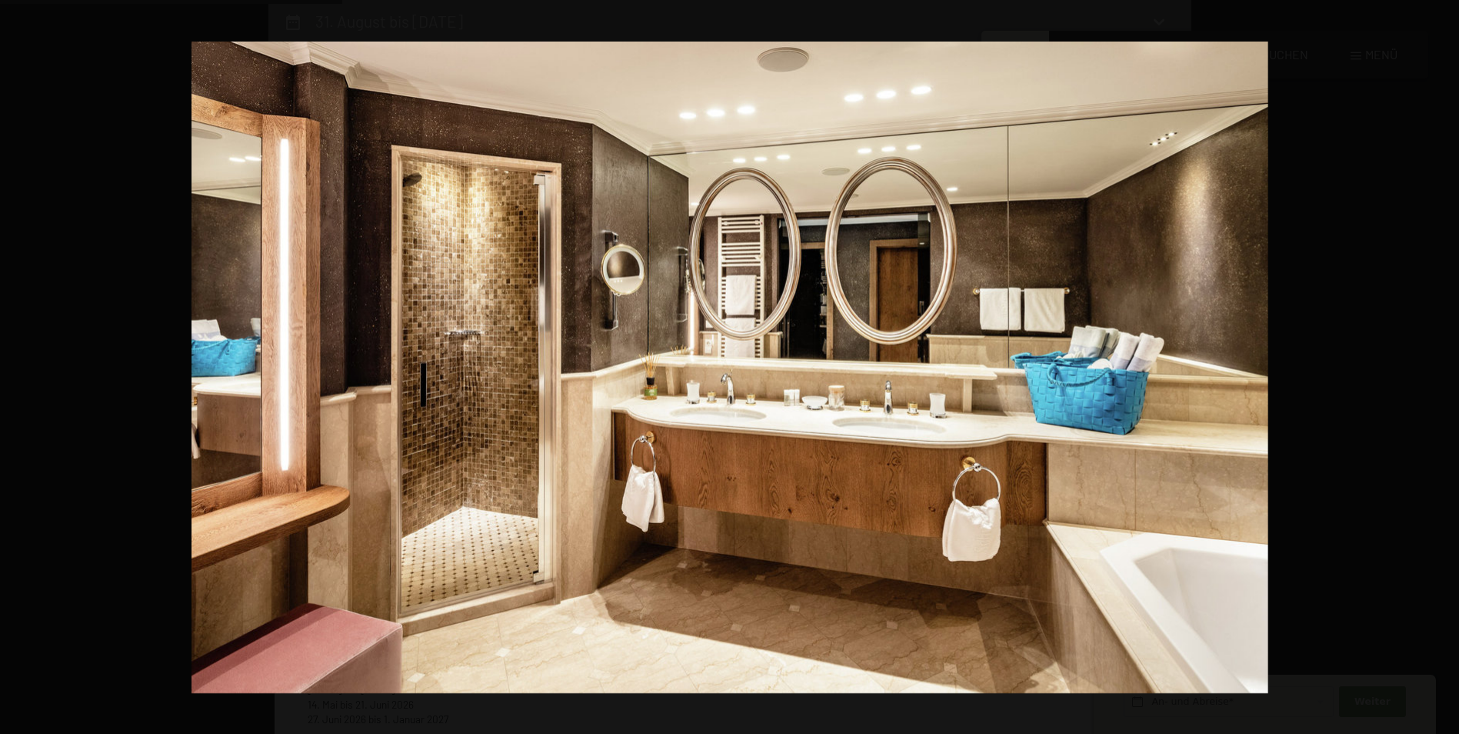
click at [1435, 360] on button "button" at bounding box center [1432, 366] width 54 height 77
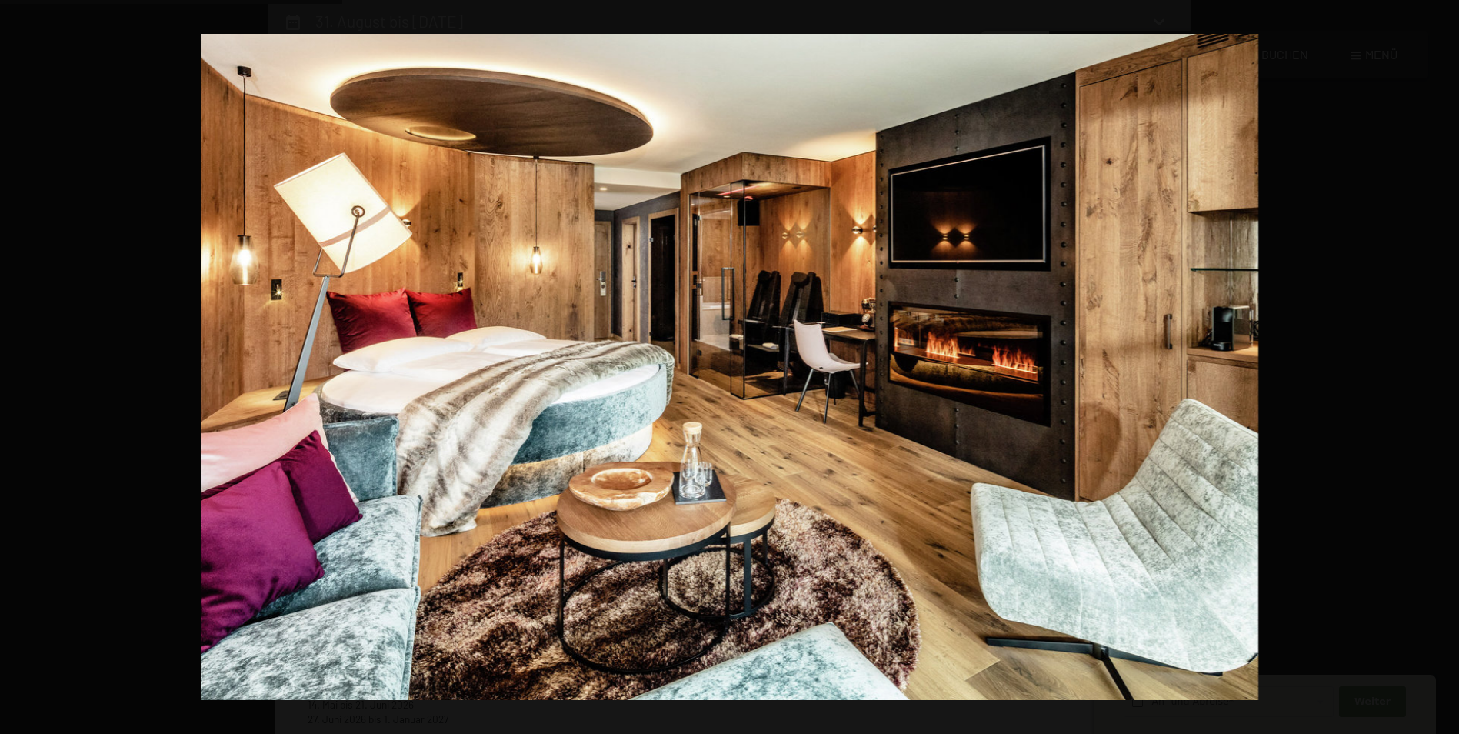
click at [1435, 360] on button "button" at bounding box center [1432, 366] width 54 height 77
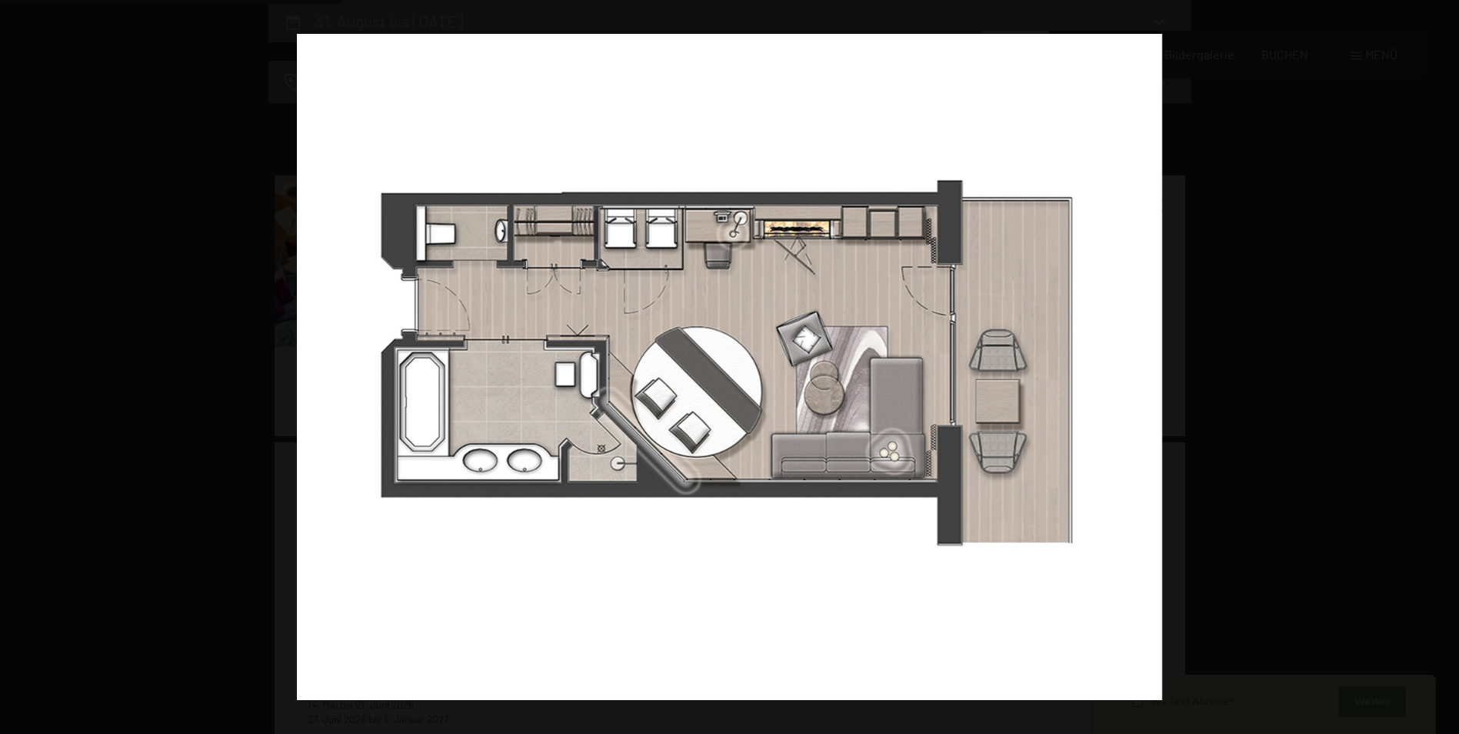
click at [1435, 360] on button "button" at bounding box center [1432, 366] width 54 height 77
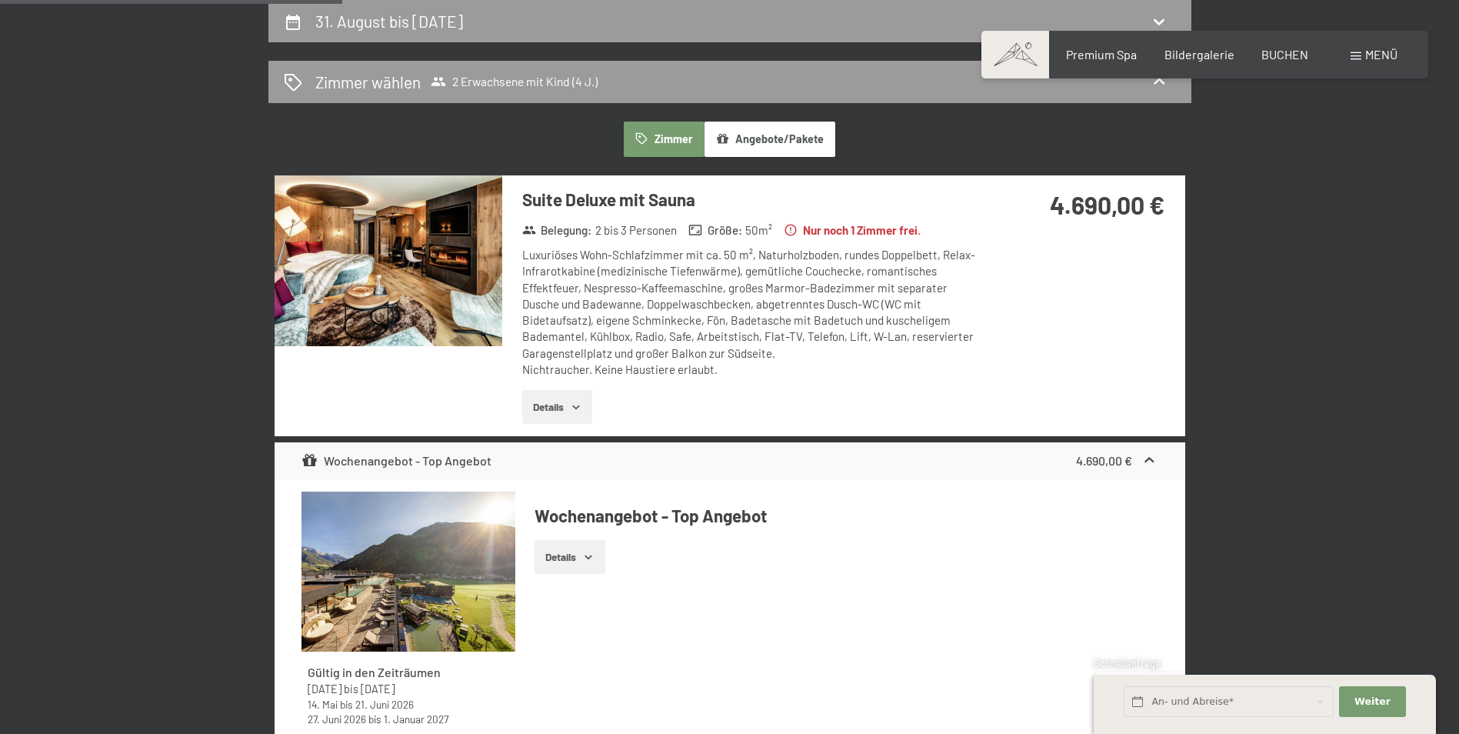
click at [0, 0] on button "button" at bounding box center [0, 0] width 0 height 0
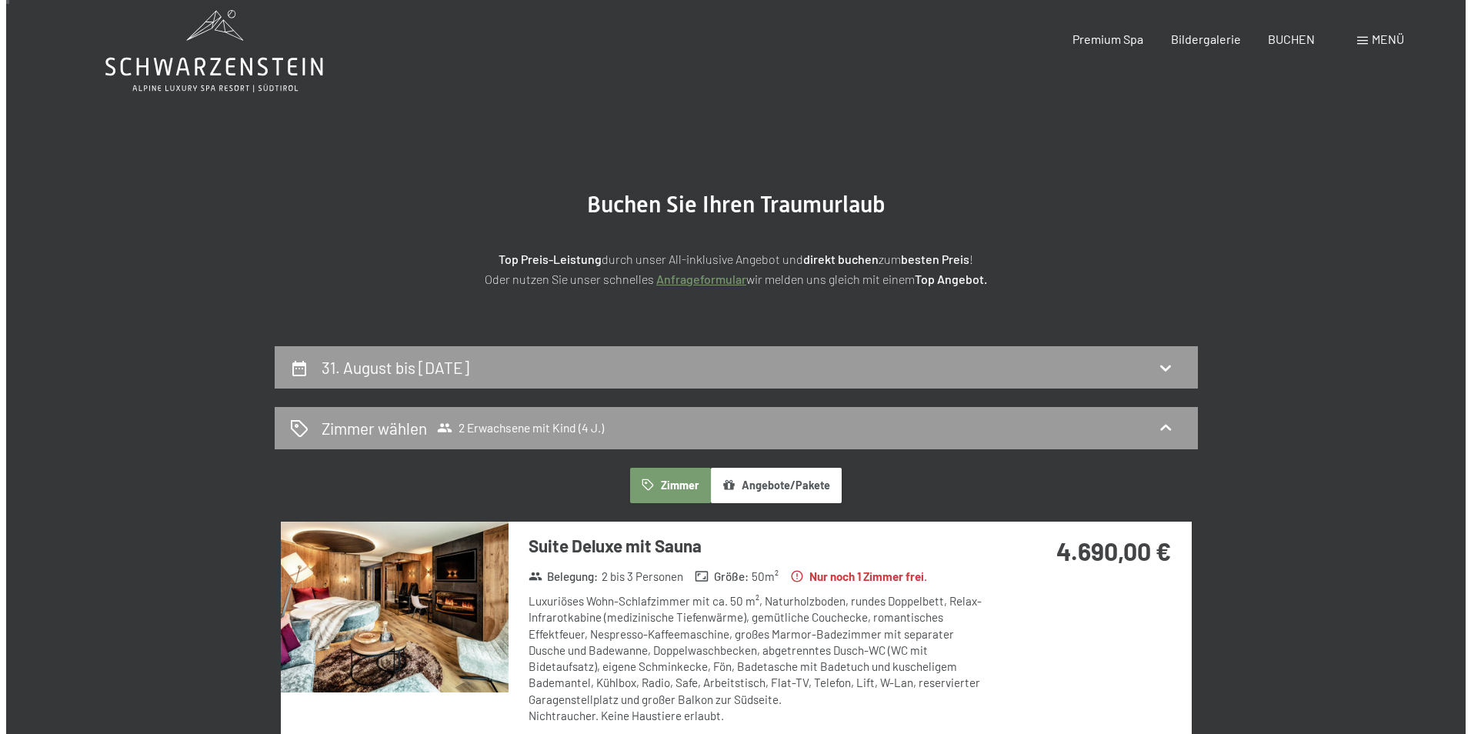
scroll to position [0, 0]
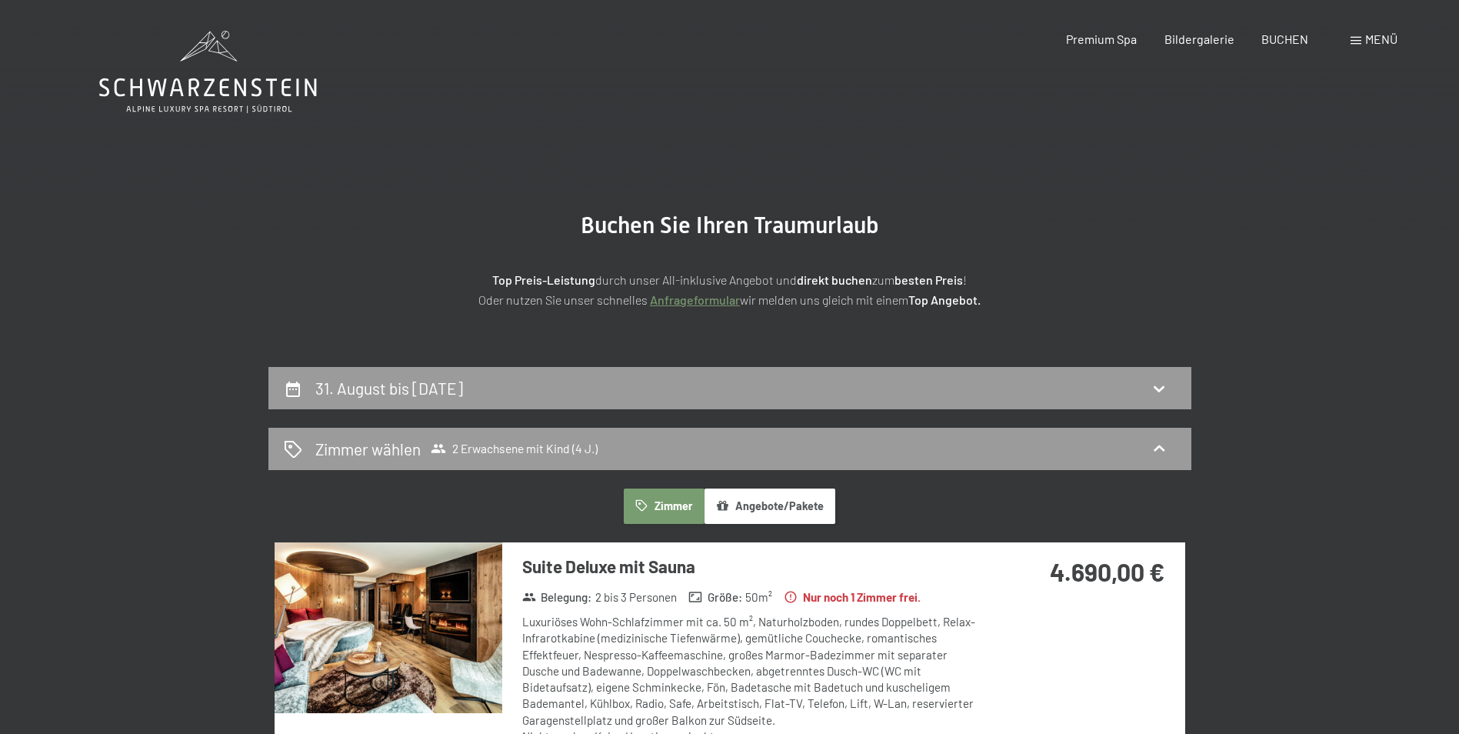
click at [1387, 31] on div "Buchen Anfragen Premium Spa Bildergalerie BUCHEN Menü DE IT EN Gutschein Bilder…" at bounding box center [1204, 39] width 385 height 17
click at [1381, 37] on span "Menü" at bounding box center [1381, 39] width 32 height 15
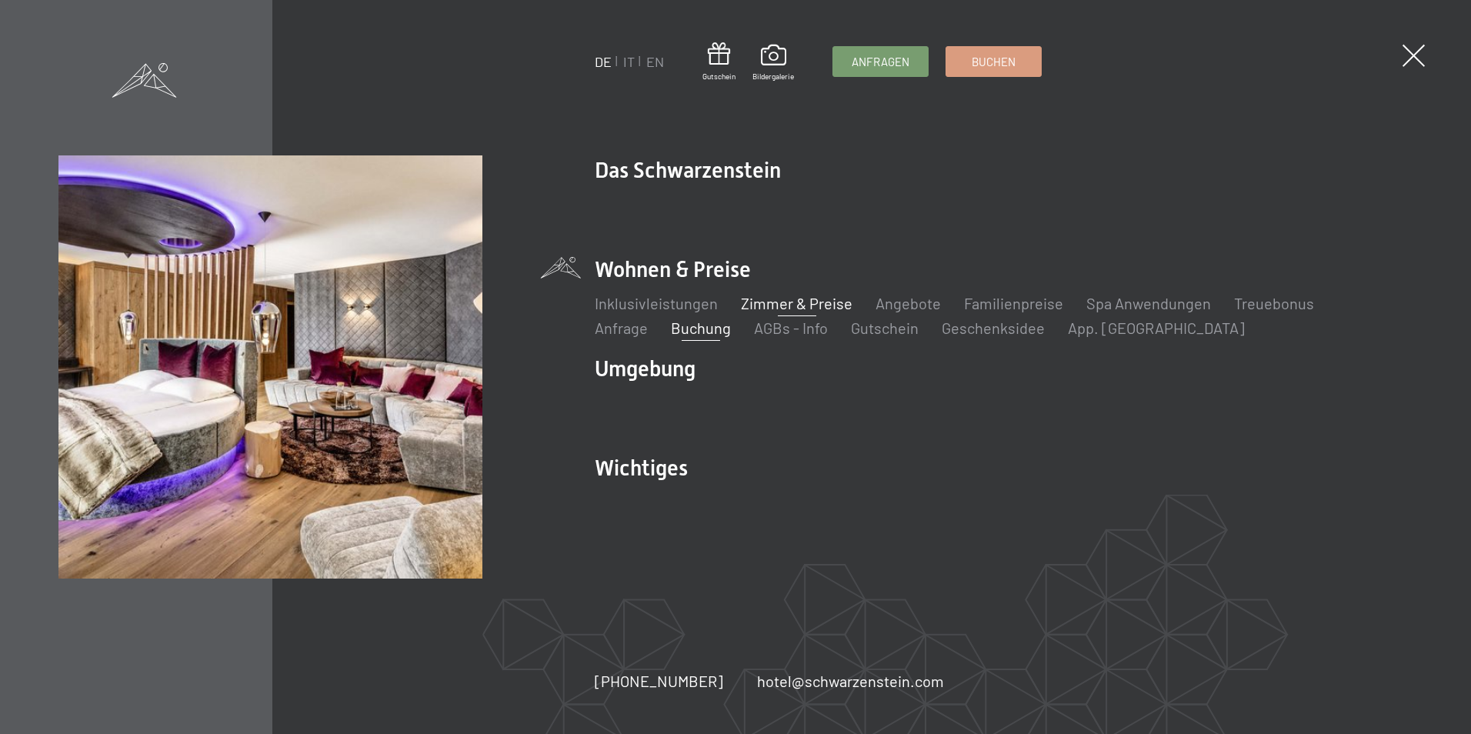
click at [801, 299] on link "Zimmer & Preise" at bounding box center [797, 303] width 112 height 18
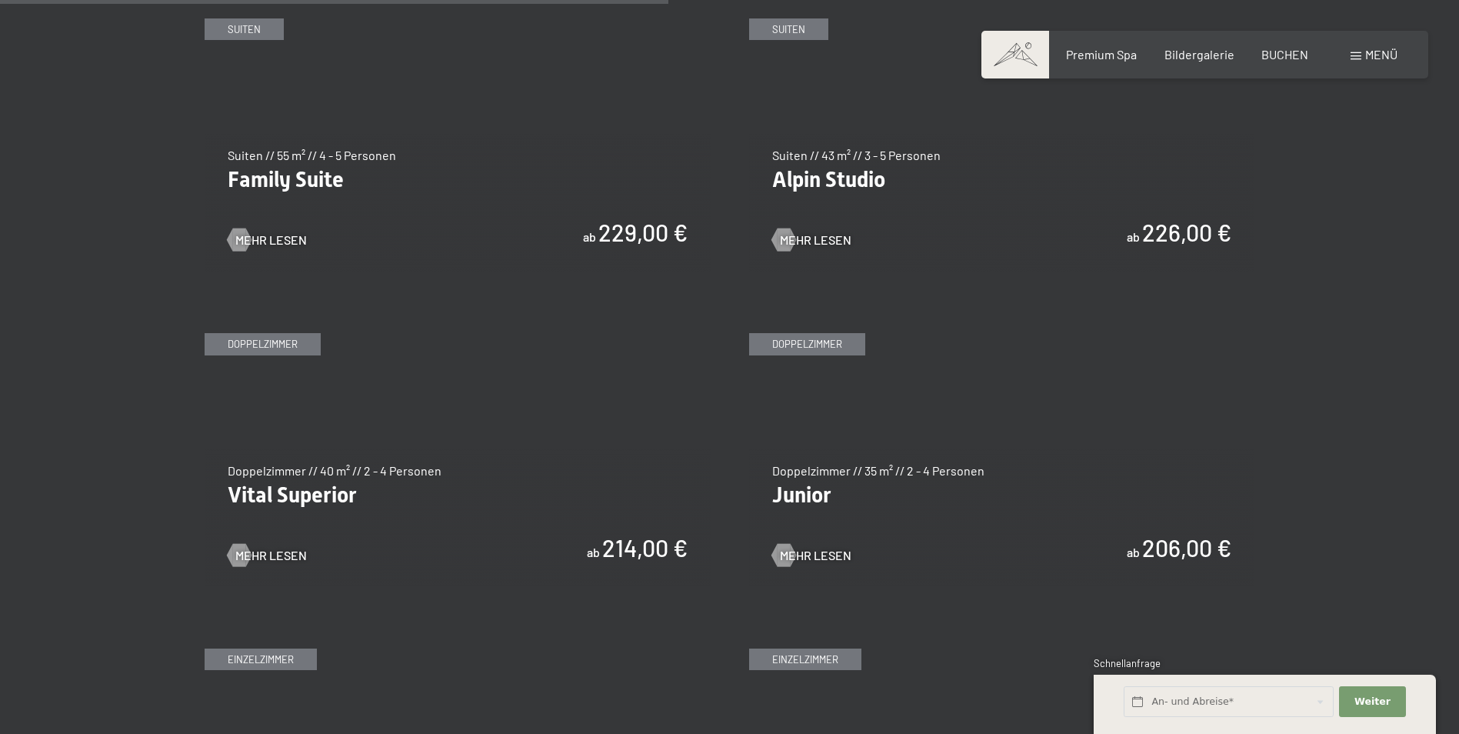
scroll to position [1923, 0]
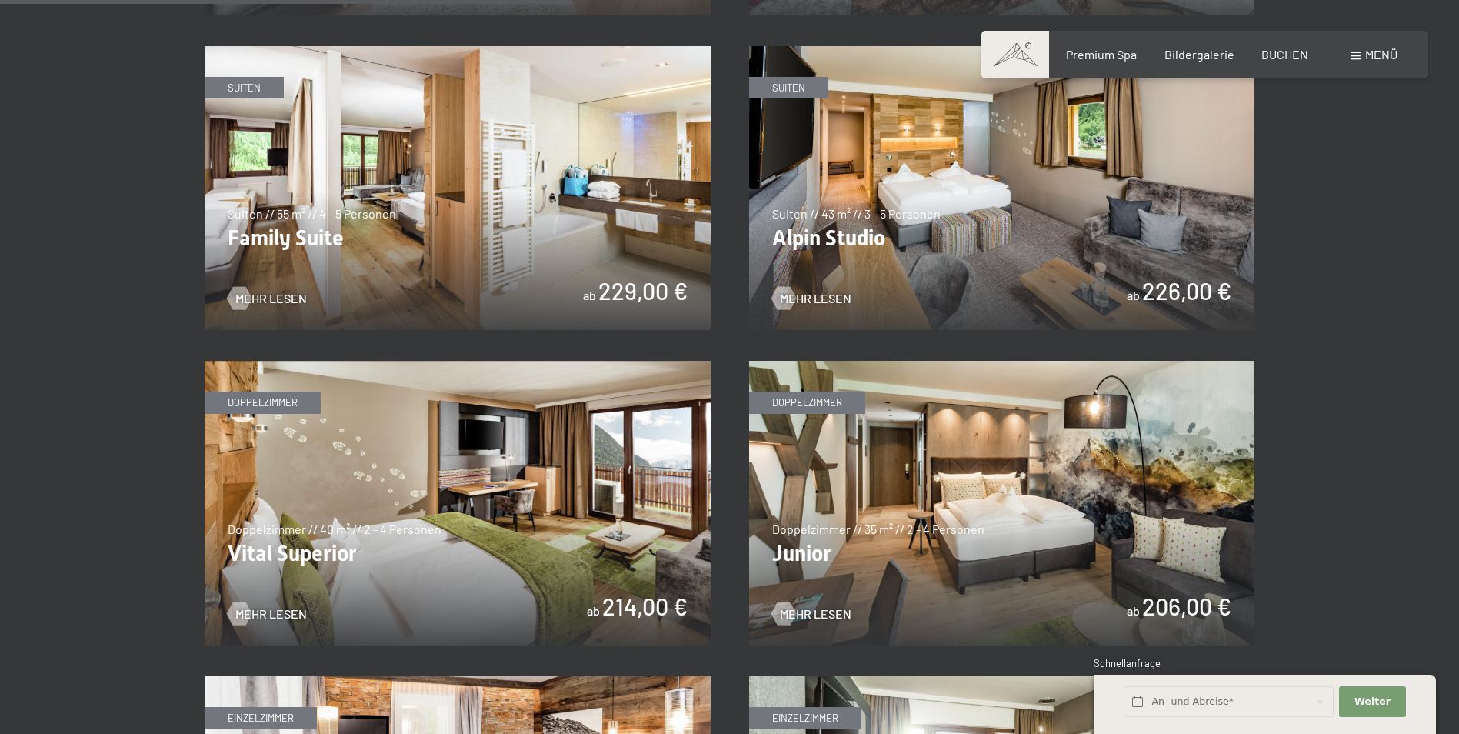
click at [468, 200] on img at bounding box center [458, 188] width 506 height 285
click at [465, 199] on img at bounding box center [458, 188] width 506 height 285
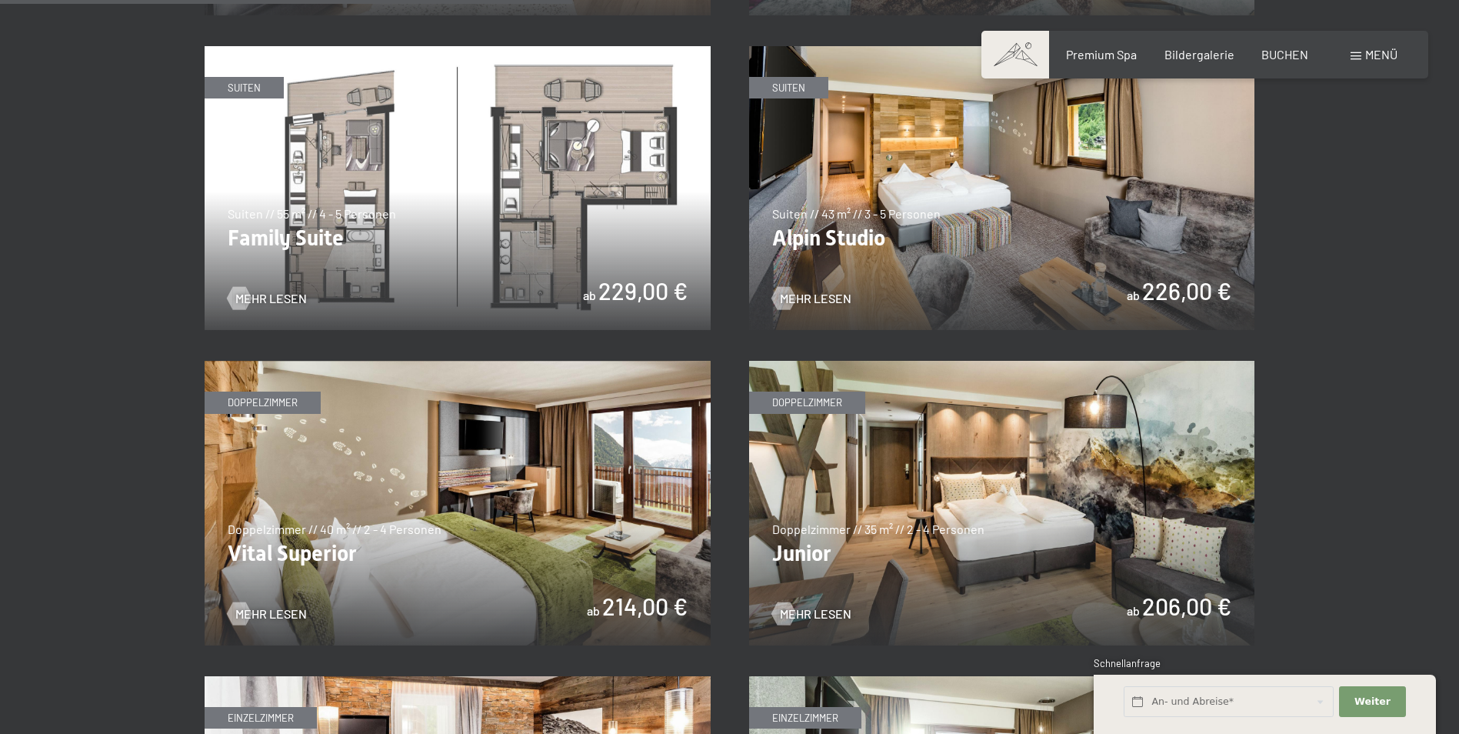
click at [283, 284] on img at bounding box center [458, 188] width 506 height 285
